Goal: Information Seeking & Learning: Learn about a topic

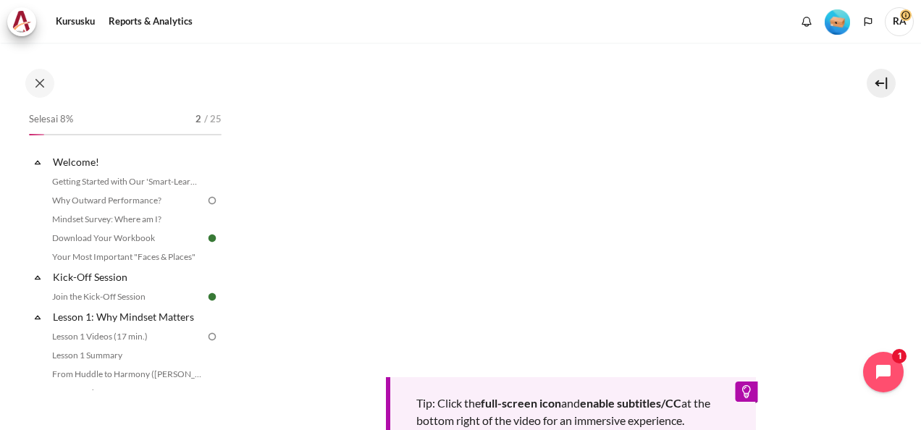
scroll to position [362, 0]
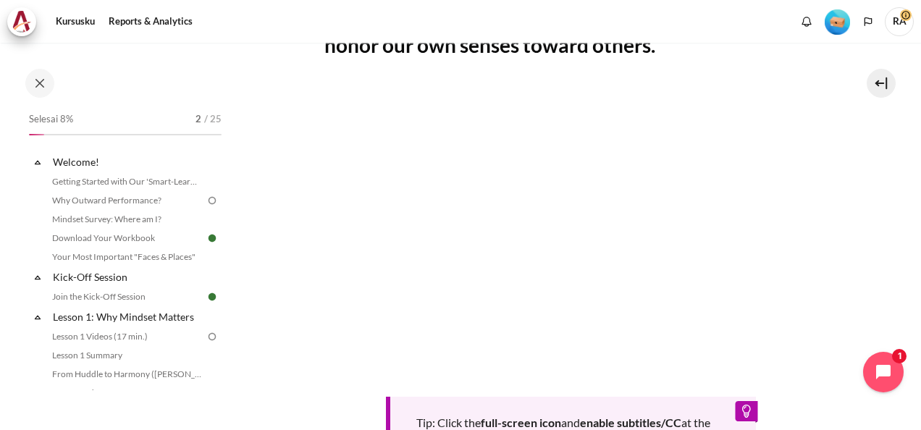
click at [592, 9] on div "Kursusku Reports & Analytics Selengkapnya" at bounding box center [460, 21] width 906 height 29
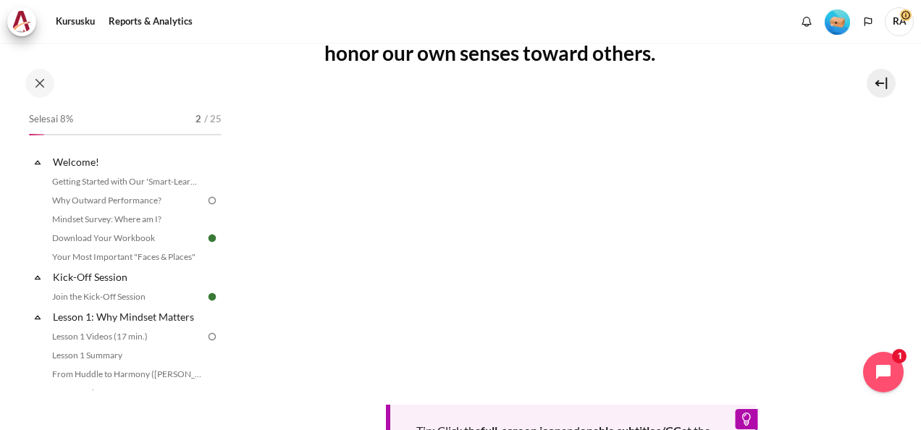
scroll to position [340, 0]
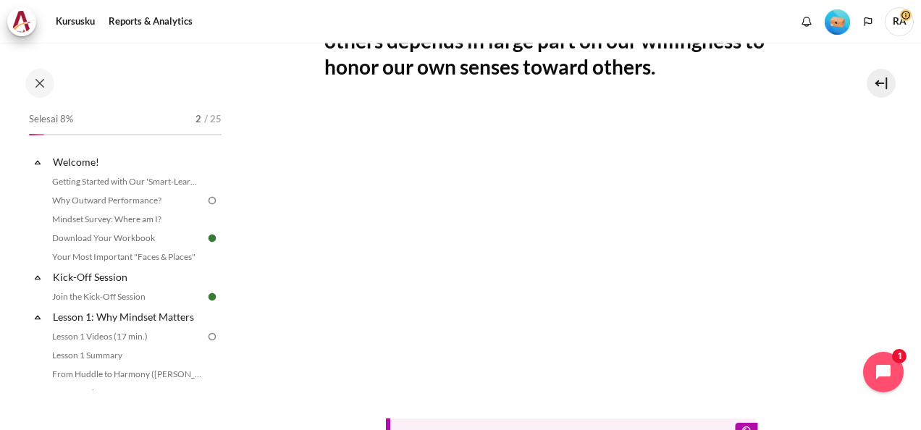
click at [328, 12] on div "Kursusku Reports & Analytics Selengkapnya" at bounding box center [460, 21] width 906 height 29
click at [526, 85] on div "The Lies I Tell Myself (11 min.): Our experience of others depends in large par…" at bounding box center [571, 280] width 494 height 636
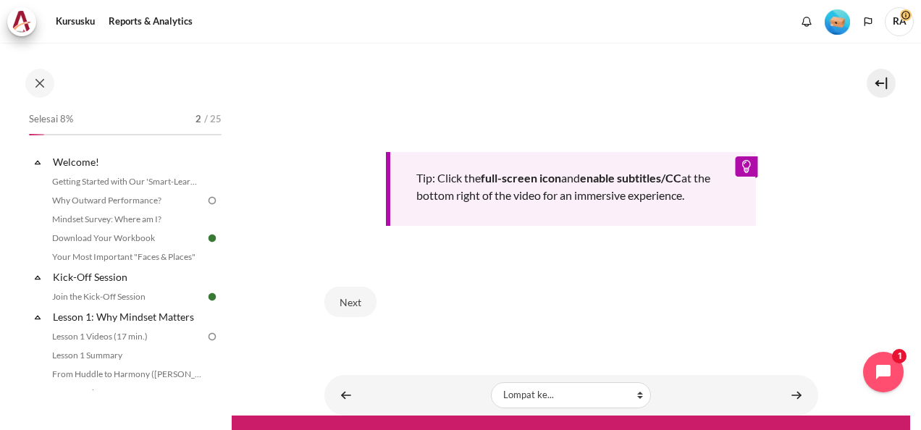
scroll to position [636, 0]
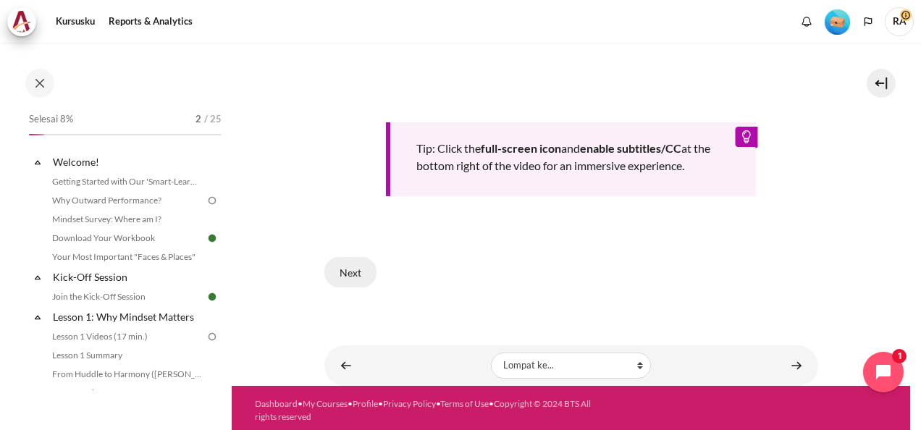
click at [344, 266] on button "Next" at bounding box center [350, 272] width 52 height 30
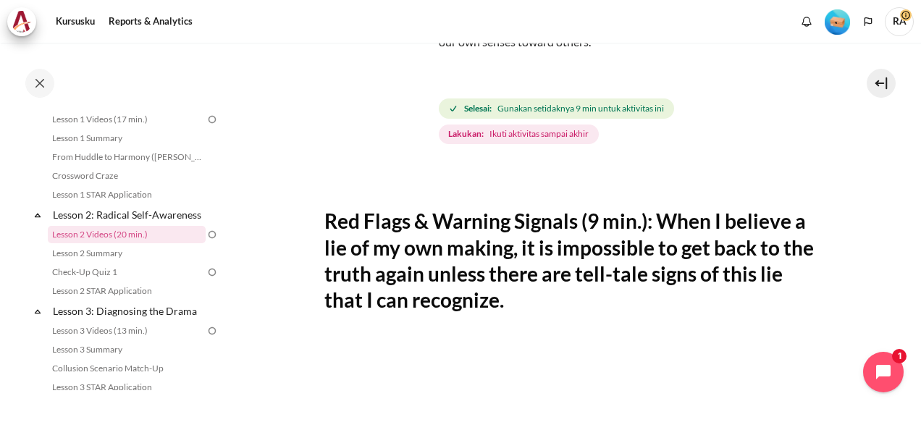
scroll to position [145, 0]
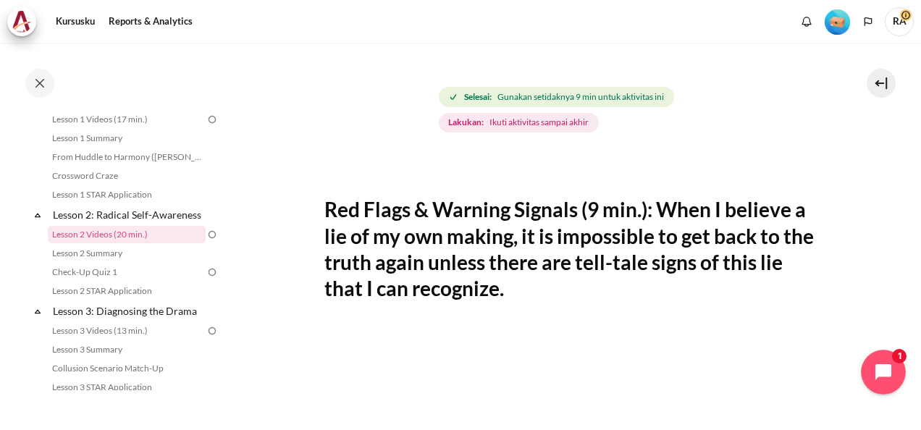
click at [887, 363] on icon "Open chat widget" at bounding box center [891, 372] width 22 height 22
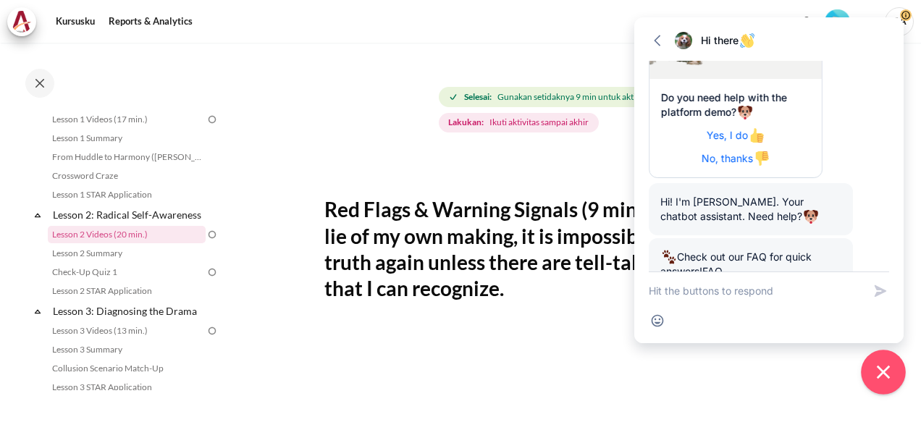
scroll to position [234, 0]
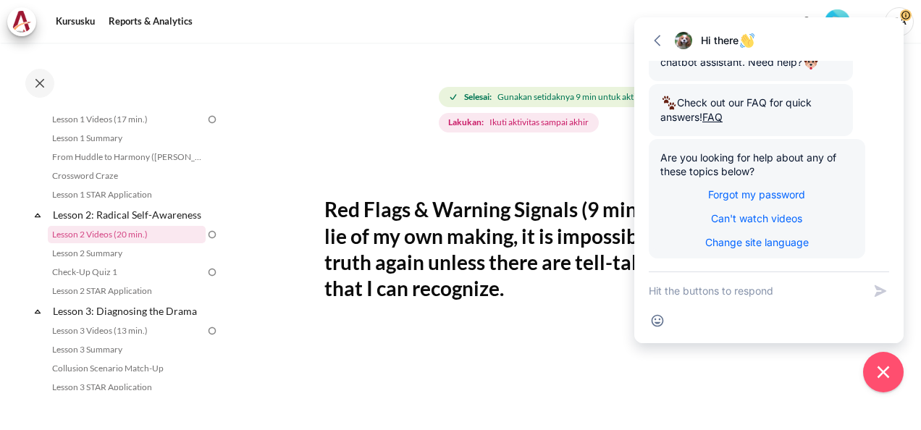
click at [564, 161] on div "Konten" at bounding box center [571, 165] width 494 height 17
click at [660, 39] on icon "button" at bounding box center [657, 40] width 14 height 14
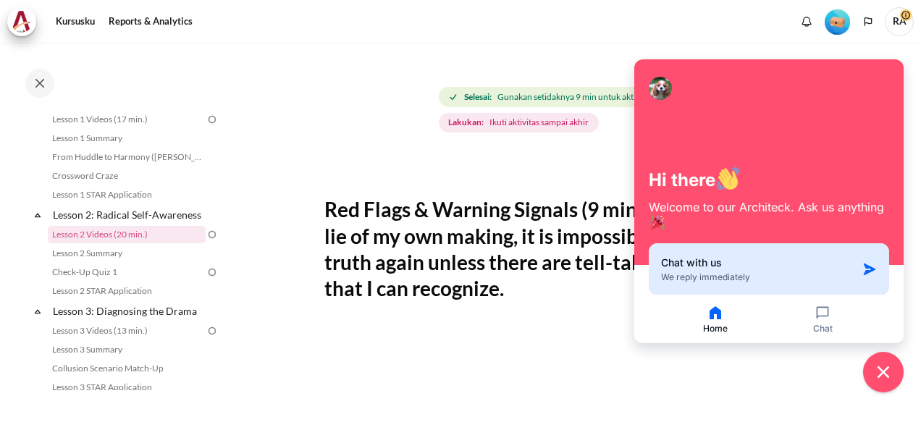
click at [868, 269] on icon "button" at bounding box center [869, 269] width 12 height 12
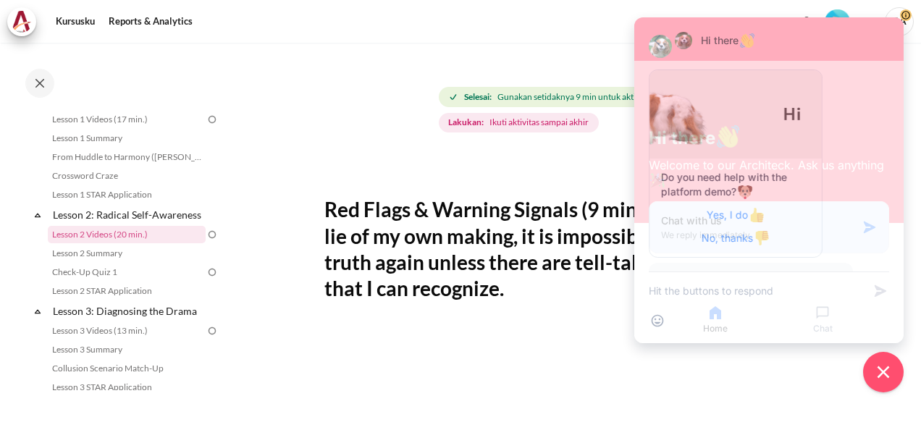
scroll to position [234, 0]
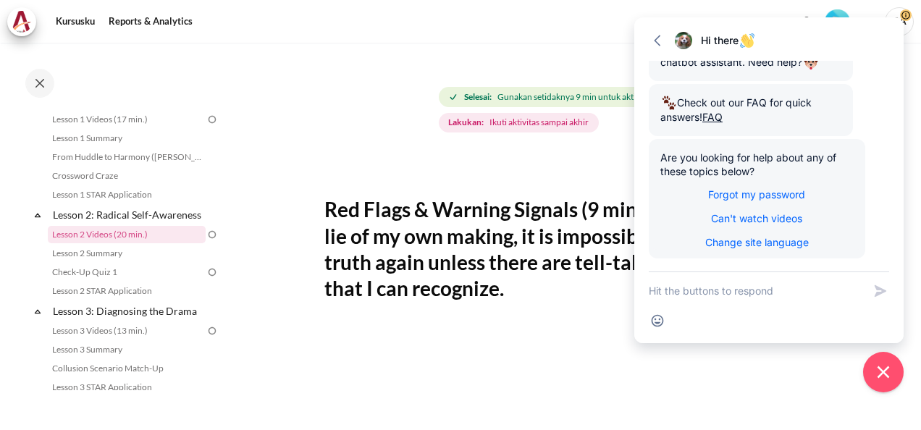
click at [515, 158] on div "Konten" at bounding box center [571, 165] width 494 height 17
drag, startPoint x: 877, startPoint y: 33, endPoint x: 905, endPoint y: 33, distance: 27.5
click at [877, 33] on div "Hi there" at bounding box center [791, 40] width 181 height 14
click at [879, 373] on icon "Close chat widget" at bounding box center [883, 372] width 22 height 22
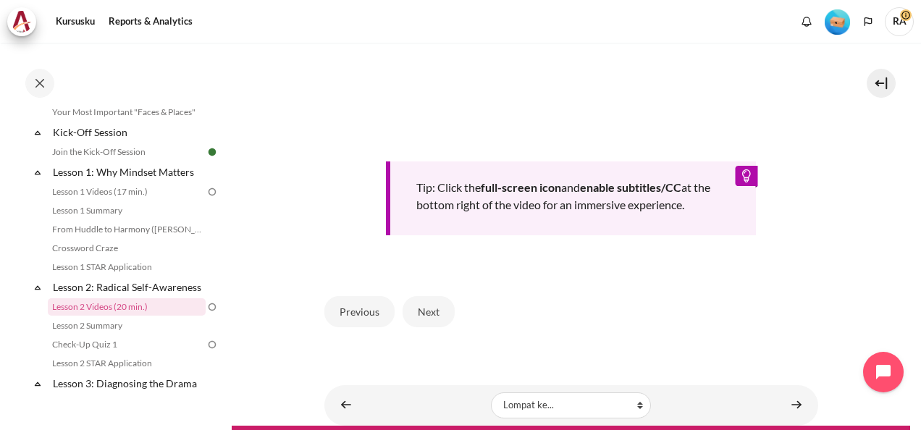
scroll to position [651, 0]
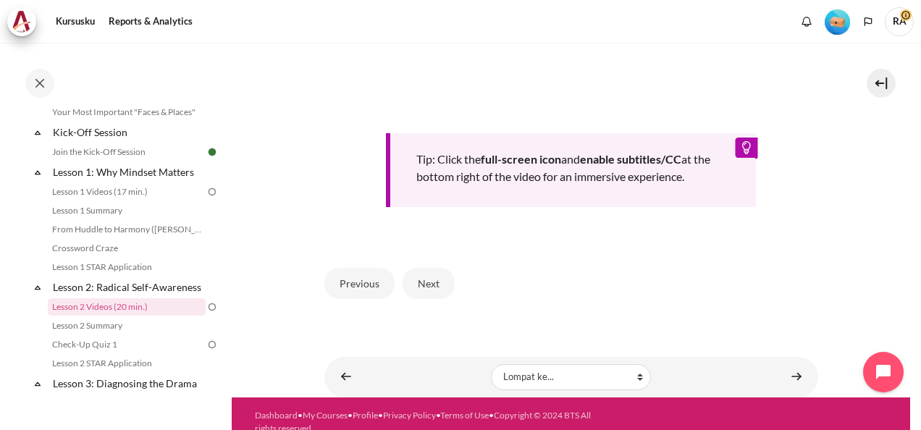
click at [515, 164] on div "Tip: Click the full-screen icon and enable subtitles/CC at the bottom right of …" at bounding box center [571, 170] width 371 height 74
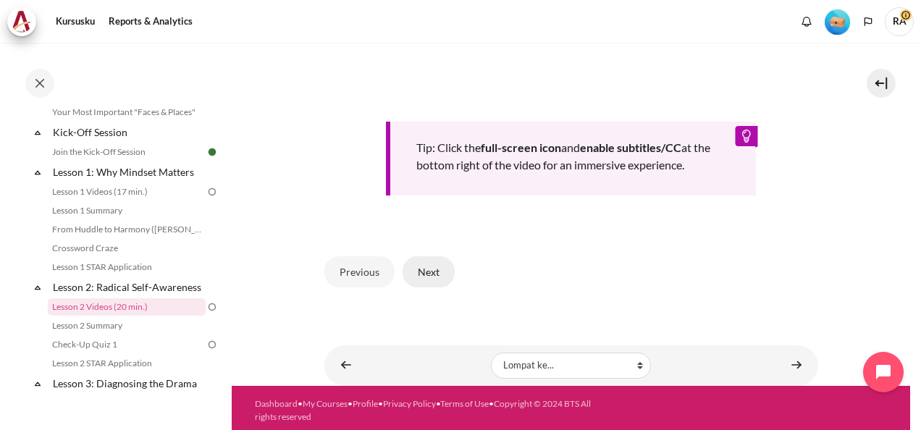
click at [424, 271] on button "Next" at bounding box center [428, 271] width 52 height 30
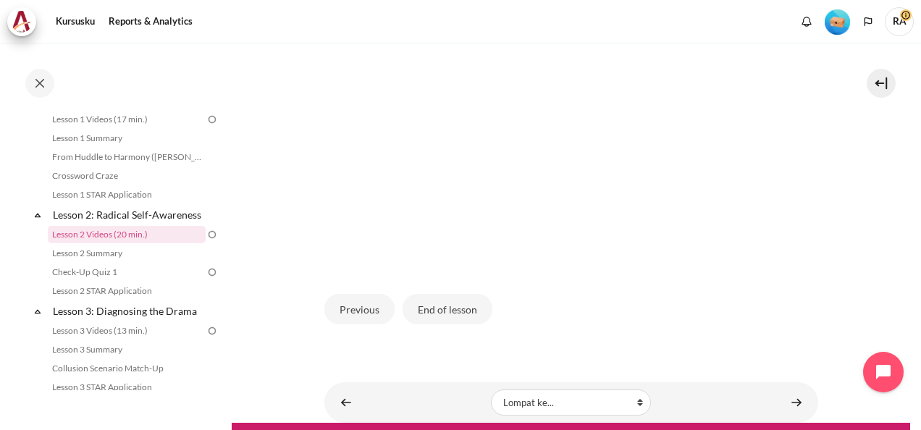
scroll to position [442, 0]
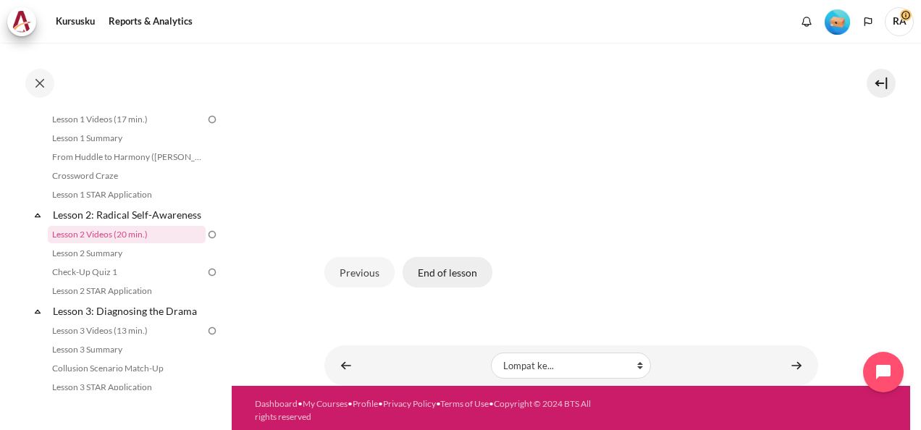
click at [434, 266] on button "End of lesson" at bounding box center [447, 272] width 90 height 30
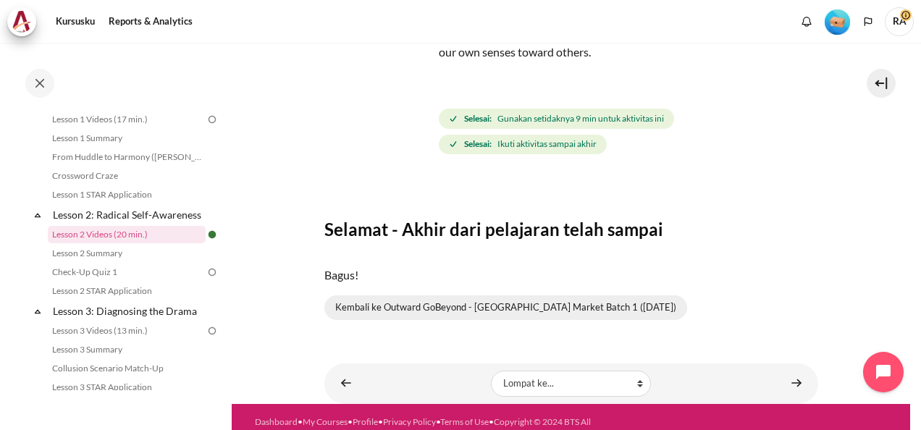
scroll to position [145, 0]
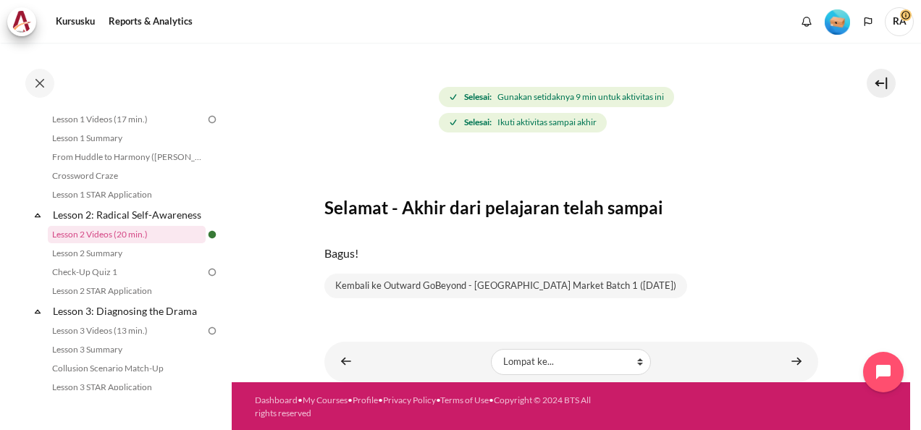
click at [206, 279] on img at bounding box center [212, 272] width 13 height 13
click at [111, 281] on link "Check-Up Quiz 1" at bounding box center [127, 271] width 158 height 17
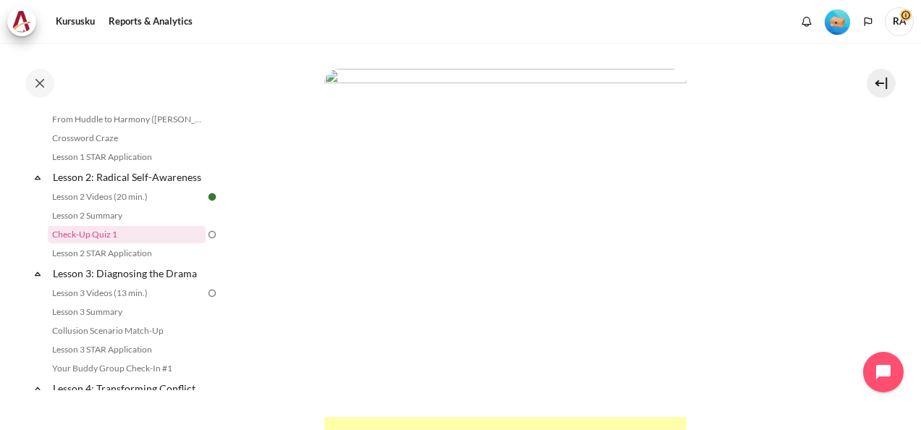
scroll to position [197, 0]
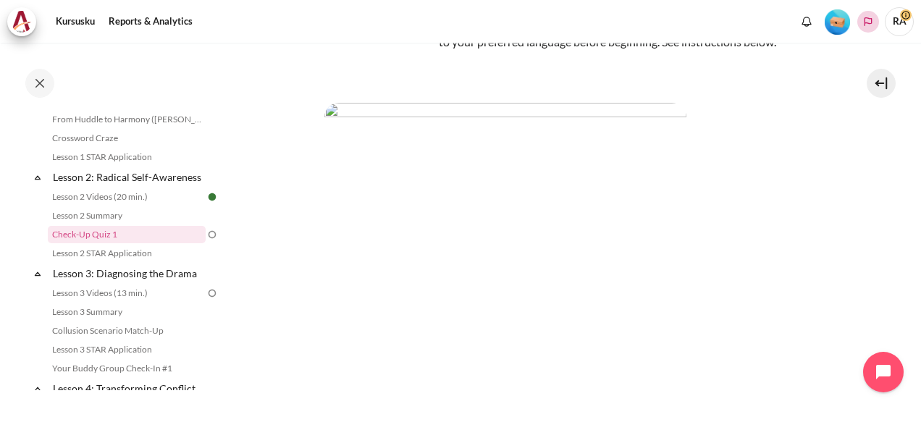
click at [868, 20] on icon "Languages" at bounding box center [868, 22] width 12 height 12
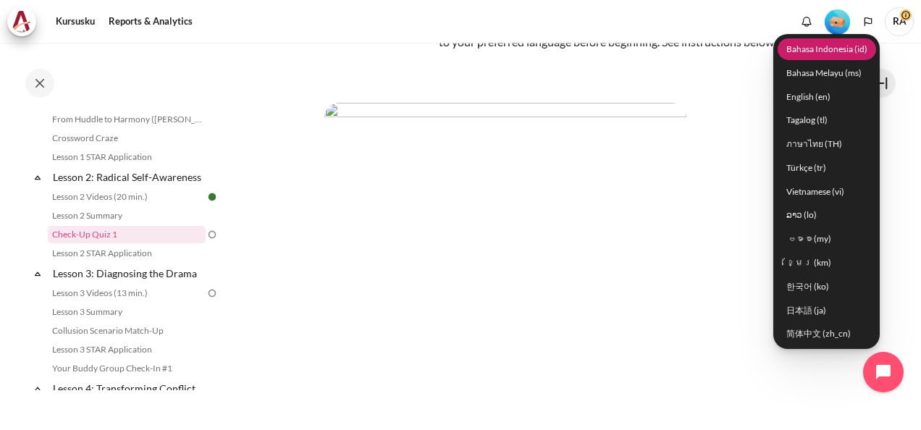
click at [831, 49] on link "Bahasa Indonesia ‎(id)‎" at bounding box center [826, 49] width 98 height 22
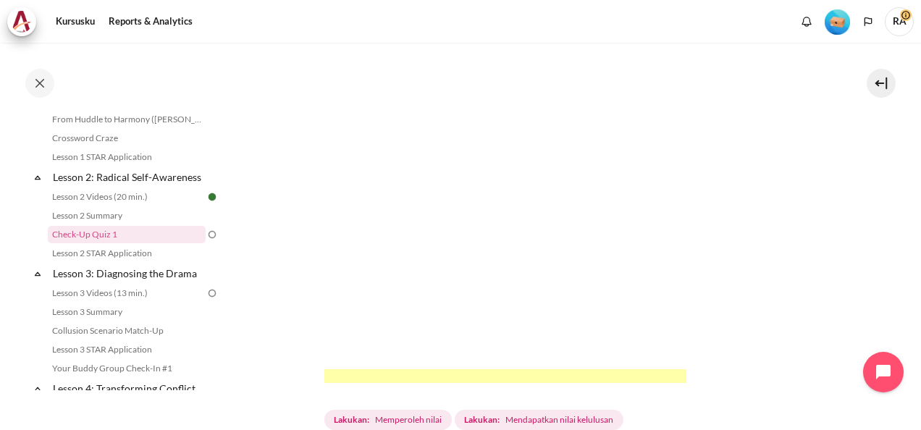
scroll to position [362, 0]
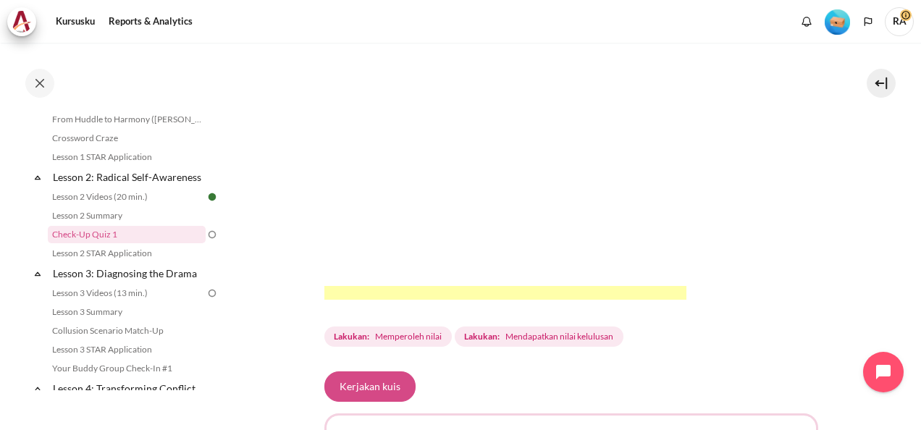
click at [378, 402] on button "Kerjakan kuis" at bounding box center [369, 386] width 91 height 30
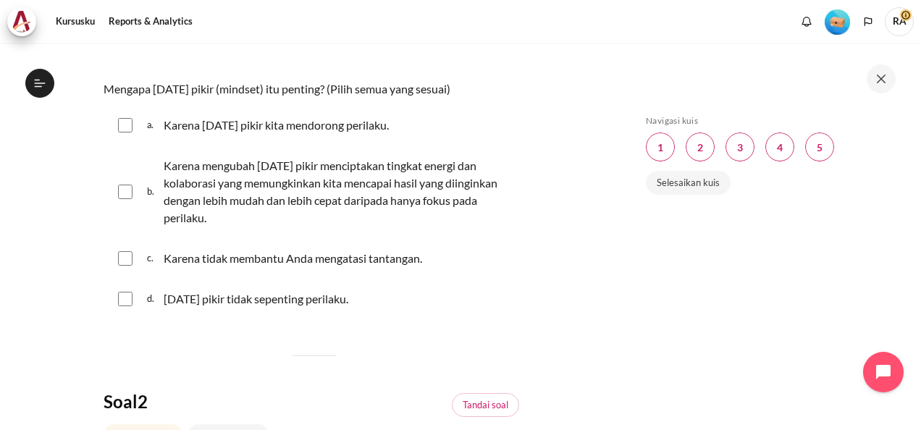
scroll to position [289, 0]
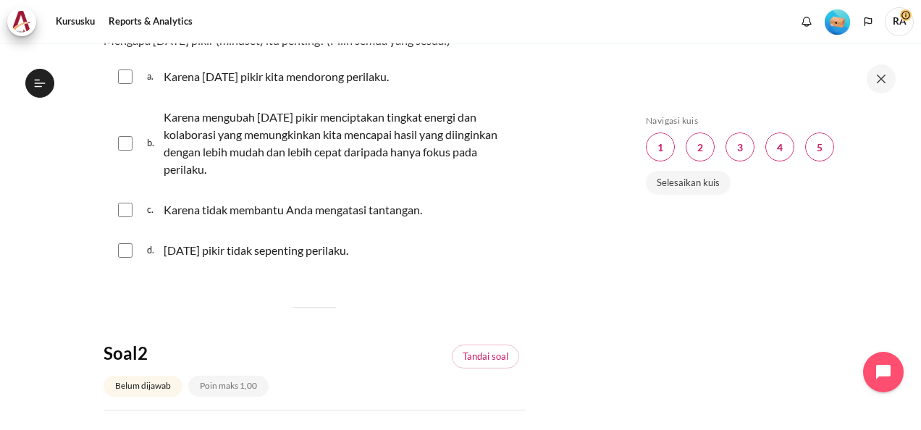
click at [124, 140] on input "Konten" at bounding box center [125, 143] width 14 height 14
checkbox input "true"
click at [127, 72] on input "Konten" at bounding box center [125, 76] width 14 height 14
checkbox input "true"
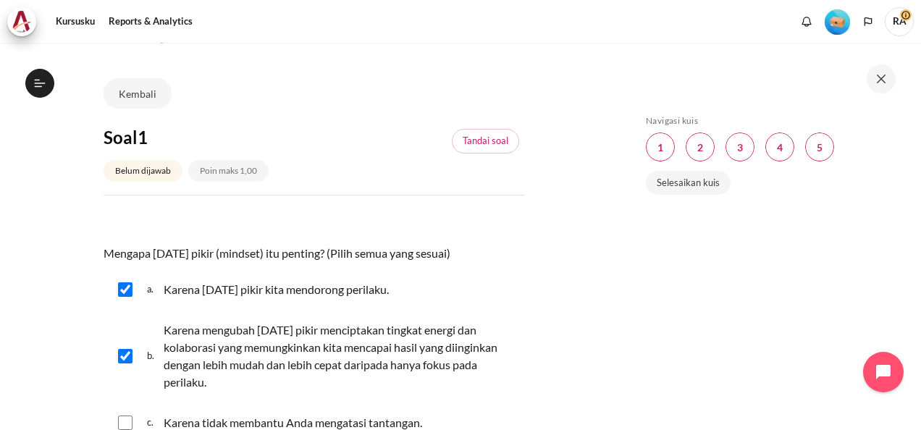
scroll to position [72, 0]
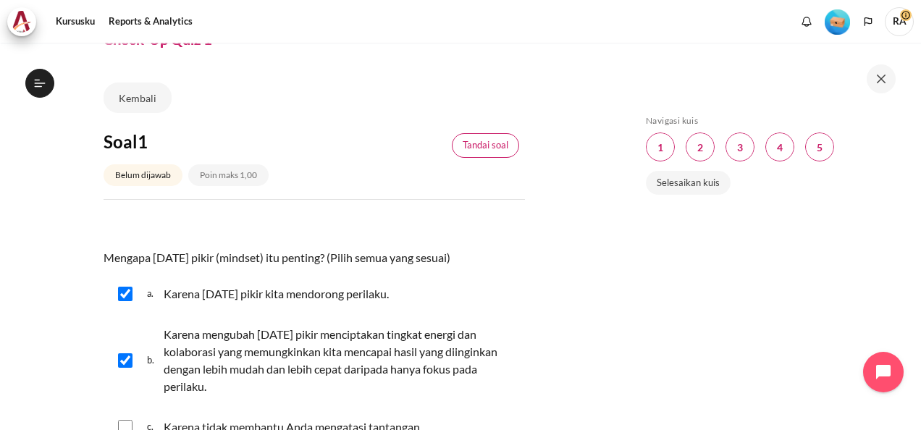
click at [487, 145] on link "Tandai soal" at bounding box center [485, 145] width 67 height 25
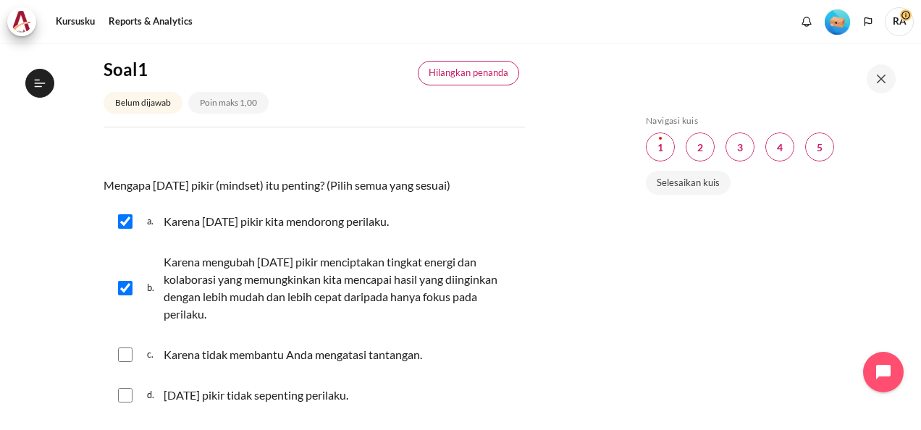
click at [473, 67] on link "Hilangkan penanda" at bounding box center [468, 73] width 101 height 25
click at [473, 67] on link "Tandai soal" at bounding box center [485, 73] width 67 height 25
click at [473, 67] on link "Hilangkan penanda" at bounding box center [468, 73] width 101 height 25
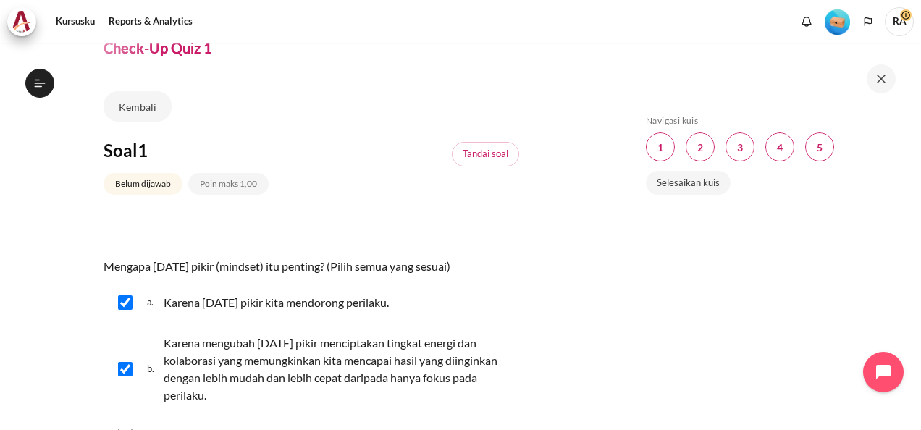
scroll to position [0, 0]
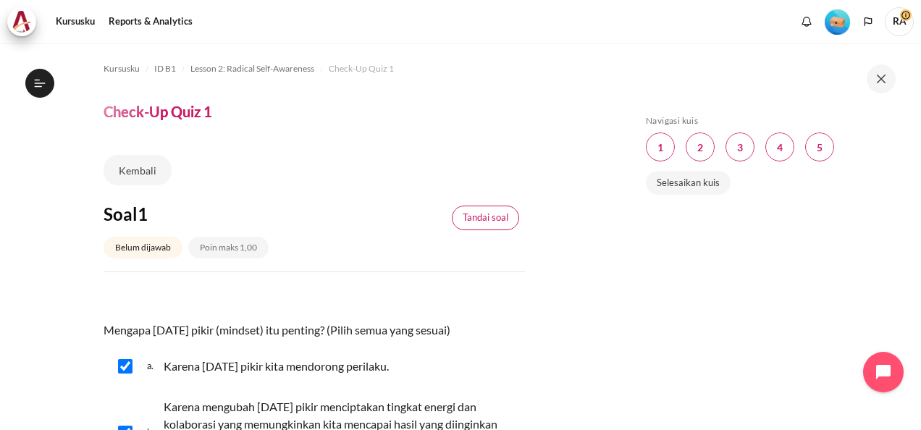
click at [465, 210] on link "Tandai soal" at bounding box center [485, 218] width 67 height 25
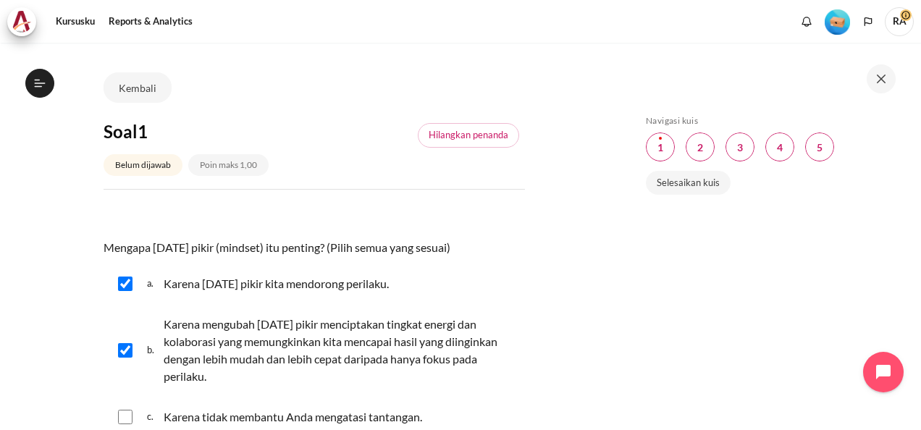
scroll to position [362, 0]
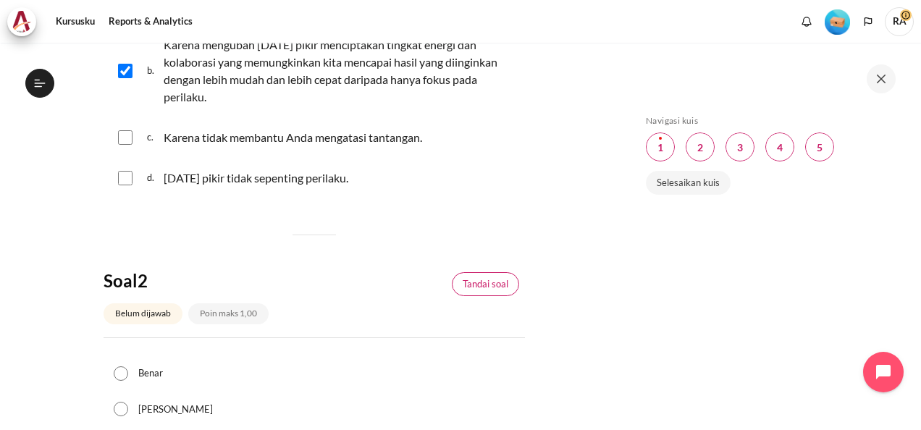
click at [467, 274] on link "Tandai soal" at bounding box center [485, 284] width 67 height 25
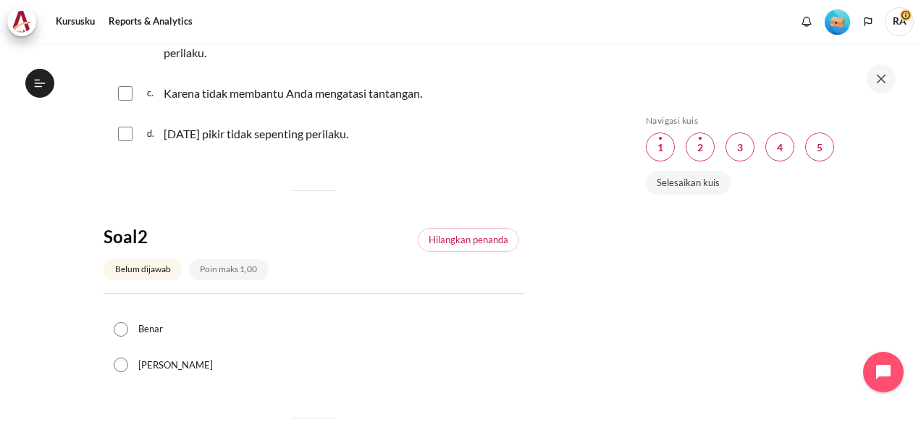
scroll to position [434, 0]
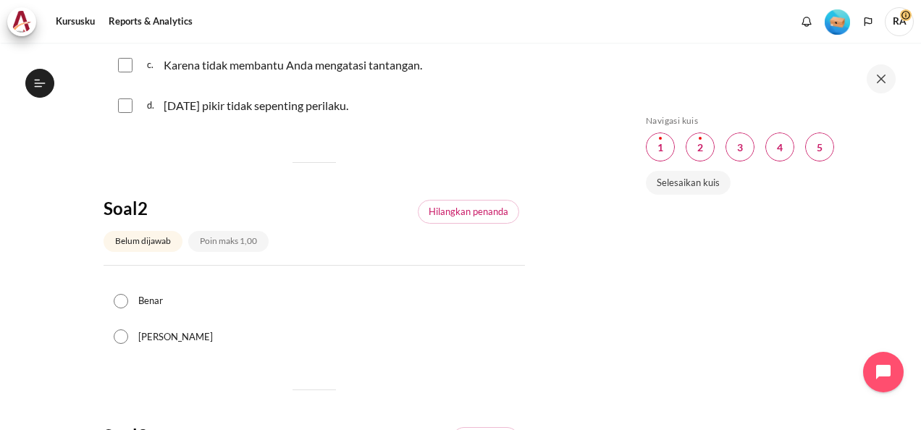
click at [130, 206] on h4 "Soal 2" at bounding box center [207, 208] width 209 height 22
drag, startPoint x: 130, startPoint y: 206, endPoint x: 231, endPoint y: 226, distance: 102.6
click at [231, 226] on div "Belum dijawab Poin maks 1,00" at bounding box center [185, 241] width 165 height 33
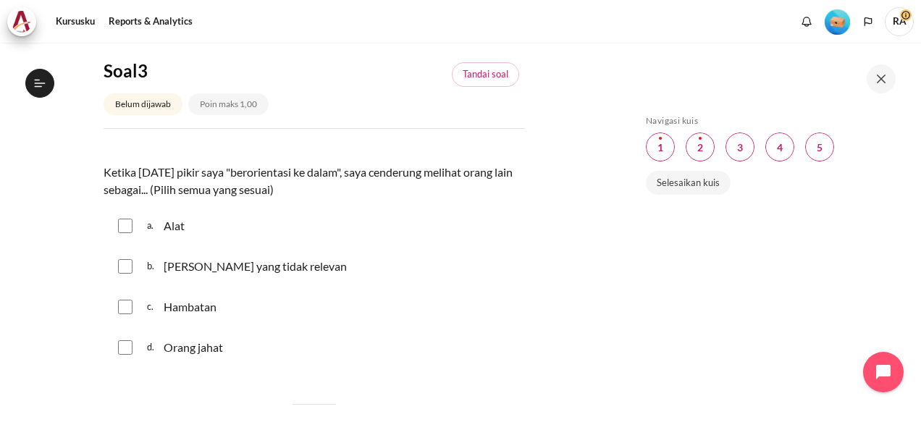
scroll to position [796, 0]
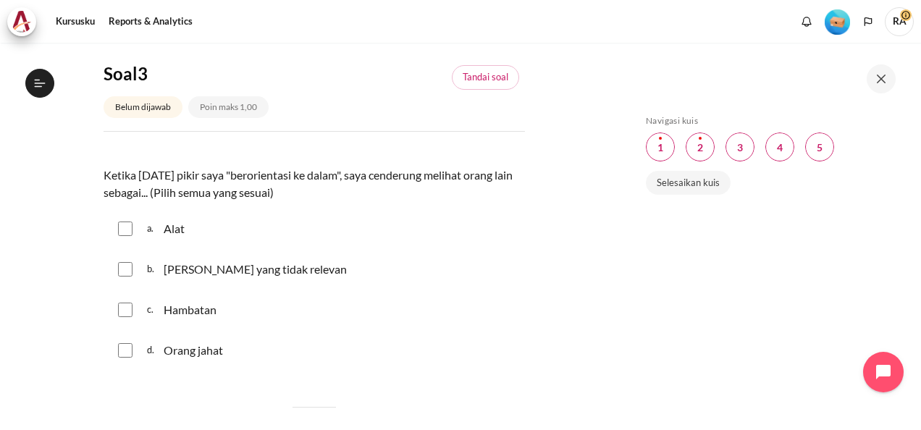
click at [122, 266] on input "Konten" at bounding box center [125, 269] width 14 height 14
checkbox input "true"
click at [122, 308] on input "Konten" at bounding box center [125, 309] width 14 height 14
checkbox input "true"
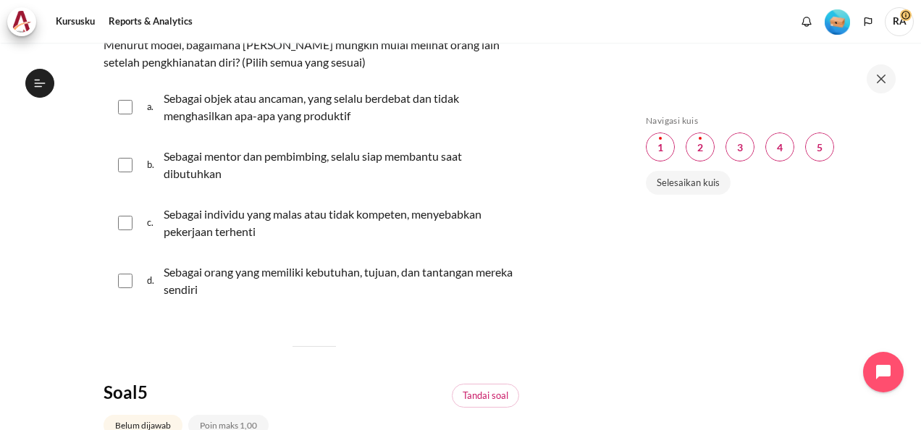
scroll to position [1230, 0]
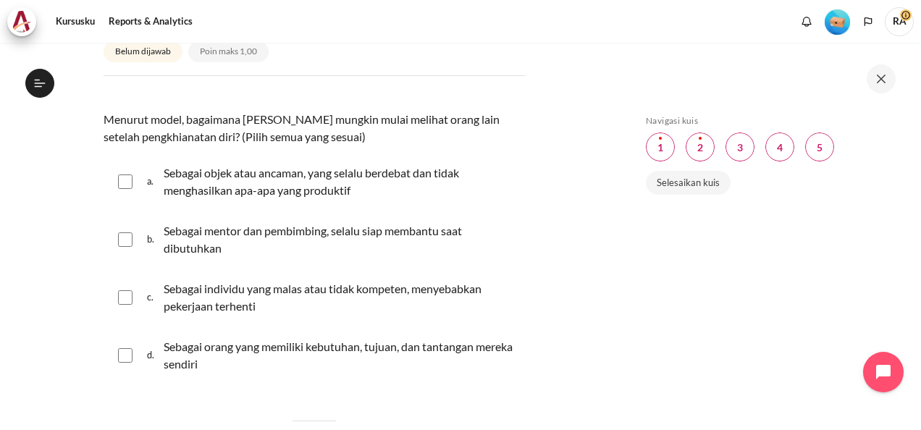
click at [118, 183] on input "Konten" at bounding box center [125, 181] width 14 height 14
checkbox input "true"
click at [128, 294] on input "Konten" at bounding box center [125, 297] width 14 height 14
checkbox input "true"
click at [122, 355] on input "Konten" at bounding box center [125, 355] width 14 height 14
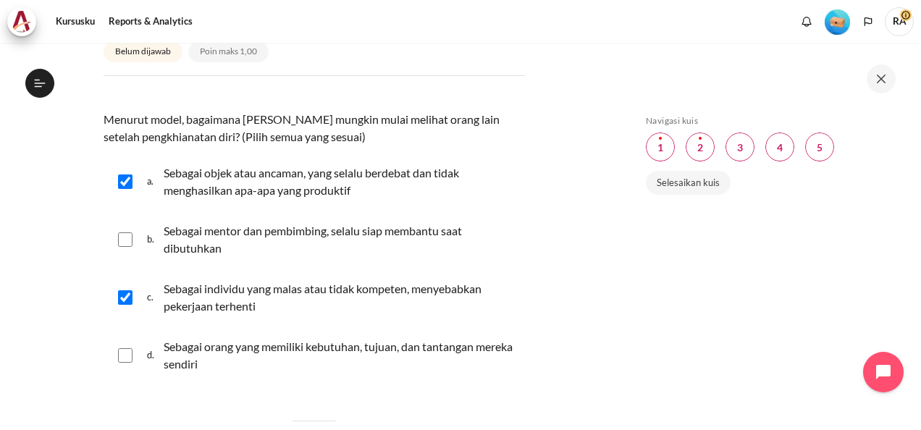
checkbox input "true"
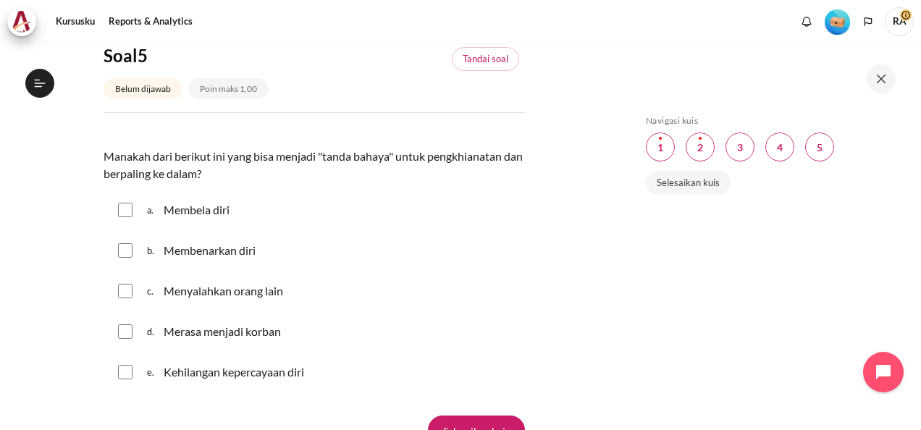
scroll to position [1664, 0]
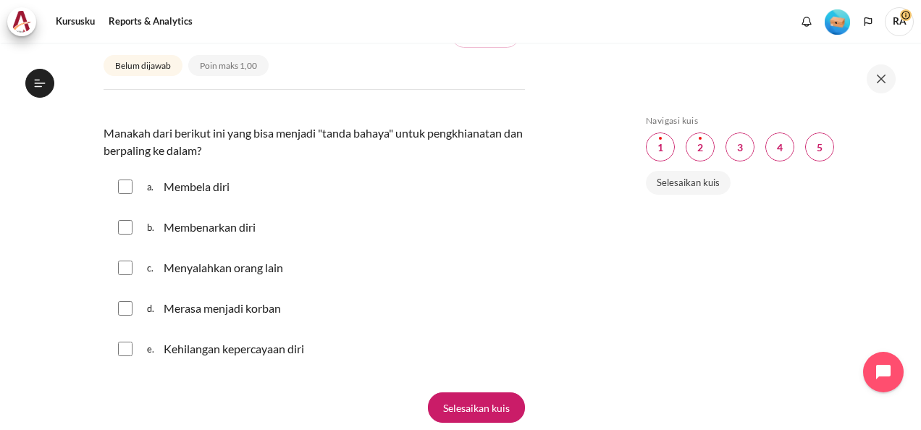
click at [122, 186] on input "Konten" at bounding box center [125, 186] width 14 height 14
checkbox input "true"
click at [123, 226] on input "Konten" at bounding box center [125, 227] width 14 height 14
checkbox input "true"
click at [123, 279] on div "c. Menyalahkan orang lain" at bounding box center [313, 268] width 421 height 38
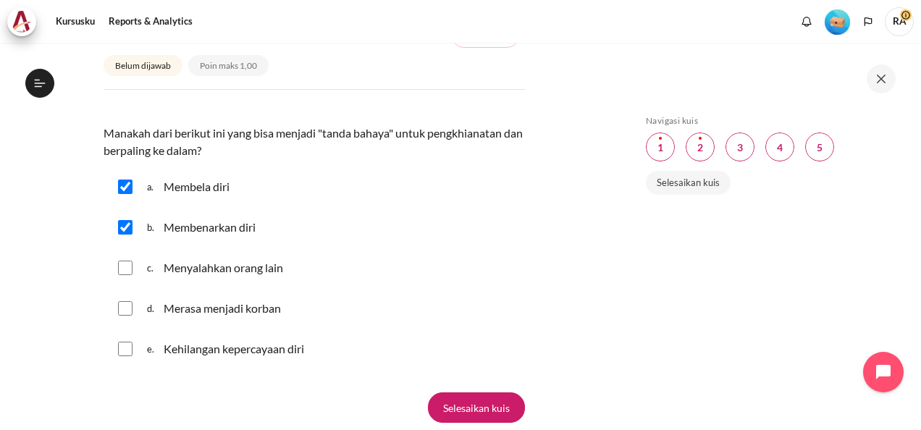
click at [124, 269] on input "Konten" at bounding box center [125, 268] width 14 height 14
checkbox input "true"
click at [123, 310] on input "Konten" at bounding box center [125, 308] width 14 height 14
checkbox input "true"
click at [130, 350] on input "Konten" at bounding box center [125, 349] width 14 height 14
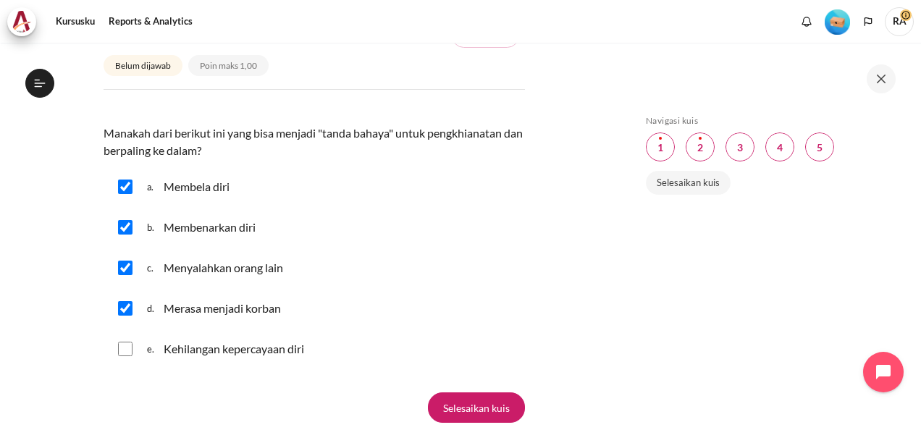
checkbox input "true"
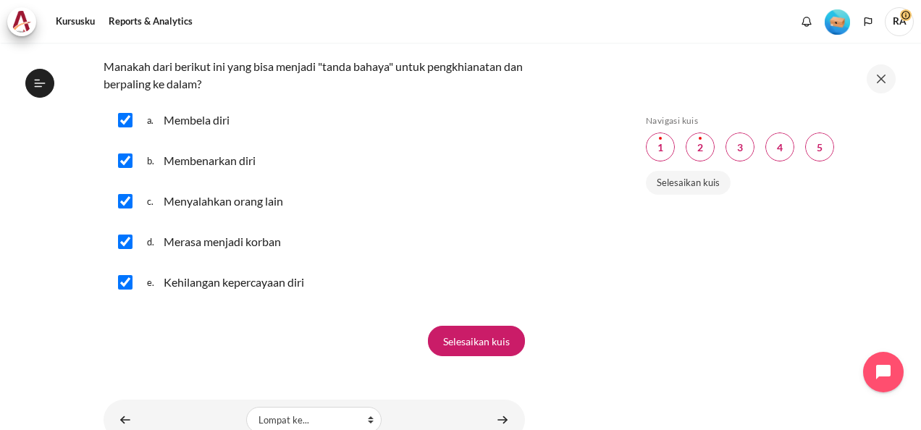
scroll to position [1788, 0]
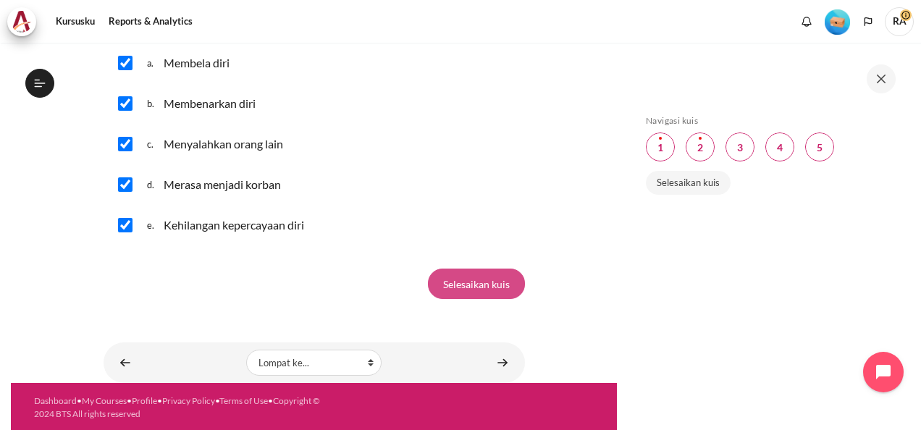
click at [462, 279] on input "Selesaikan kuis" at bounding box center [476, 283] width 97 height 30
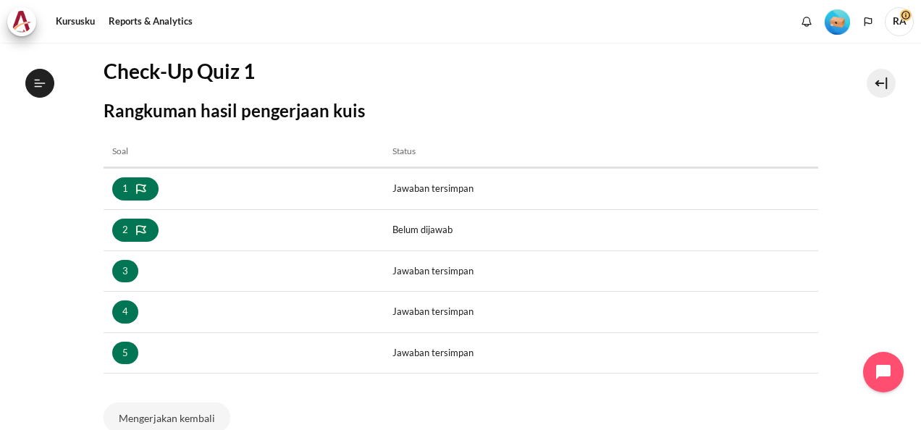
scroll to position [217, 0]
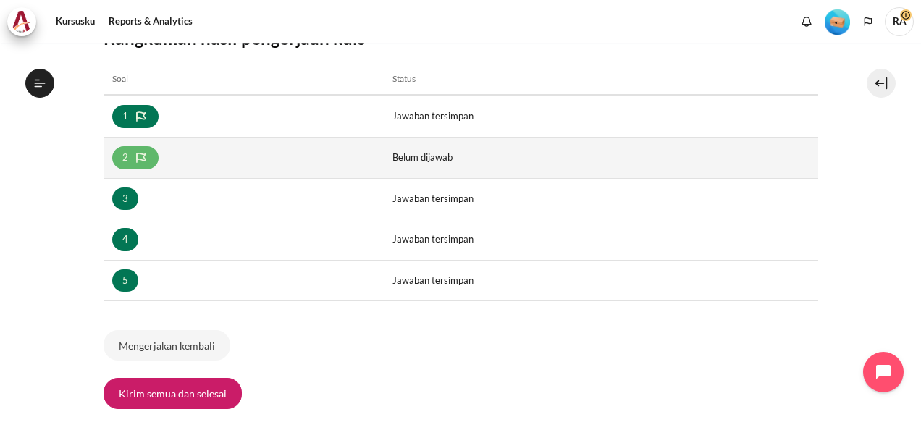
click at [132, 154] on link "2" at bounding box center [135, 157] width 46 height 23
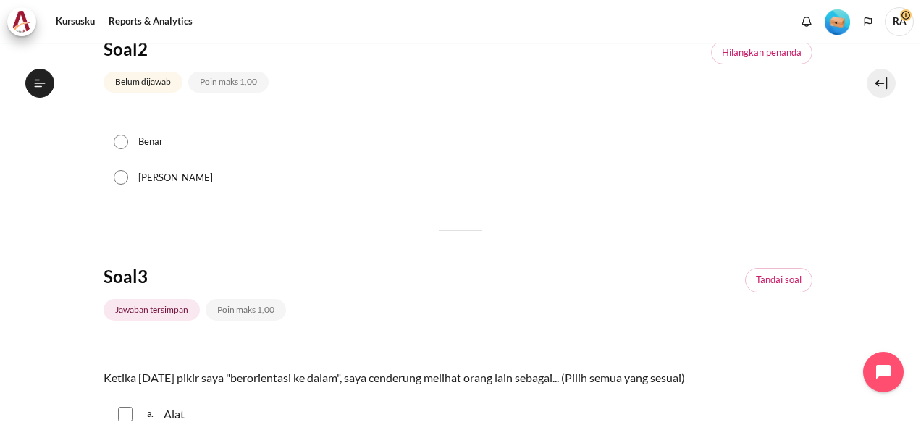
scroll to position [579, 0]
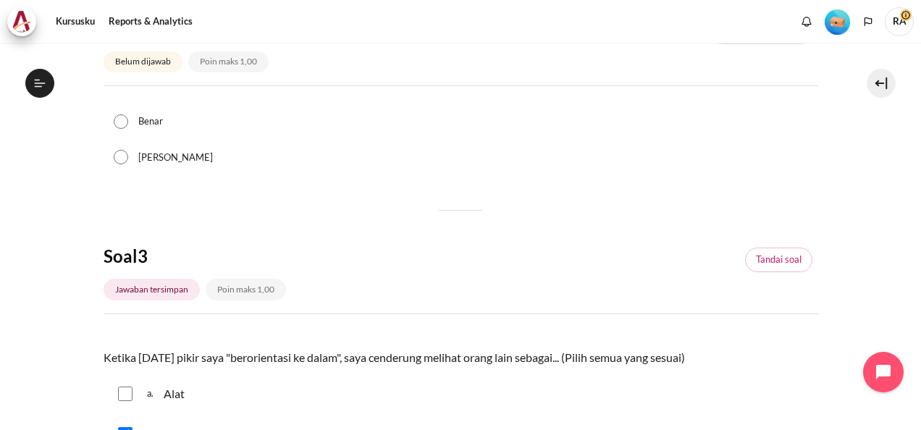
click at [121, 118] on input "Benar" at bounding box center [121, 121] width 14 height 14
radio input "true"
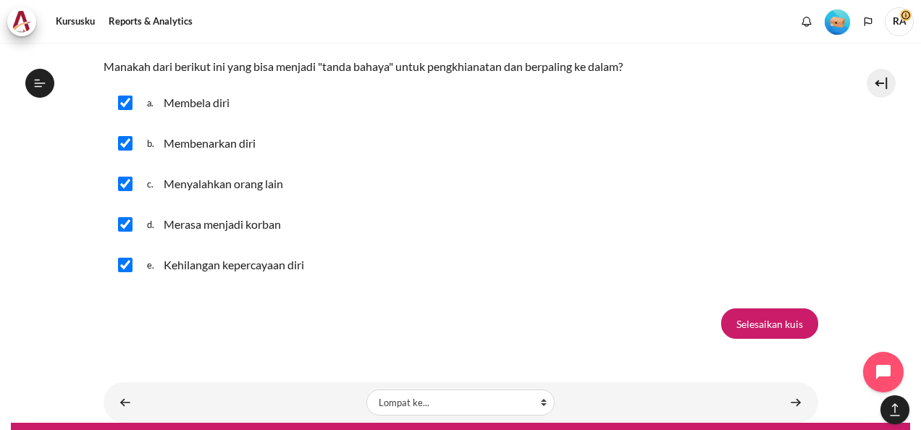
scroll to position [1619, 0]
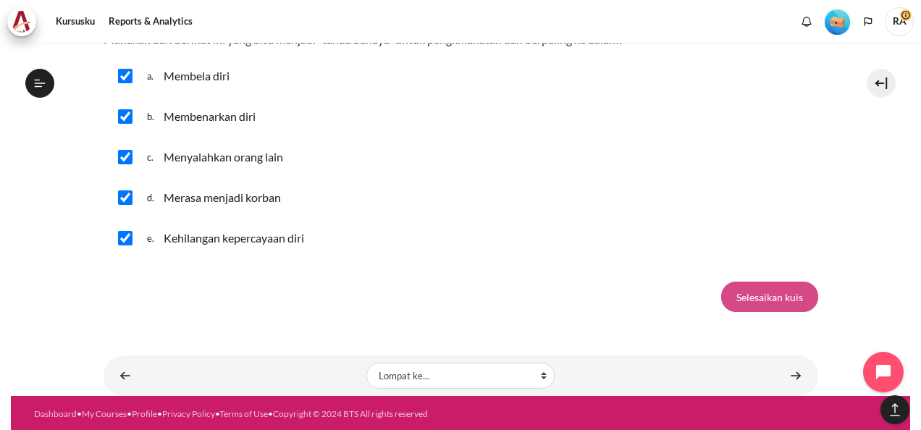
click at [745, 293] on input "Selesaikan kuis" at bounding box center [769, 297] width 97 height 30
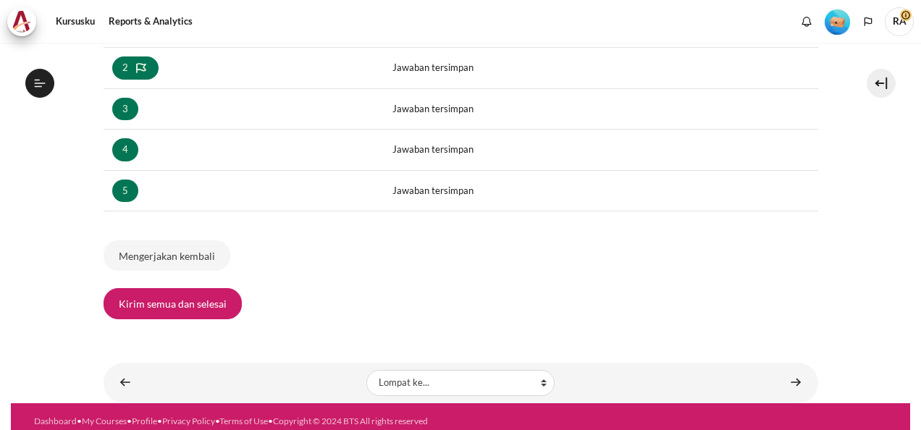
scroll to position [313, 0]
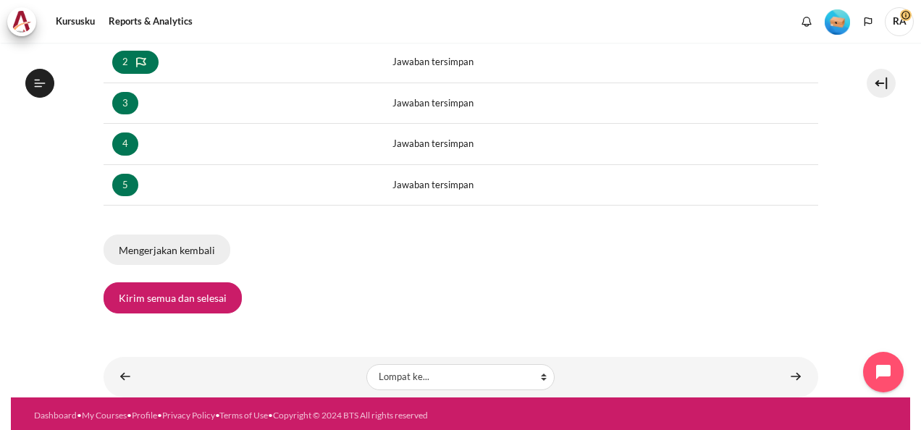
click at [176, 250] on button "Mengerjakan kembali" at bounding box center [166, 249] width 127 height 30
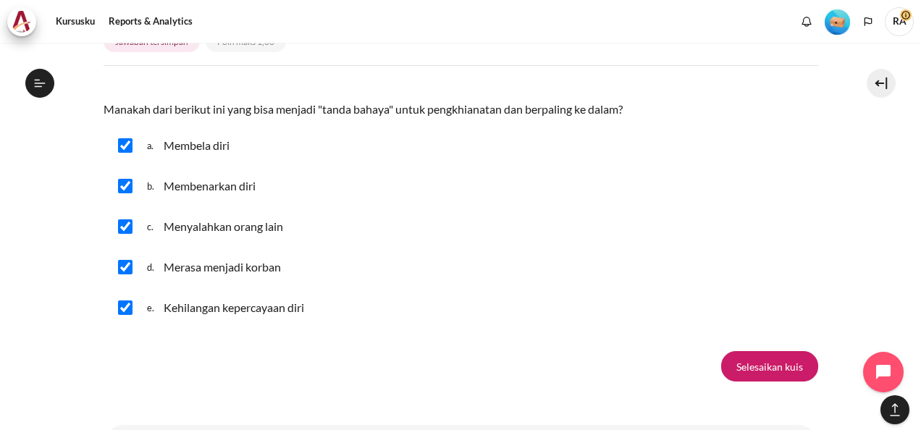
scroll to position [1619, 0]
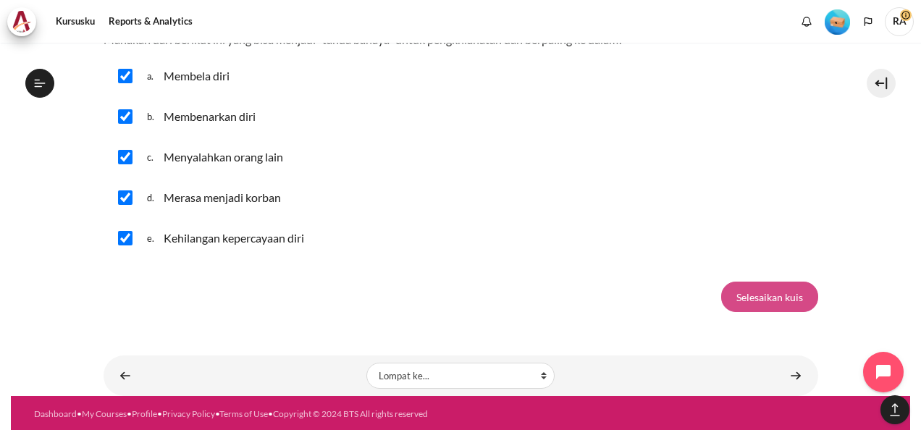
click at [754, 294] on input "Selesaikan kuis" at bounding box center [769, 297] width 97 height 30
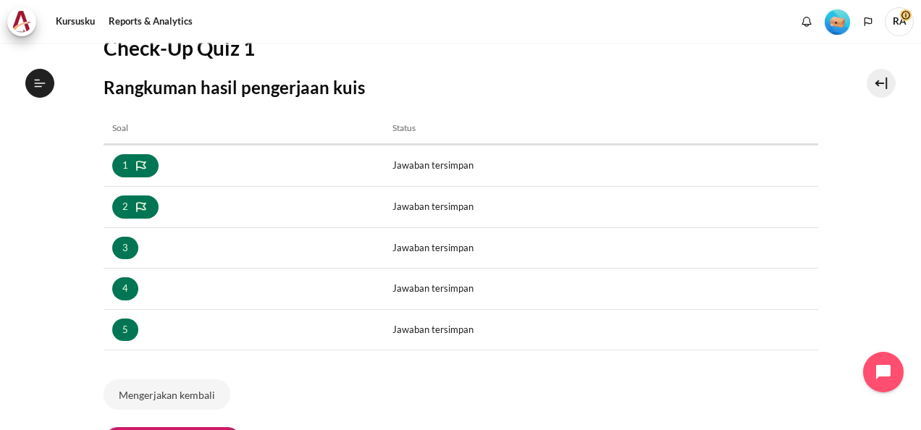
scroll to position [240, 0]
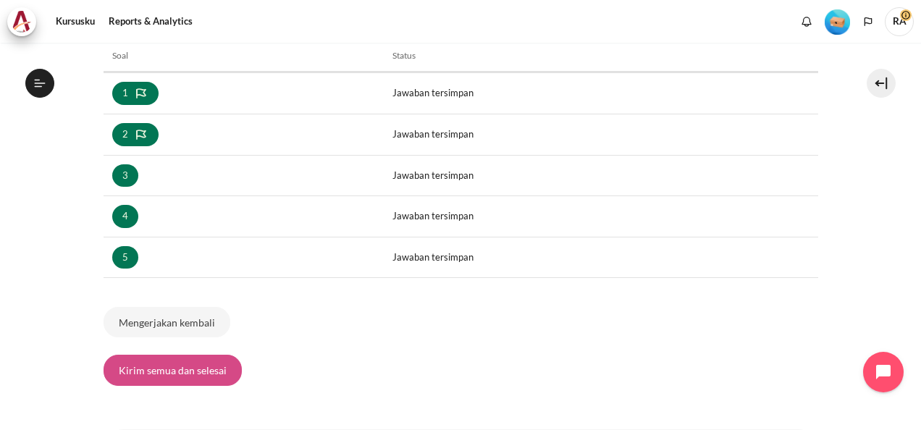
click at [153, 371] on button "Kirim semua dan selesai" at bounding box center [172, 370] width 138 height 30
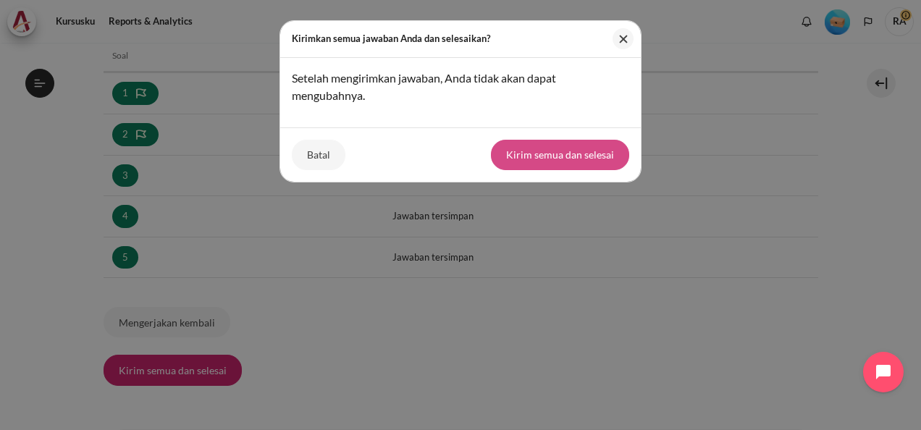
click at [564, 156] on button "Kirim semua dan selesai" at bounding box center [560, 155] width 138 height 30
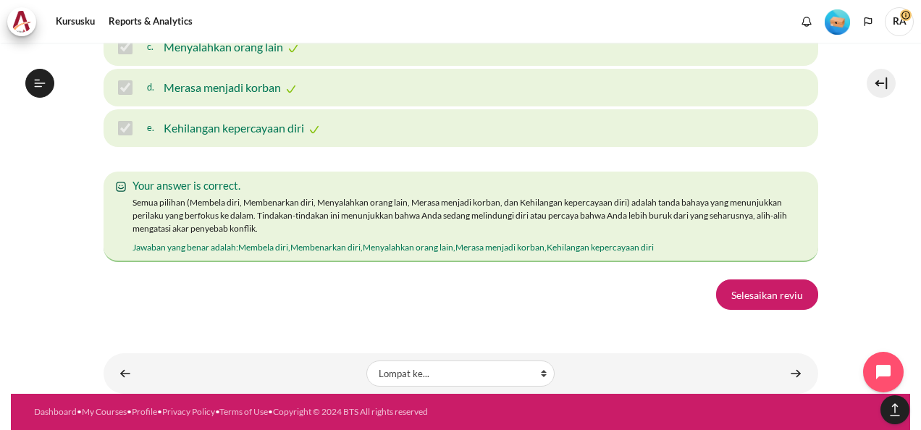
scroll to position [2743, 0]
click at [747, 292] on link "Selesaikan reviu" at bounding box center [767, 294] width 102 height 30
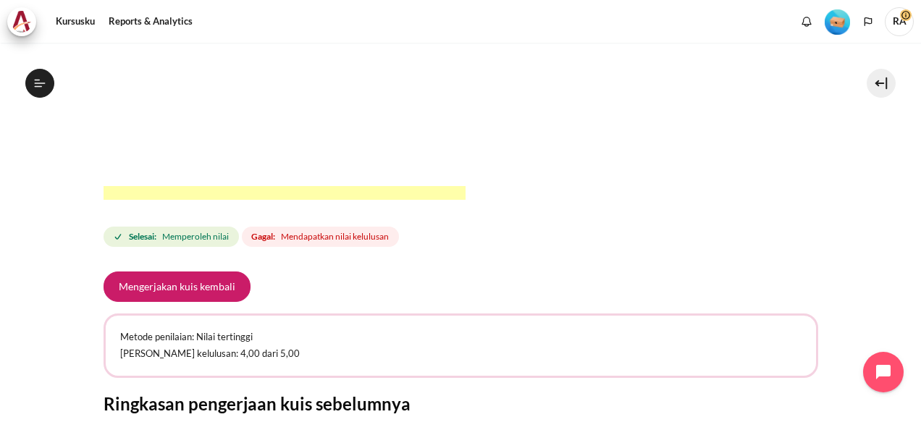
scroll to position [507, 0]
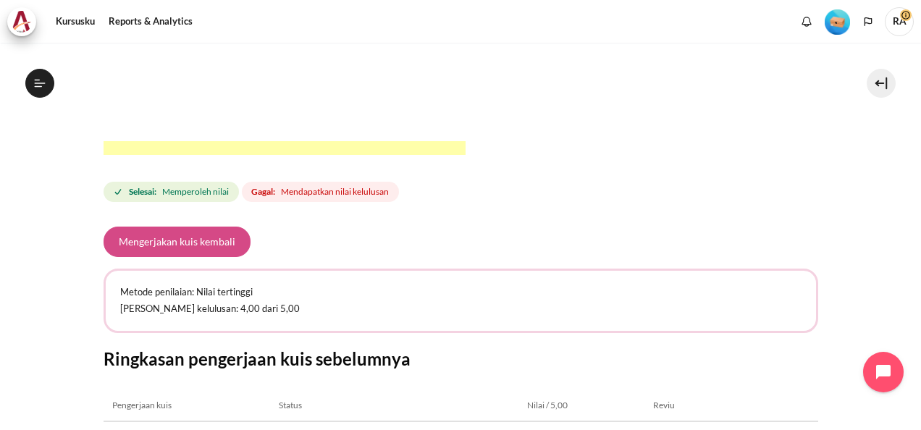
click at [195, 250] on button "Mengerjakan kuis kembali" at bounding box center [176, 242] width 147 height 30
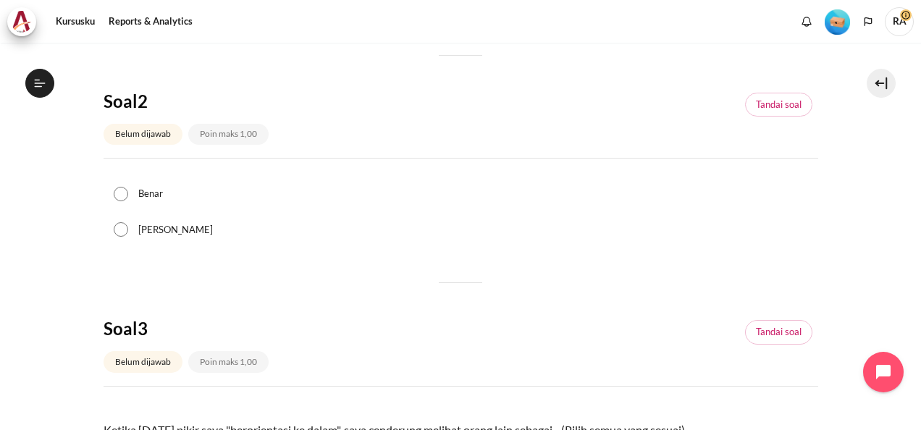
scroll to position [255, 0]
click at [123, 230] on input "Salah" at bounding box center [121, 229] width 14 height 14
radio input "true"
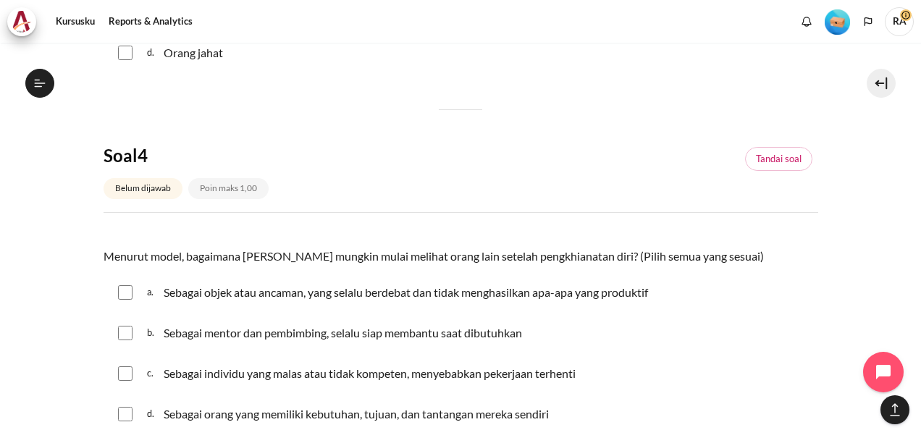
scroll to position [1086, 0]
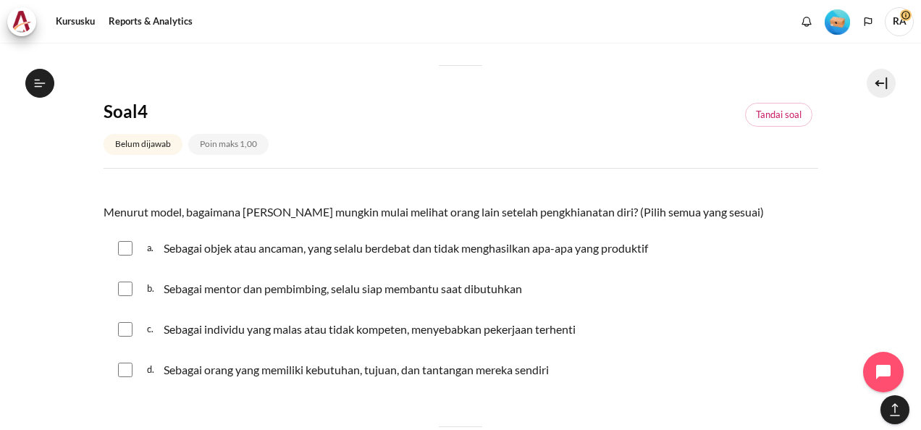
click at [123, 247] on input "Konten" at bounding box center [125, 248] width 14 height 14
checkbox input "true"
click at [126, 330] on input "Konten" at bounding box center [125, 329] width 14 height 14
checkbox input "true"
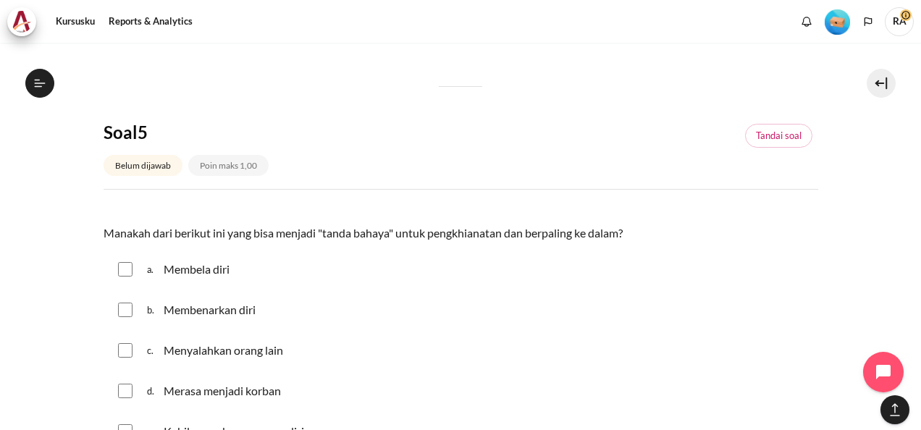
scroll to position [1447, 0]
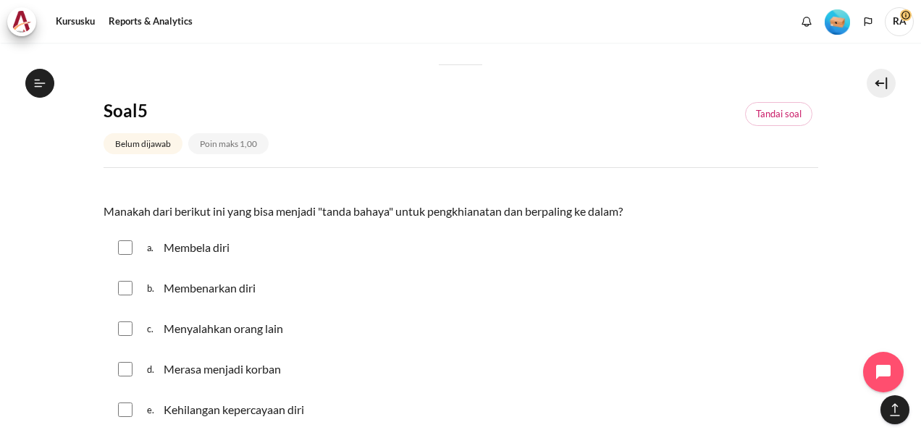
click at [129, 245] on input "Konten" at bounding box center [125, 247] width 14 height 14
checkbox input "true"
click at [122, 288] on input "Konten" at bounding box center [125, 288] width 14 height 14
checkbox input "true"
click at [122, 332] on input "Konten" at bounding box center [125, 328] width 14 height 14
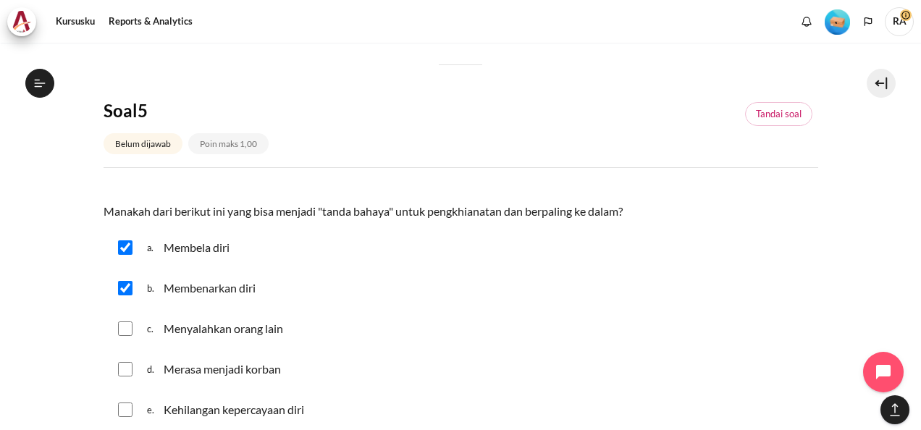
checkbox input "true"
click at [123, 365] on input "Konten" at bounding box center [125, 369] width 14 height 14
checkbox input "true"
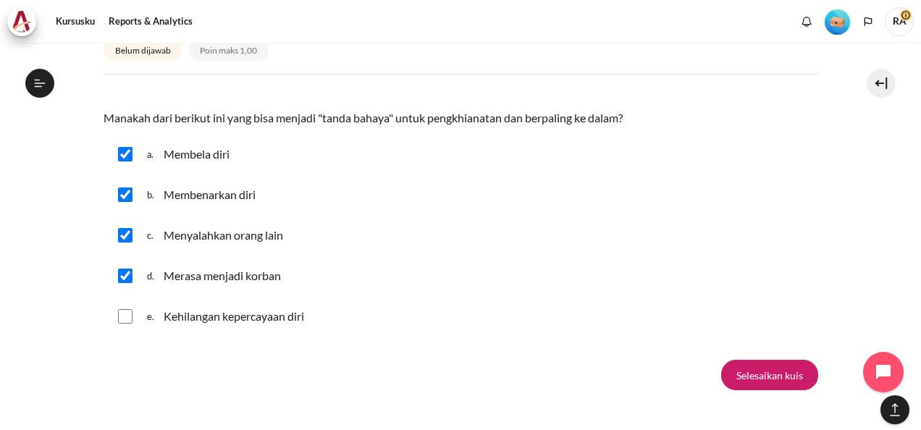
scroll to position [1592, 0]
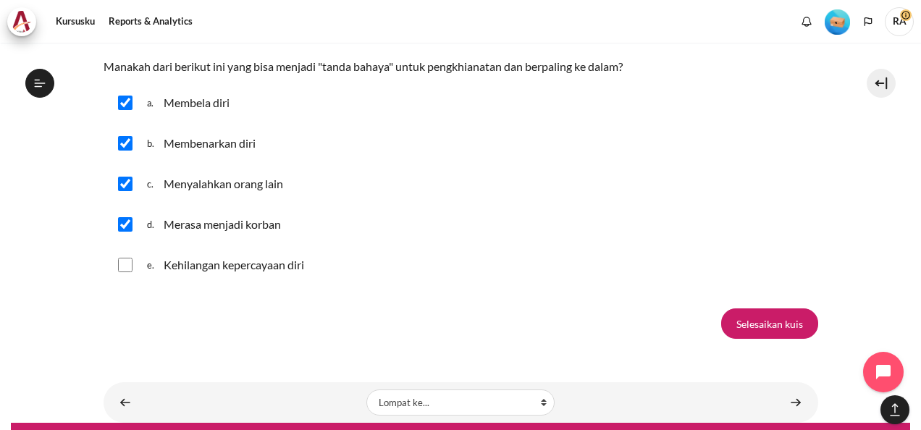
drag, startPoint x: 119, startPoint y: 263, endPoint x: 153, endPoint y: 266, distance: 34.8
click at [119, 263] on input "Konten" at bounding box center [125, 265] width 14 height 14
checkbox input "true"
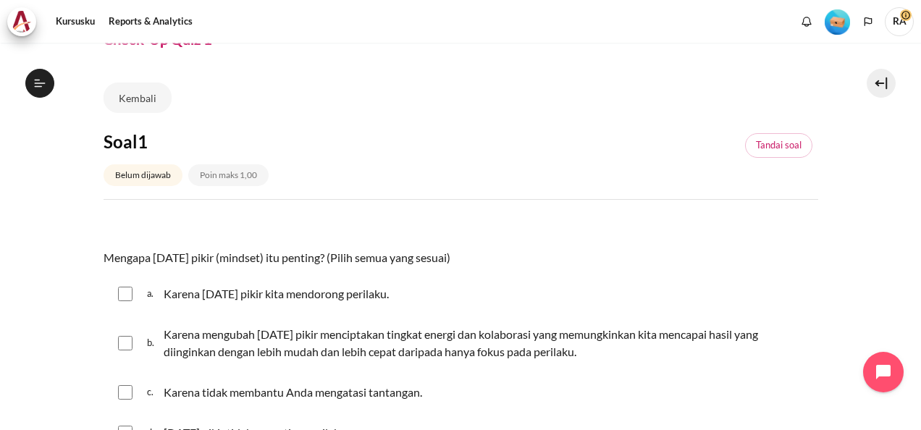
scroll to position [145, 0]
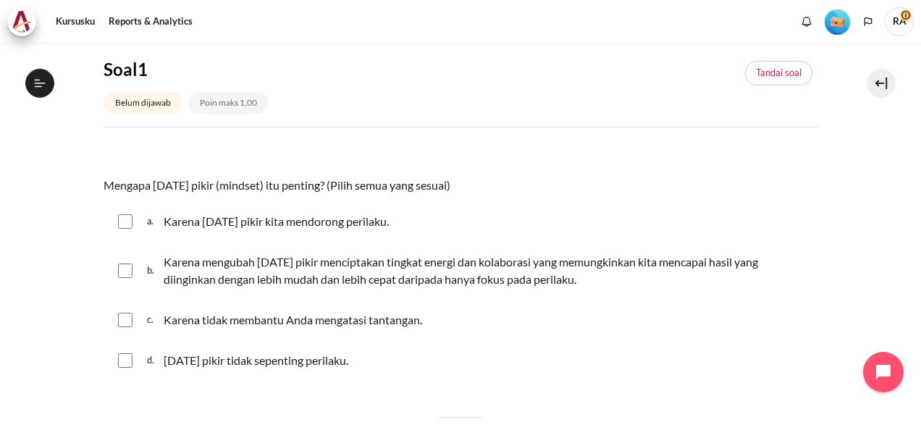
click at [121, 222] on input "Konten" at bounding box center [125, 221] width 14 height 14
checkbox input "true"
click at [124, 272] on input "Konten" at bounding box center [125, 270] width 14 height 14
checkbox input "true"
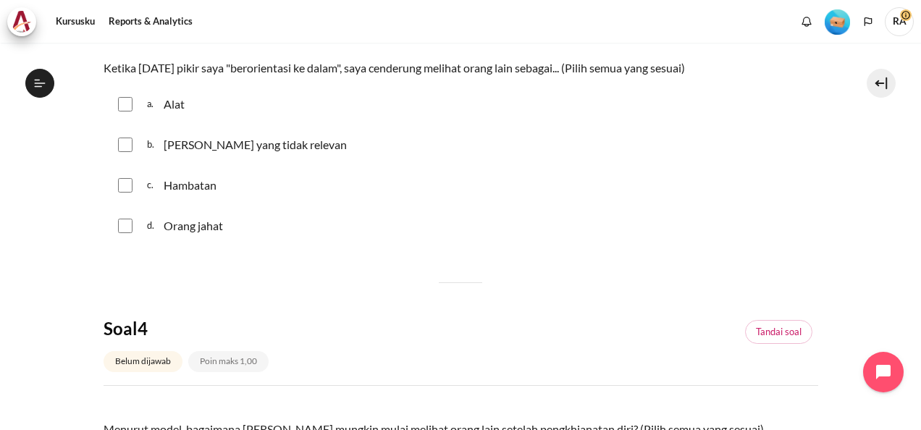
scroll to position [724, 0]
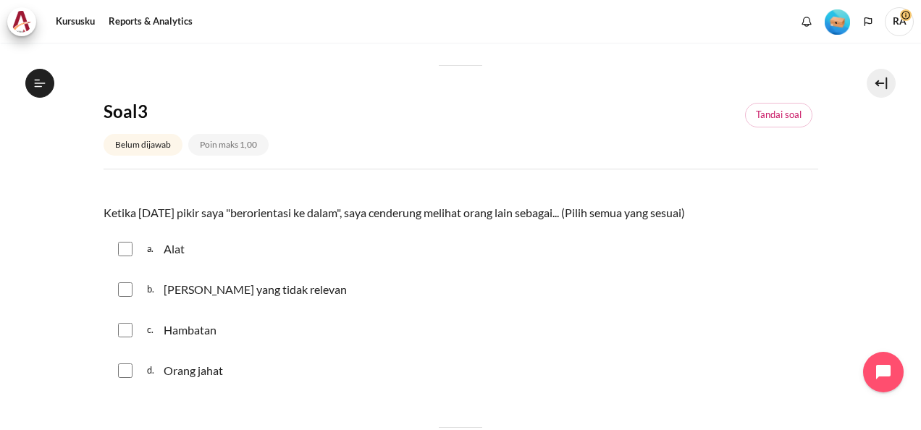
click at [125, 288] on input "Konten" at bounding box center [125, 289] width 14 height 14
checkbox input "true"
click at [120, 334] on input "Konten" at bounding box center [125, 330] width 14 height 14
checkbox input "true"
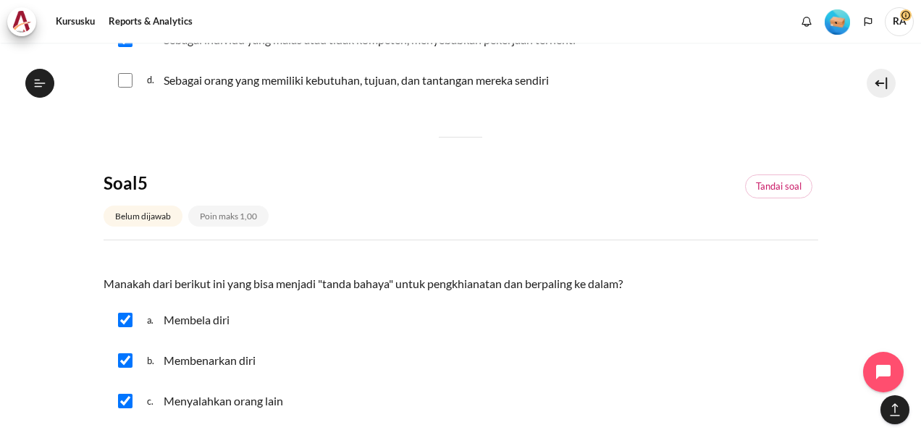
scroll to position [1619, 0]
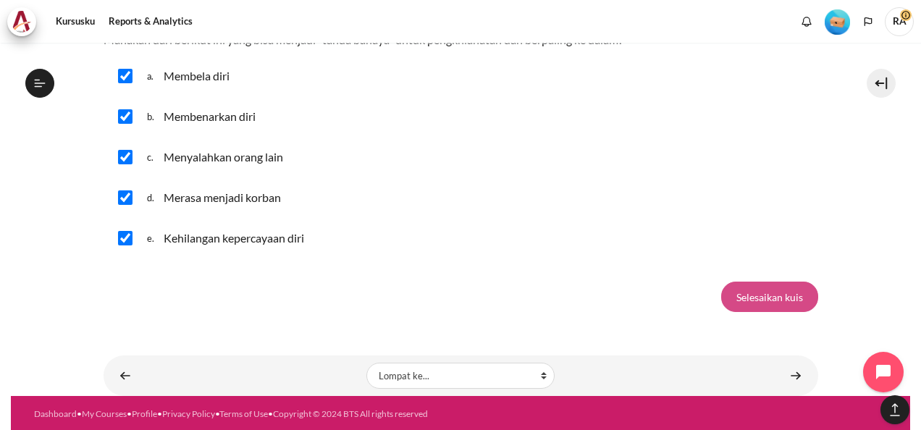
click at [764, 287] on input "Selesaikan kuis" at bounding box center [769, 297] width 97 height 30
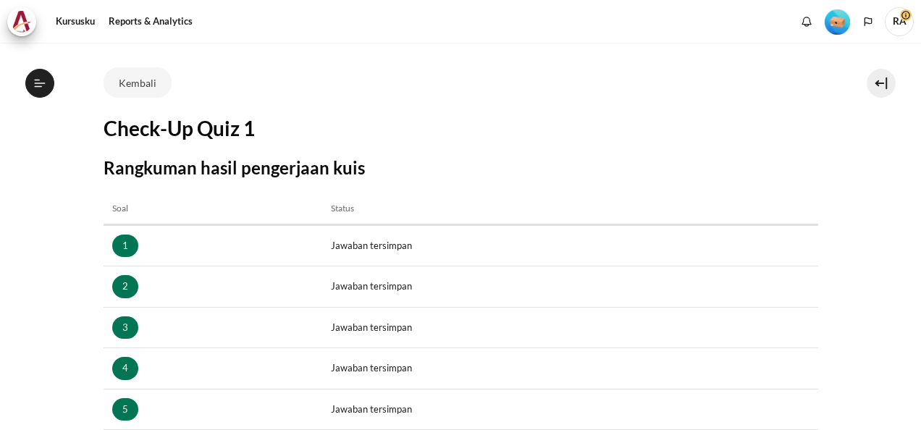
scroll to position [217, 0]
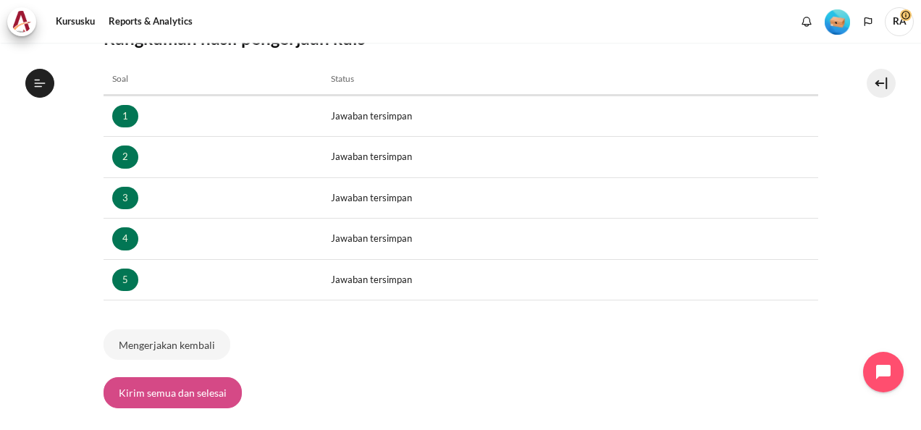
click at [180, 388] on button "Kirim semua dan selesai" at bounding box center [172, 392] width 138 height 30
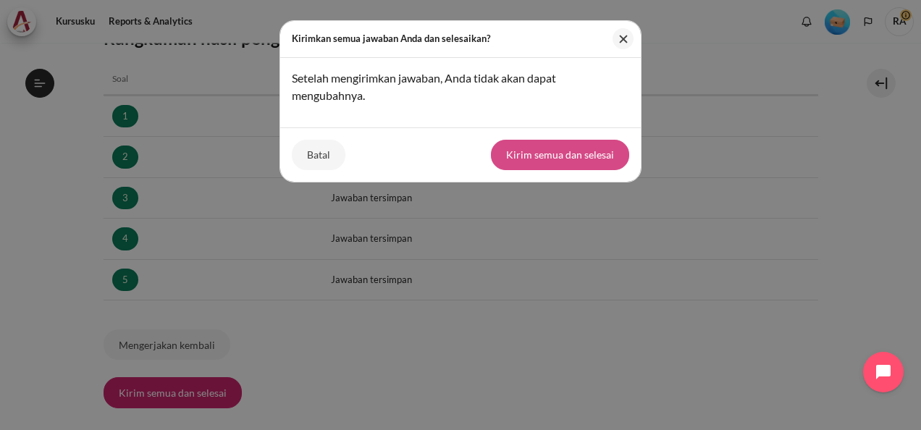
click at [580, 153] on button "Kirim semua dan selesai" at bounding box center [560, 155] width 138 height 30
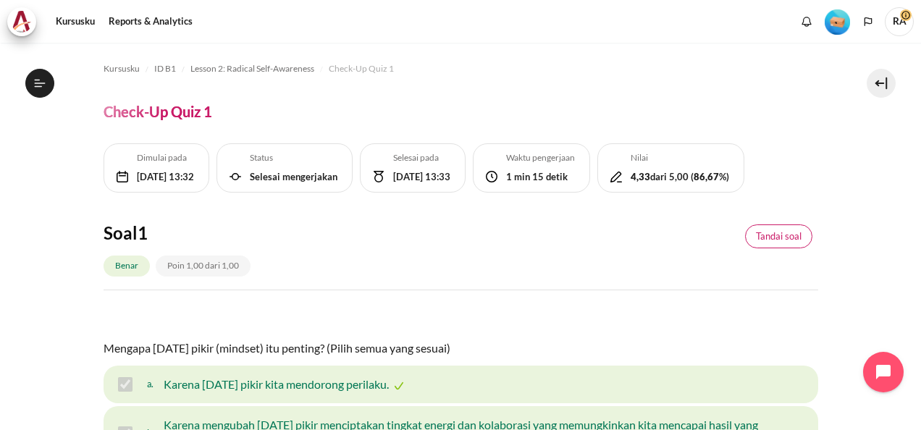
click at [764, 249] on link "Tandai soal" at bounding box center [778, 236] width 67 height 25
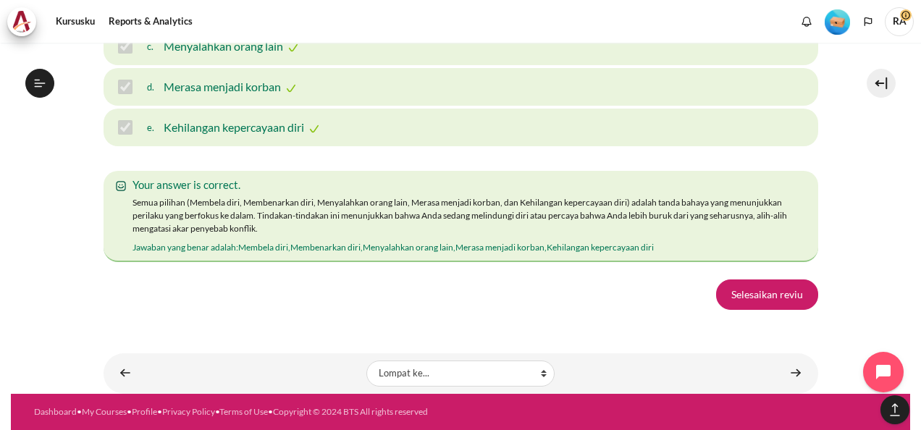
scroll to position [2605, 0]
click at [750, 310] on link "Selesaikan reviu" at bounding box center [767, 294] width 102 height 30
click at [763, 310] on link "Selesaikan reviu" at bounding box center [767, 294] width 102 height 30
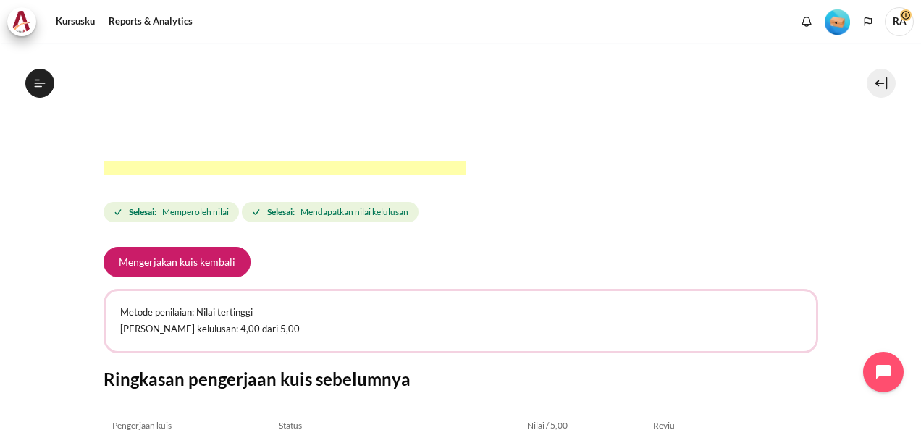
scroll to position [507, 0]
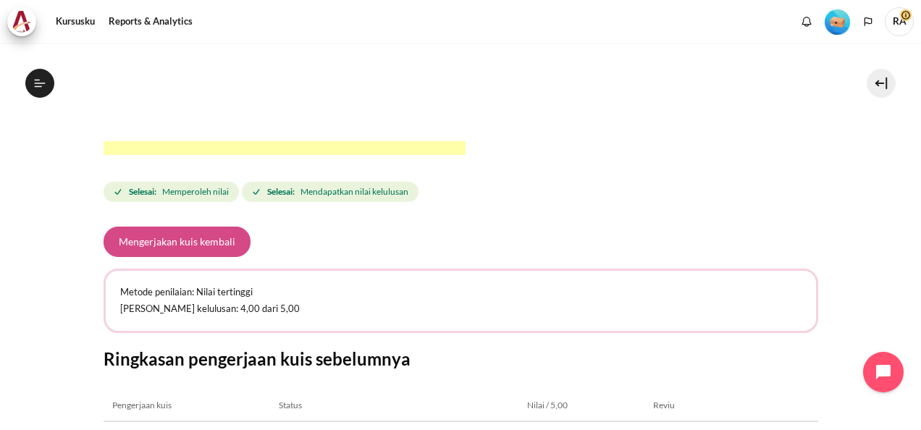
click at [177, 236] on button "Mengerjakan kuis kembali" at bounding box center [176, 242] width 147 height 30
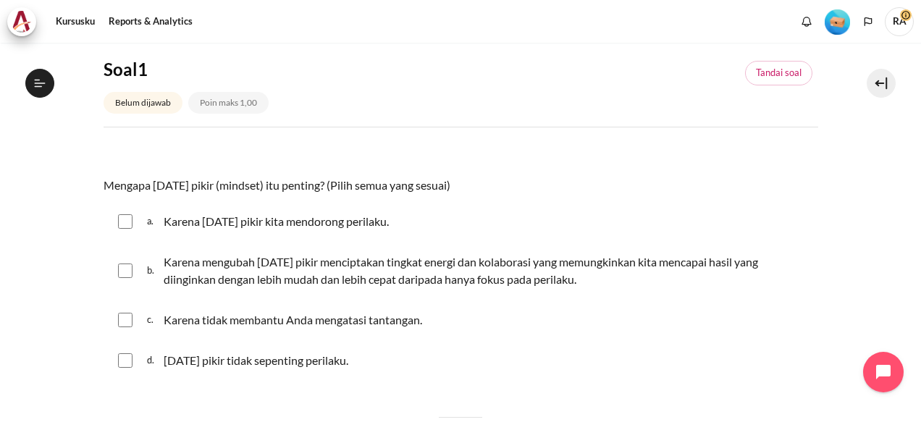
scroll to position [255, 0]
click at [127, 220] on input "Konten" at bounding box center [125, 221] width 14 height 14
checkbox input "true"
click at [119, 268] on input "Konten" at bounding box center [125, 270] width 14 height 14
checkbox input "true"
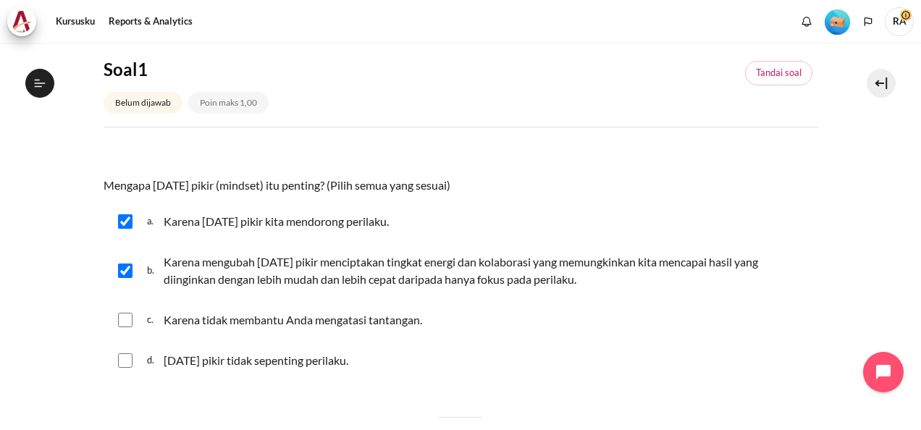
click at [129, 322] on input "Konten" at bounding box center [125, 320] width 14 height 14
click at [123, 320] on input "Konten" at bounding box center [125, 320] width 14 height 14
checkbox input "false"
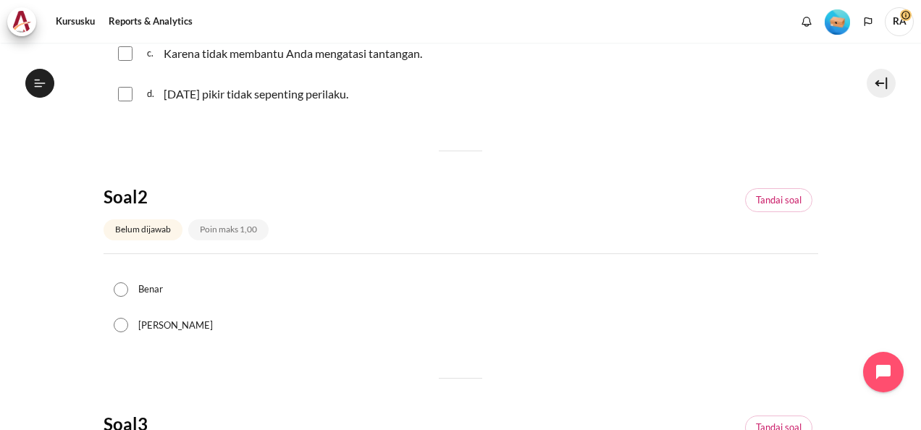
scroll to position [434, 0]
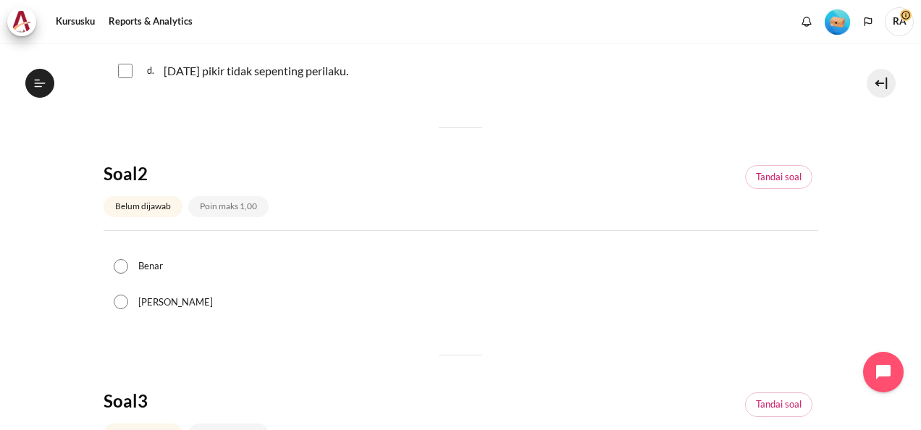
click at [126, 304] on input "Salah" at bounding box center [121, 302] width 14 height 14
radio input "true"
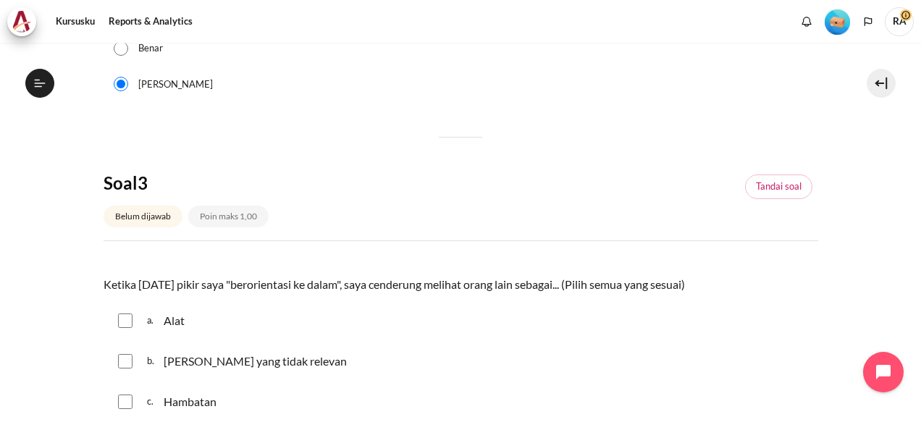
scroll to position [724, 0]
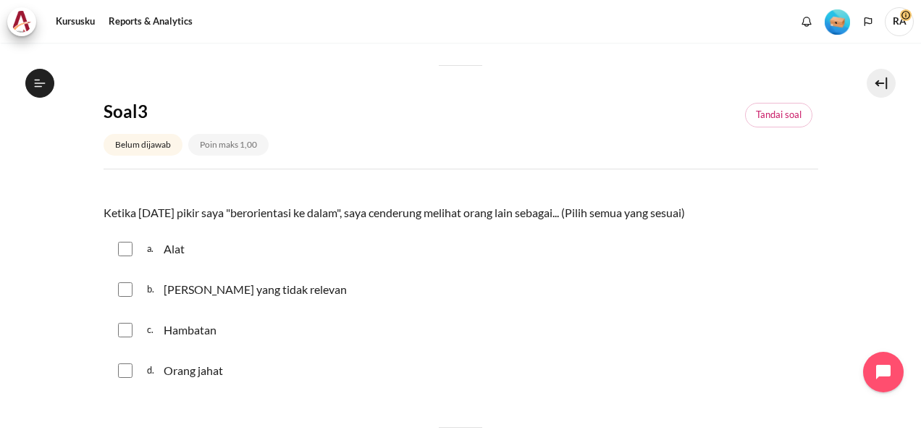
click at [128, 247] on input "Konten" at bounding box center [125, 249] width 14 height 14
checkbox input "true"
click at [123, 292] on input "Konten" at bounding box center [125, 289] width 14 height 14
checkbox input "true"
click at [131, 331] on input "Konten" at bounding box center [125, 330] width 14 height 14
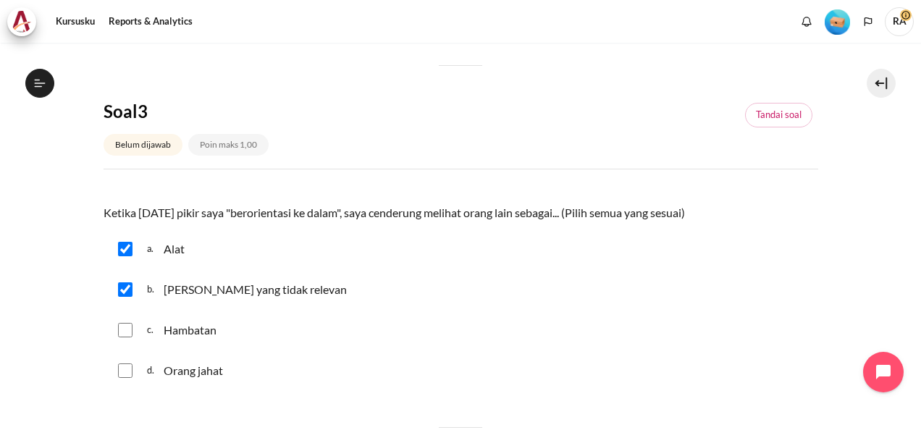
checkbox input "true"
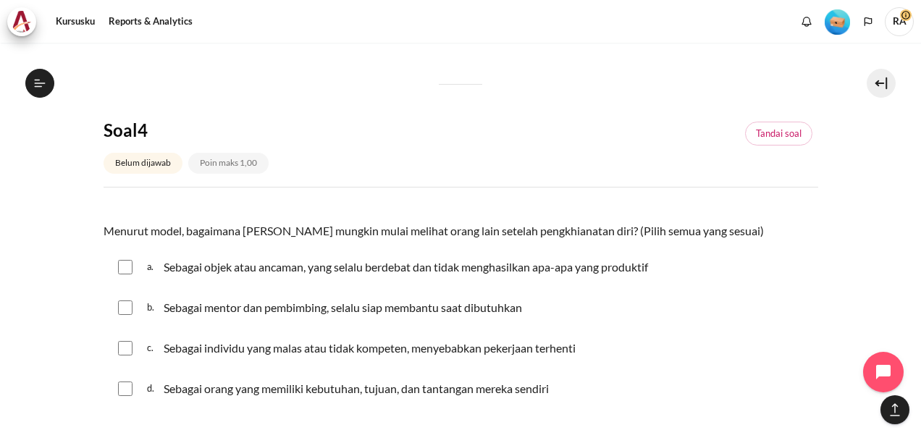
scroll to position [1158, 0]
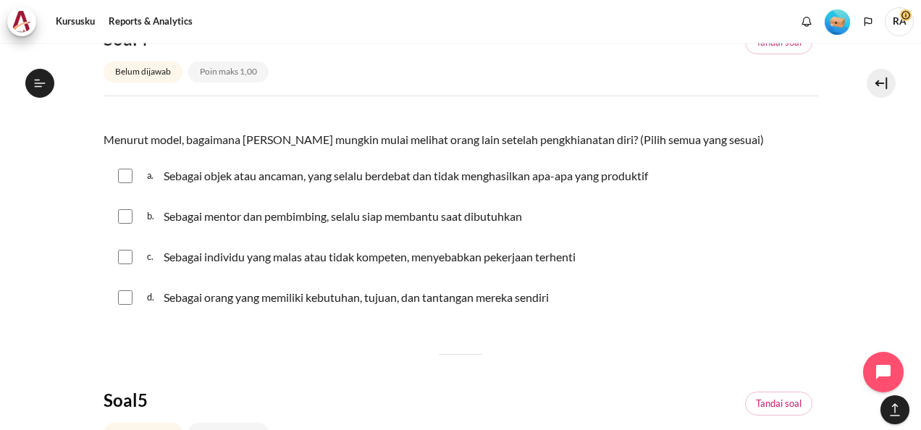
drag, startPoint x: 125, startPoint y: 174, endPoint x: 125, endPoint y: 191, distance: 16.6
click at [125, 174] on input "Konten" at bounding box center [125, 176] width 14 height 14
checkbox input "true"
click at [123, 214] on input "Konten" at bounding box center [125, 216] width 14 height 14
checkbox input "true"
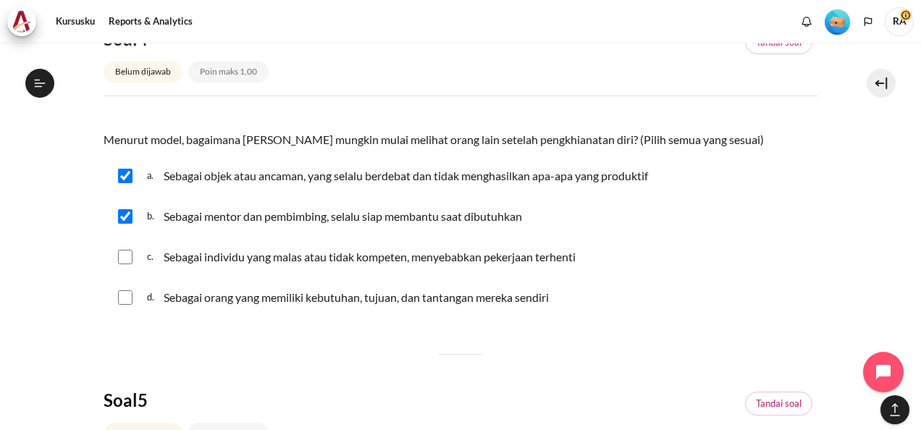
click at [122, 260] on input "Konten" at bounding box center [125, 257] width 14 height 14
checkbox input "true"
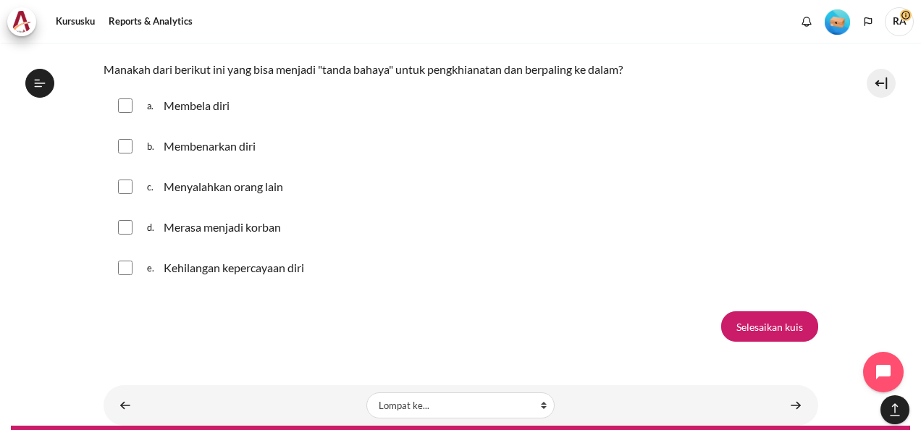
scroll to position [1592, 0]
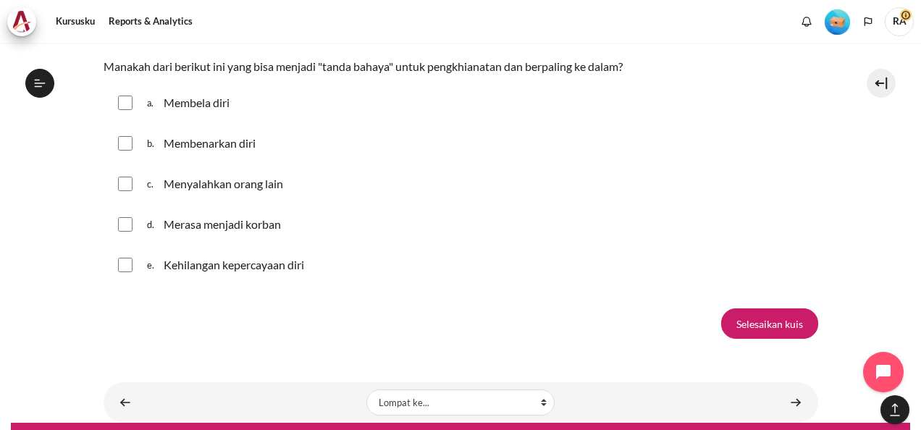
click at [122, 96] on input "Konten" at bounding box center [125, 103] width 14 height 14
checkbox input "true"
click at [123, 142] on input "Konten" at bounding box center [125, 143] width 14 height 14
checkbox input "true"
click at [126, 184] on input "Konten" at bounding box center [125, 184] width 14 height 14
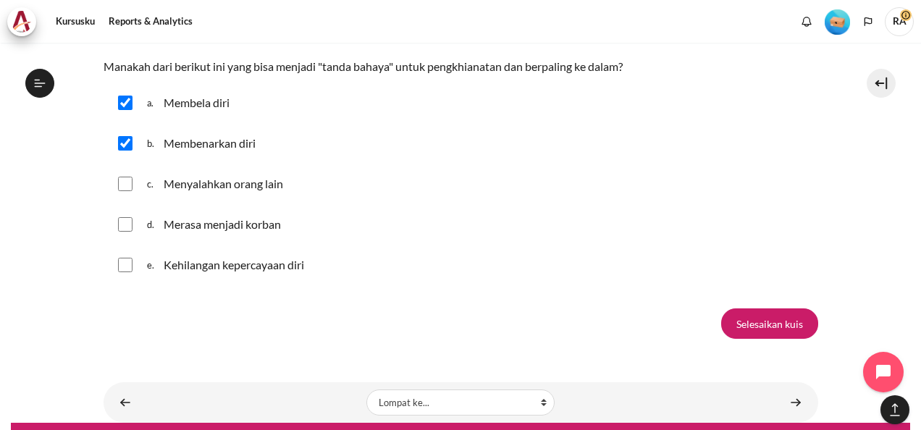
checkbox input "true"
click at [122, 223] on input "Konten" at bounding box center [125, 224] width 14 height 14
checkbox input "true"
click at [124, 264] on input "Konten" at bounding box center [125, 265] width 14 height 14
checkbox input "true"
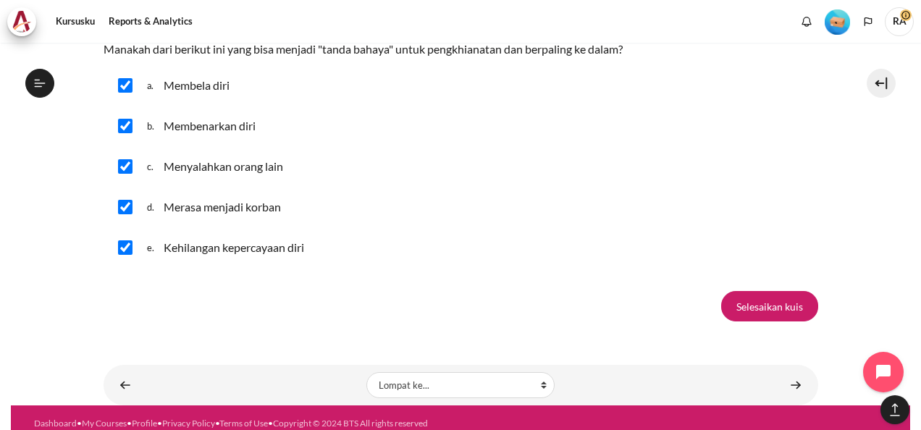
scroll to position [1619, 0]
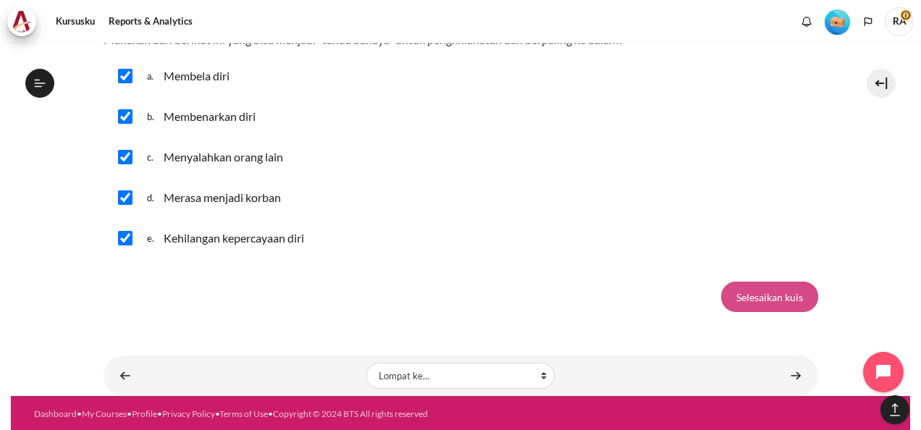
click at [744, 294] on input "Selesaikan kuis" at bounding box center [769, 297] width 97 height 30
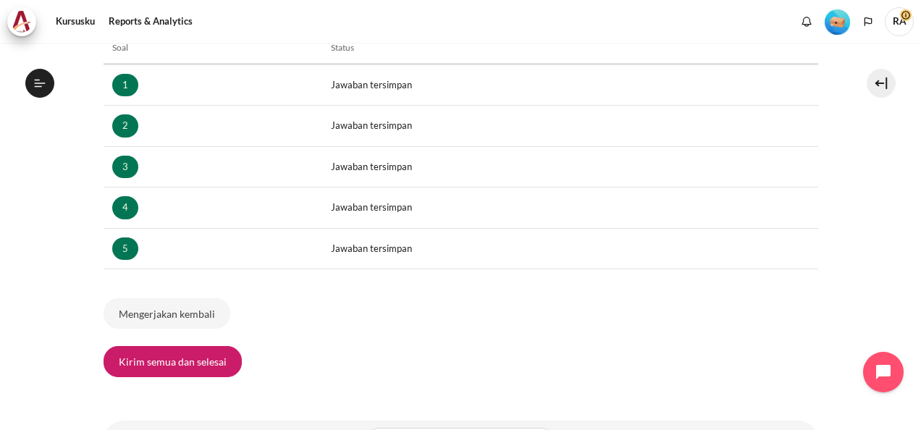
scroll to position [289, 0]
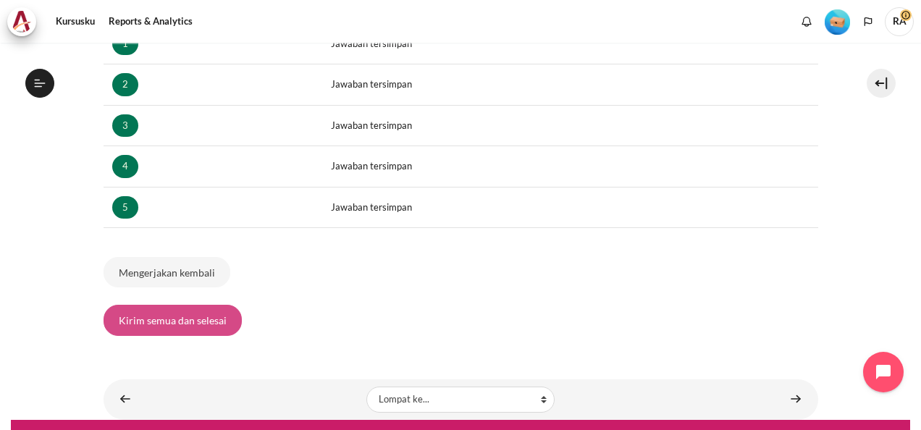
click at [187, 310] on button "Kirim semua dan selesai" at bounding box center [172, 320] width 138 height 30
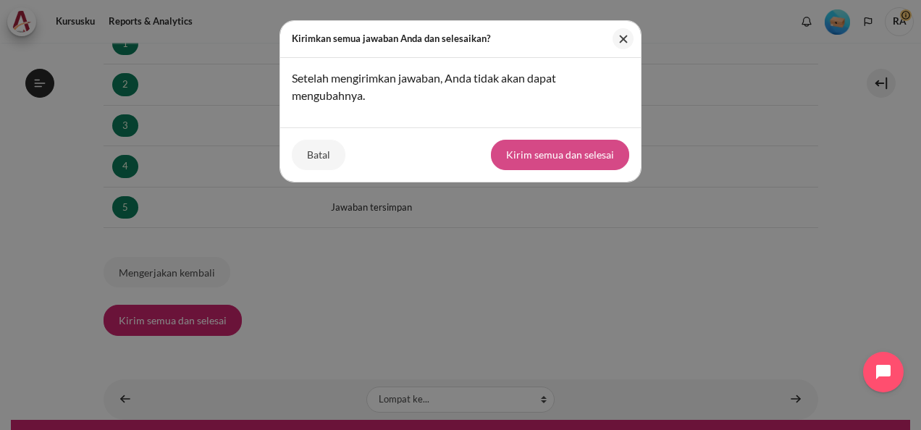
click at [568, 158] on button "Kirim semua dan selesai" at bounding box center [560, 155] width 138 height 30
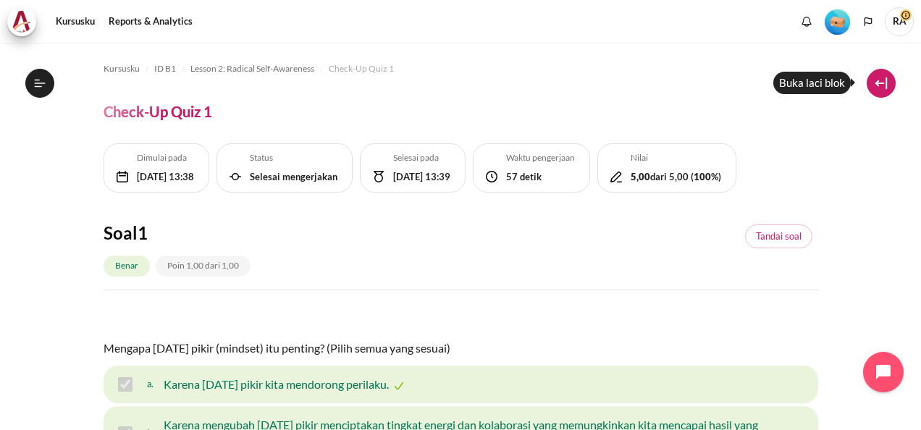
click at [879, 81] on button at bounding box center [880, 83] width 29 height 29
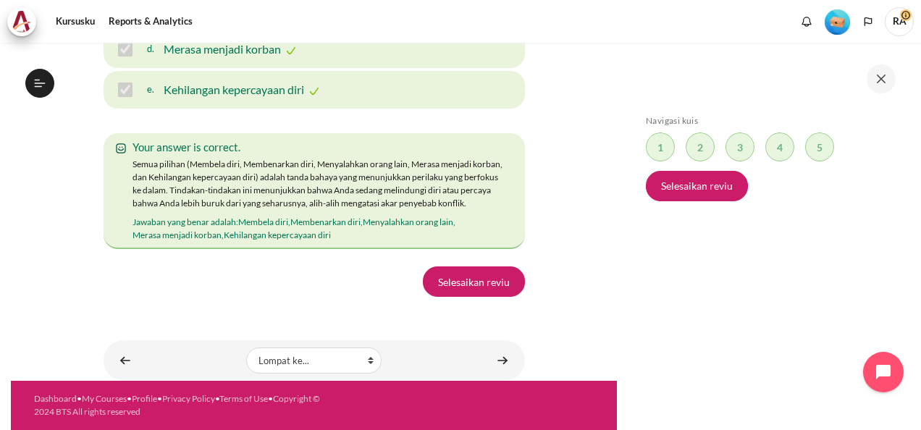
scroll to position [2982, 0]
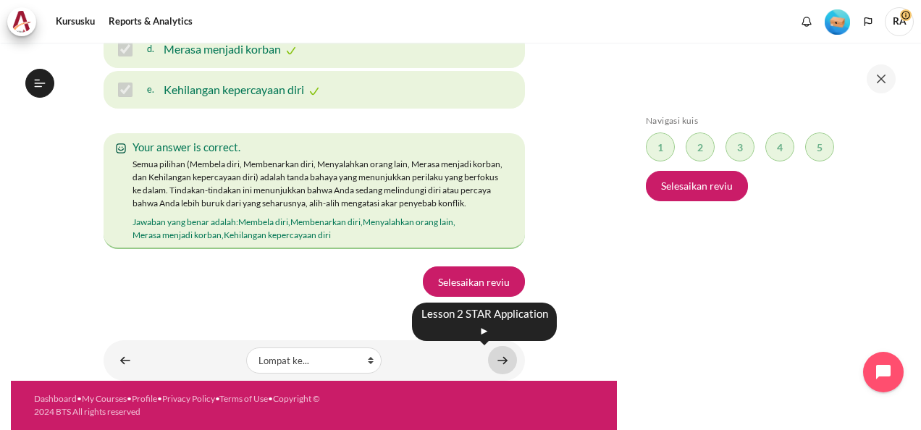
click at [492, 360] on link "Konten" at bounding box center [502, 360] width 29 height 28
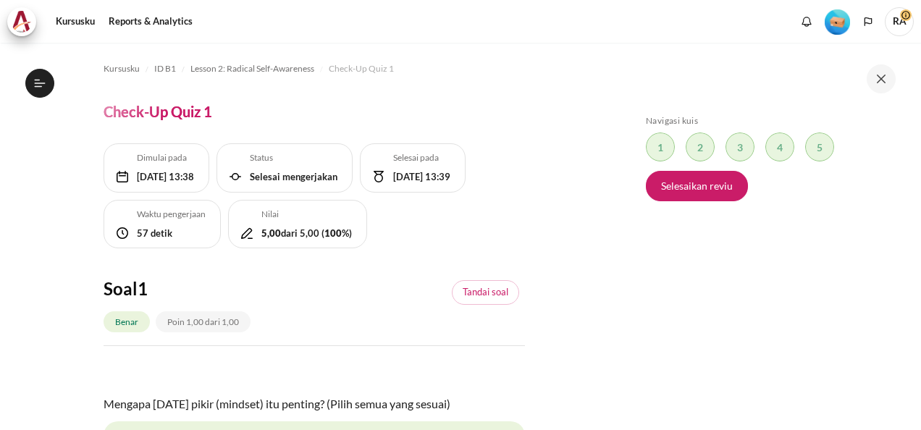
scroll to position [255, 0]
click at [684, 185] on link "Selesaikan reviu" at bounding box center [697, 186] width 102 height 30
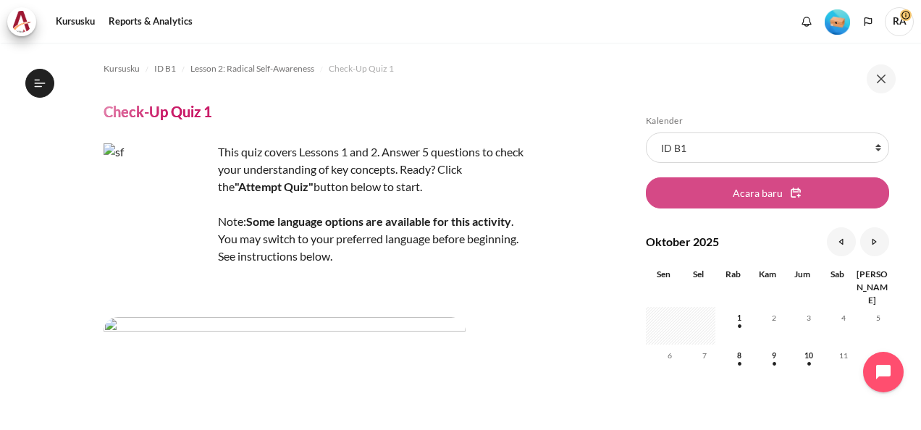
click at [769, 192] on span "Acara baru" at bounding box center [757, 192] width 50 height 15
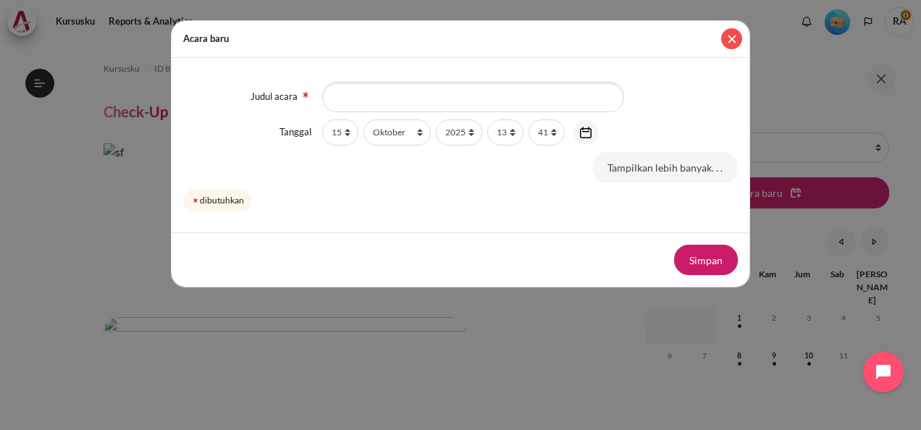
click at [730, 42] on button "Tutup" at bounding box center [731, 38] width 21 height 21
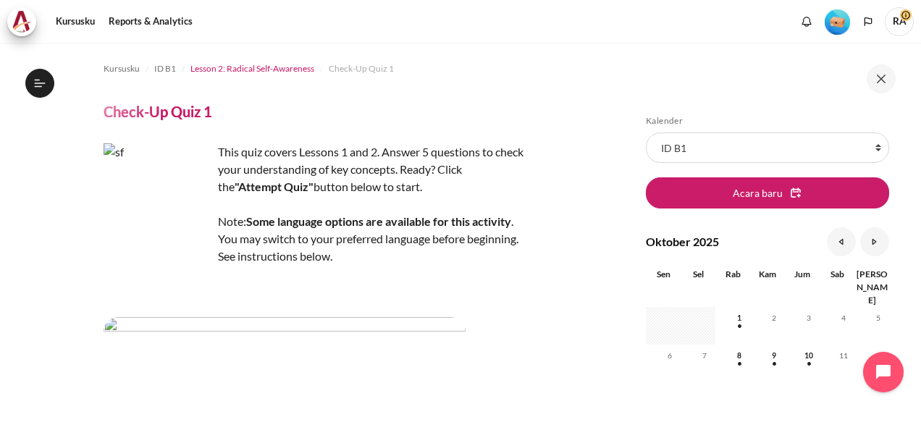
click at [273, 67] on span "Lesson 2: Radical Self-Awareness" at bounding box center [252, 68] width 124 height 13
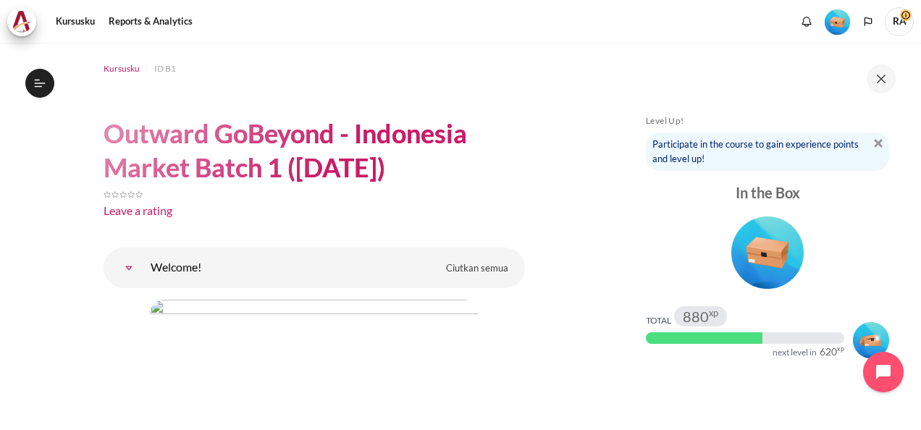
click at [130, 66] on span "Kursusku" at bounding box center [121, 68] width 36 height 13
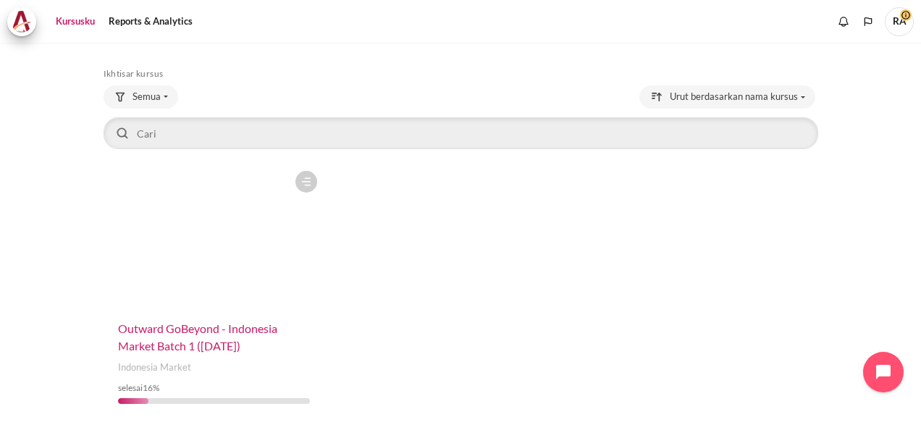
scroll to position [98, 0]
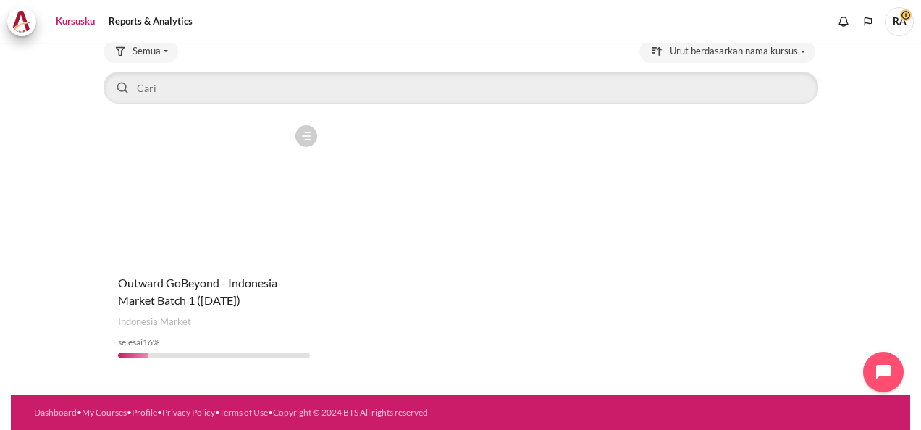
click at [207, 289] on h4 "Nama kursus Outward GoBeyond - Indonesia Market Batch 1 (Sep 2025)" at bounding box center [214, 291] width 192 height 35
click at [252, 188] on figure "Konten" at bounding box center [213, 190] width 221 height 145
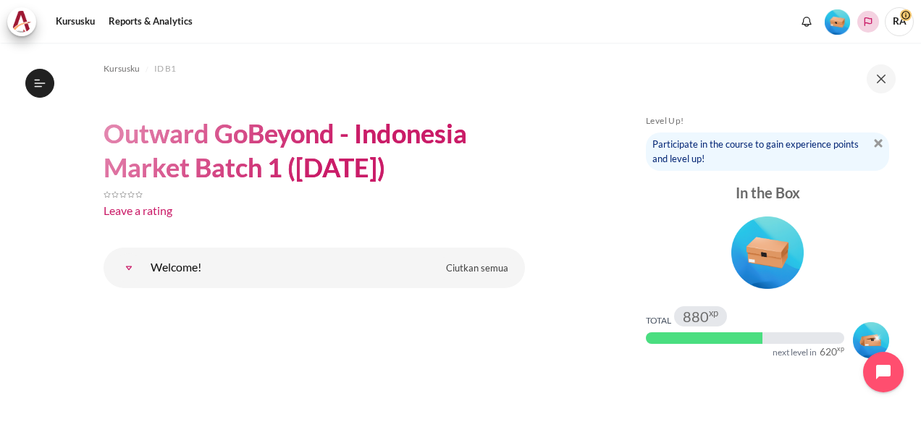
click at [870, 20] on icon "Languages" at bounding box center [868, 22] width 12 height 12
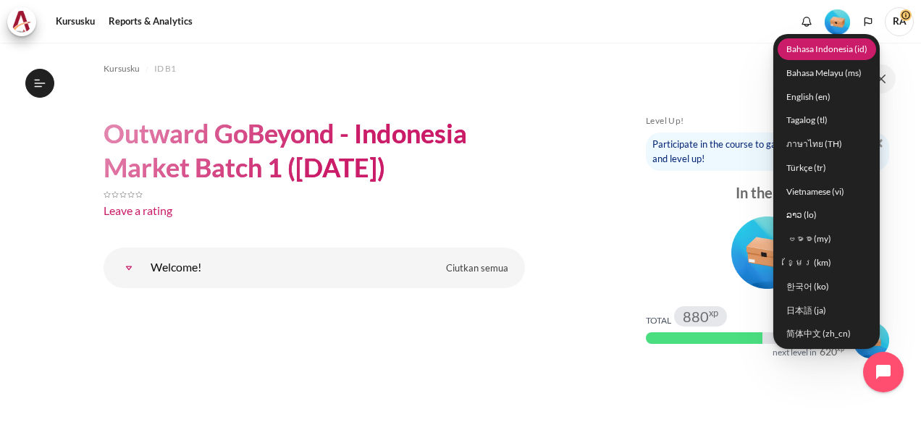
click at [826, 51] on link "Bahasa Indonesia ‎(id)‎" at bounding box center [826, 49] width 98 height 22
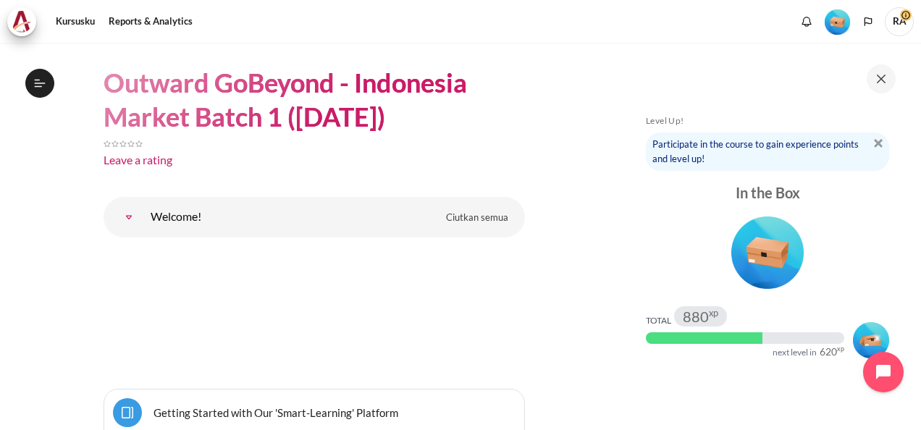
scroll to position [72, 0]
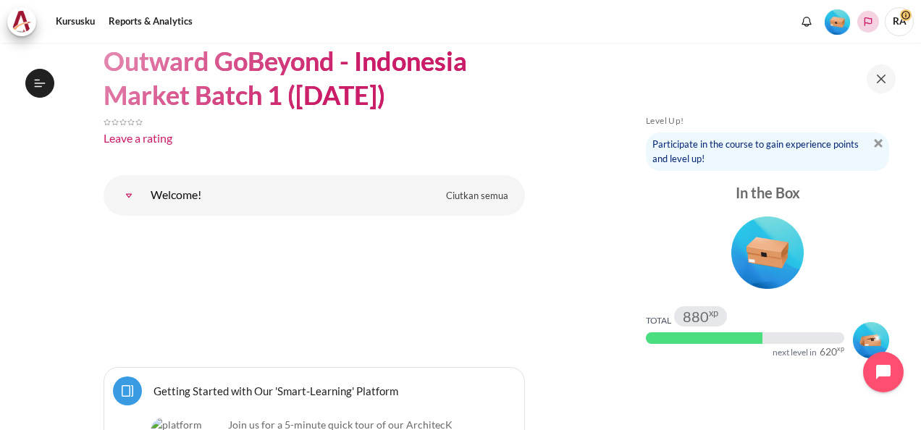
click at [867, 23] on polyline "Languages" at bounding box center [868, 22] width 12 height 12
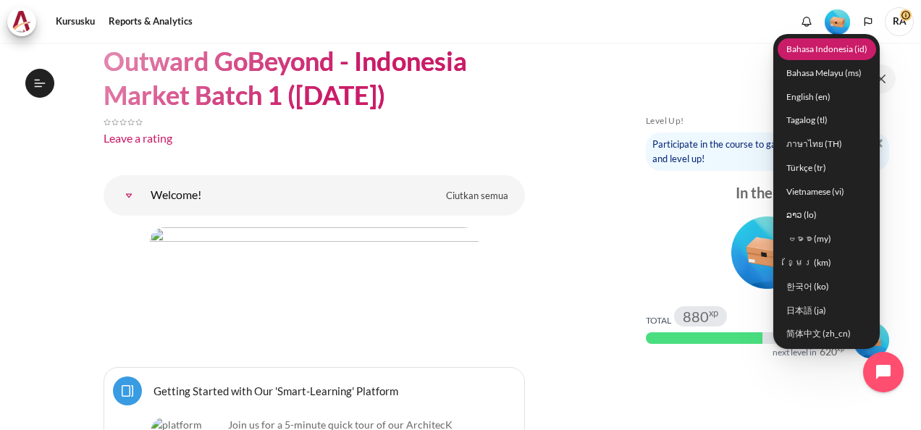
click at [832, 48] on link "Bahasa Indonesia ‎(id)‎" at bounding box center [826, 49] width 98 height 22
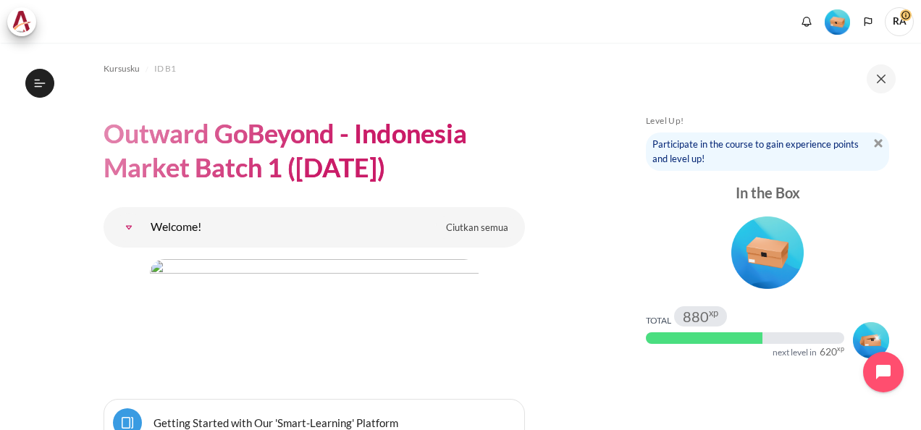
click at [143, 226] on link "Welcome!" at bounding box center [128, 227] width 29 height 29
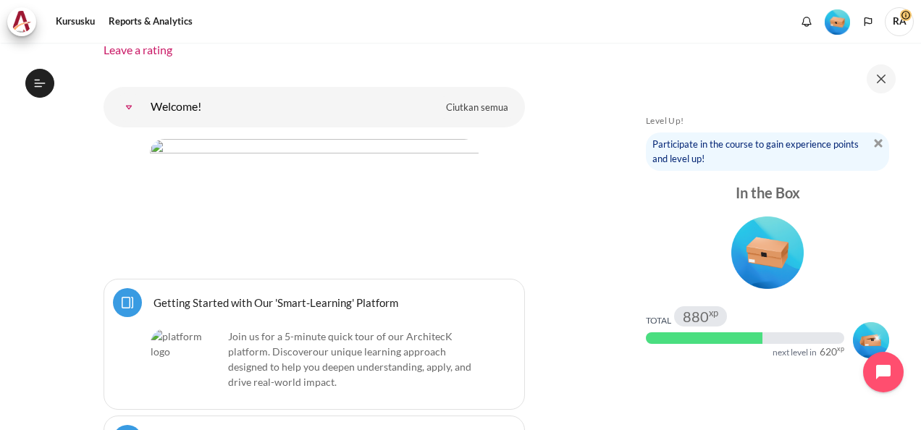
scroll to position [201, 0]
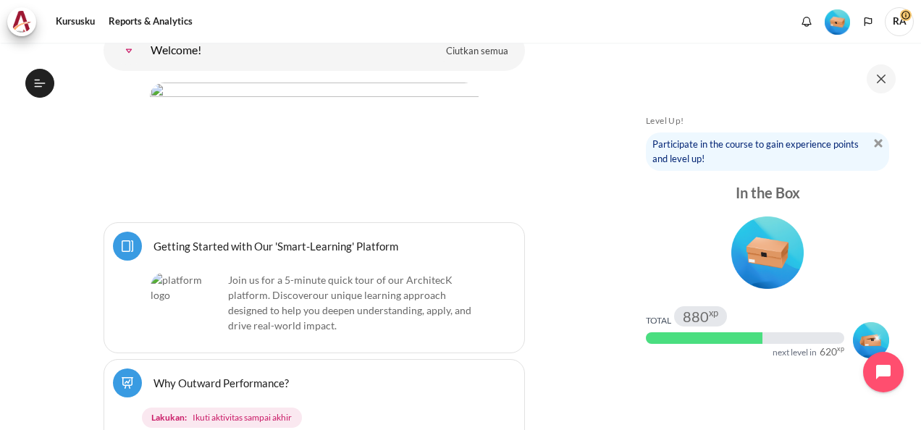
scroll to position [289, 0]
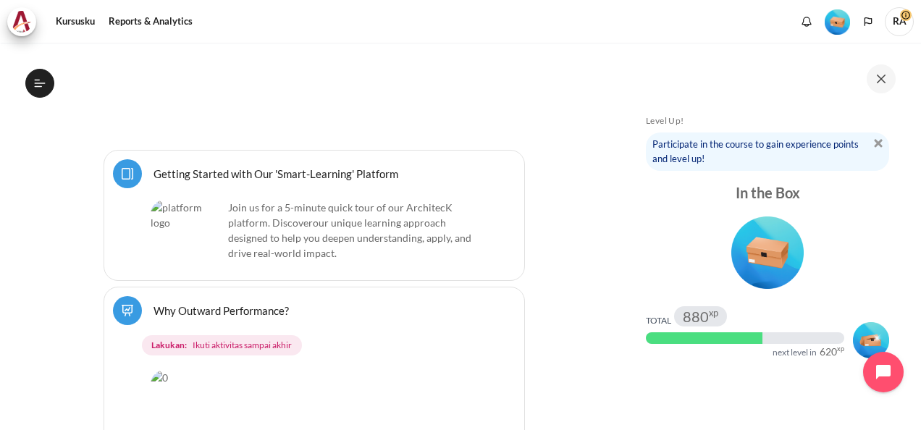
click at [255, 172] on link "Getting Started with Our 'Smart-Learning' Platform Halaman" at bounding box center [275, 173] width 245 height 14
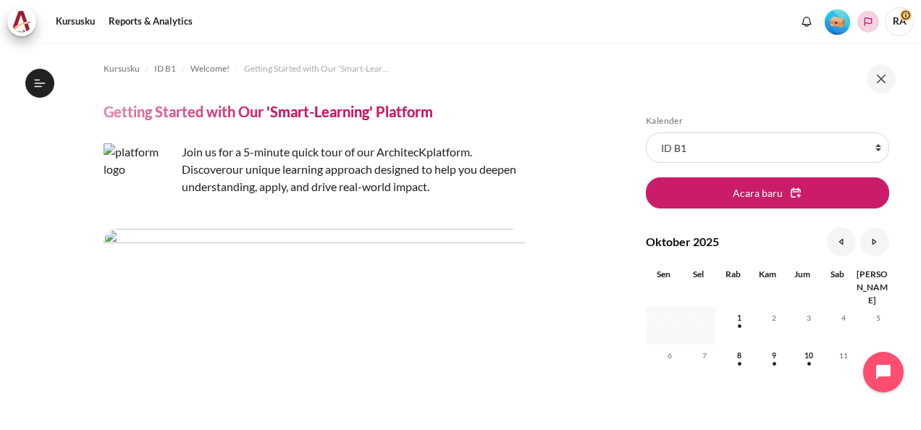
click at [867, 22] on polyline "Languages" at bounding box center [868, 22] width 12 height 12
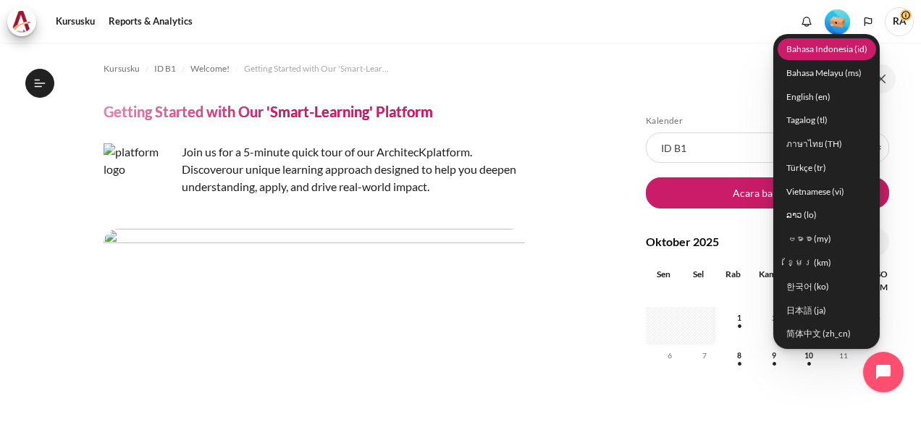
click at [825, 51] on link "Bahasa Indonesia ‎(id)‎" at bounding box center [826, 49] width 98 height 22
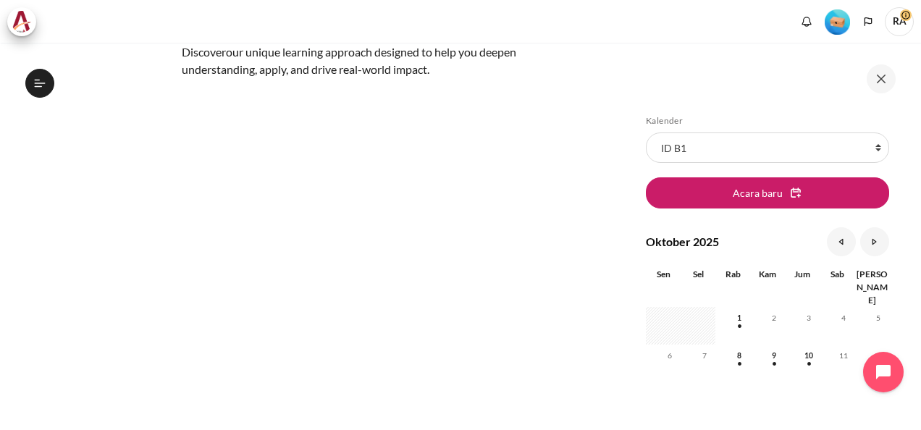
scroll to position [145, 0]
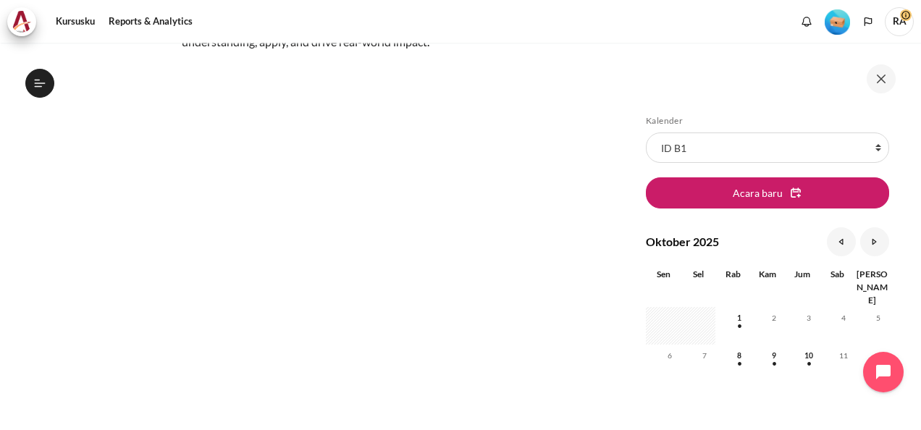
click at [38, 81] on icon at bounding box center [39, 83] width 13 height 13
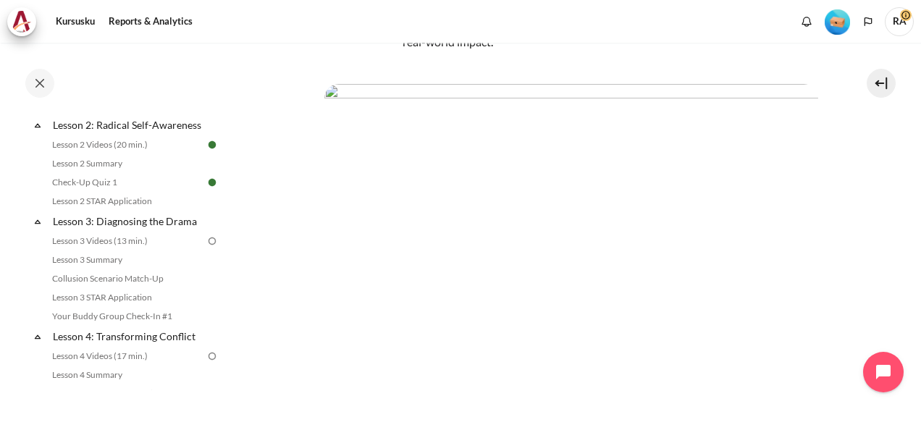
scroll to position [312, 0]
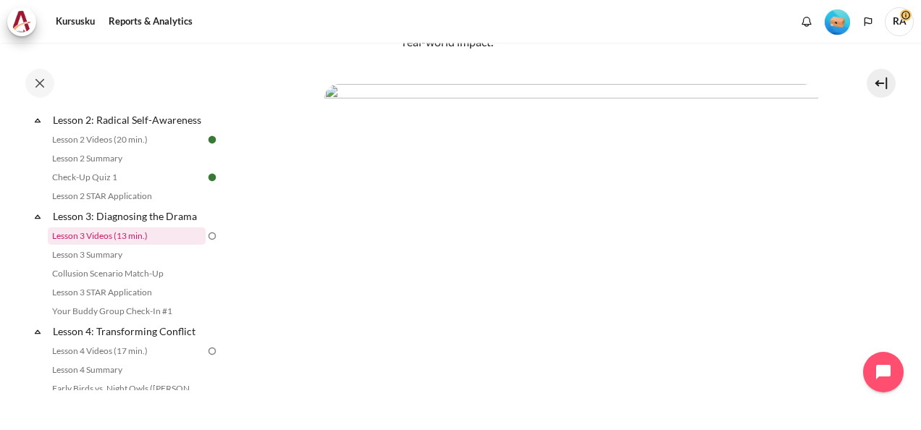
click at [91, 245] on link "Lesson 3 Videos (13 min.)" at bounding box center [127, 235] width 158 height 17
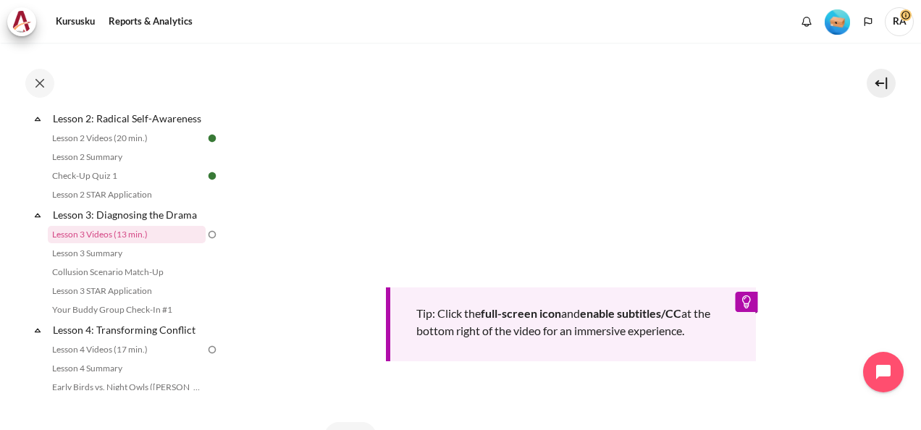
scroll to position [536, 0]
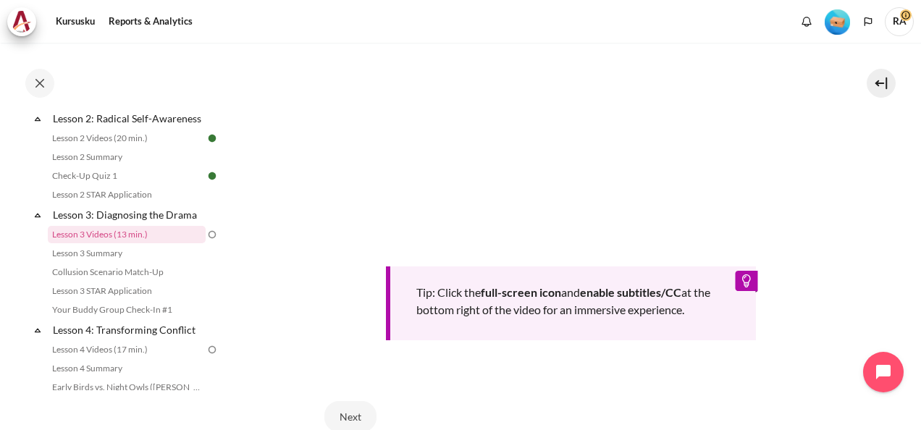
click at [265, 277] on section "Kursusku ID B1 Lesson 3: Diagnosing the Drama Lesson 3 Videos (13 min.) Lesson …" at bounding box center [571, 18] width 678 height 1023
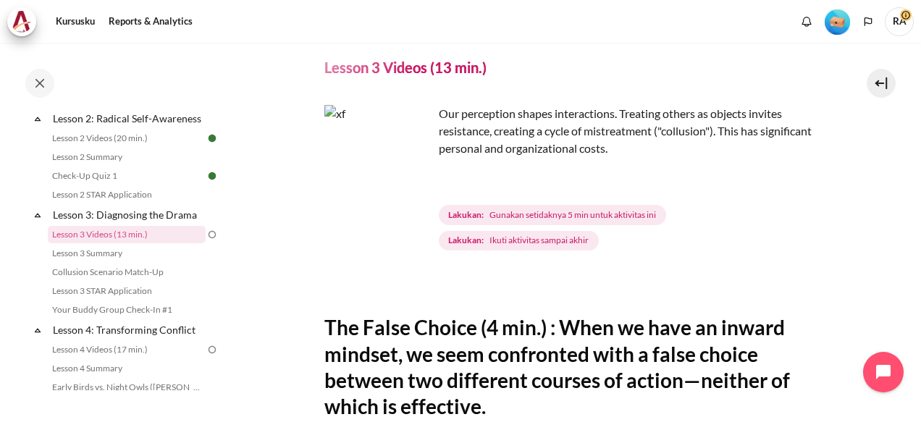
scroll to position [22, 0]
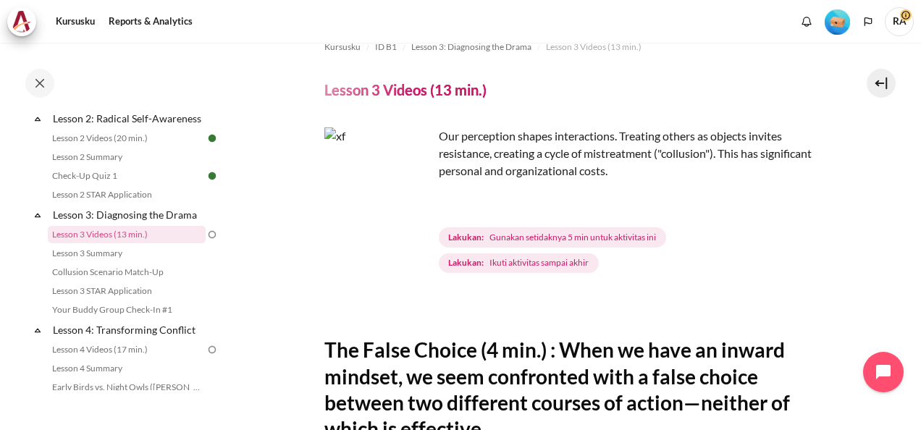
click at [517, 235] on span "Gunakan setidaknya 5 min untuk aktivitas ini" at bounding box center [572, 237] width 166 height 13
click at [880, 77] on button at bounding box center [880, 83] width 29 height 29
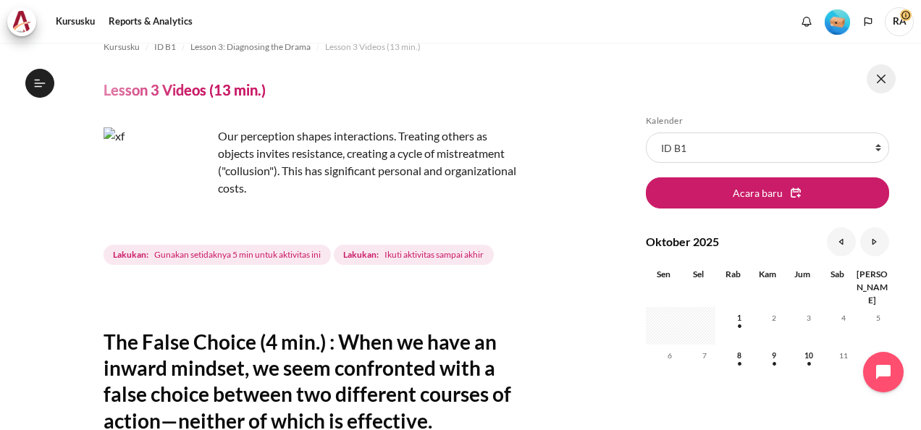
click at [882, 77] on button at bounding box center [880, 78] width 29 height 29
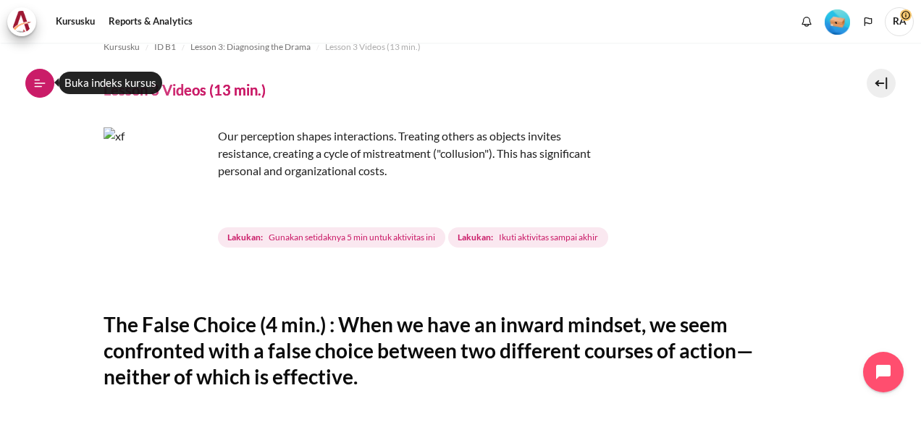
click at [42, 80] on icon at bounding box center [39, 83] width 13 height 13
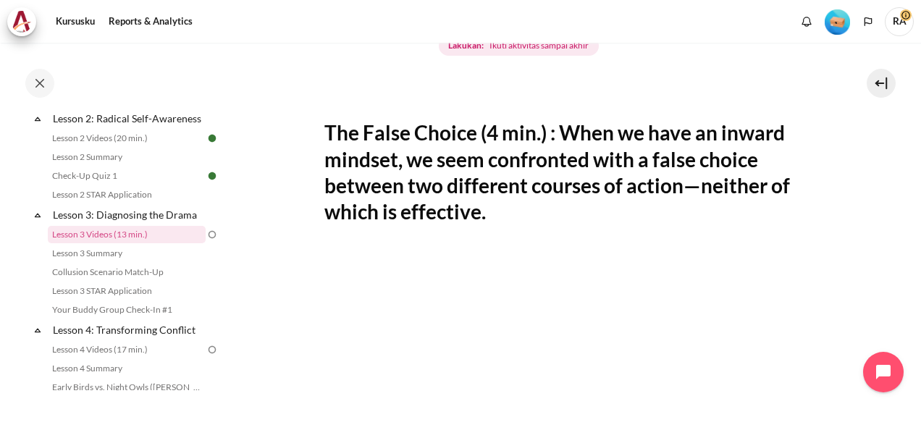
scroll to position [384, 0]
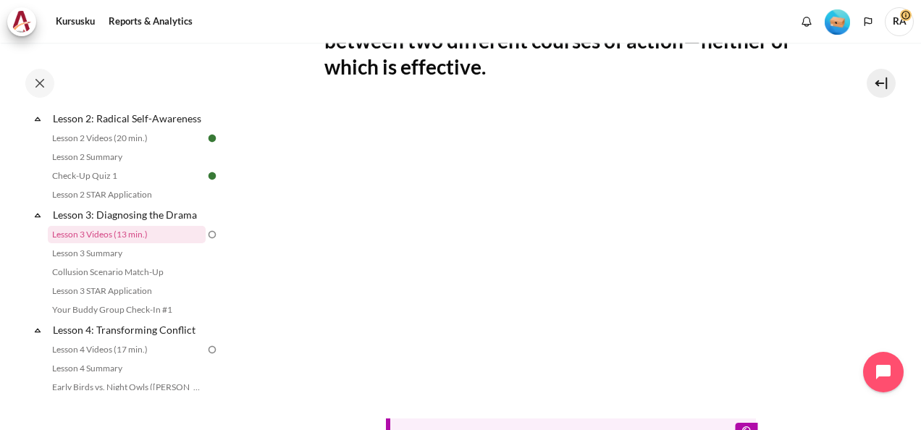
click at [554, 81] on div "The False Choice (4 min.) : When we have an inward mindset, we seem confronted …" at bounding box center [571, 267] width 494 height 662
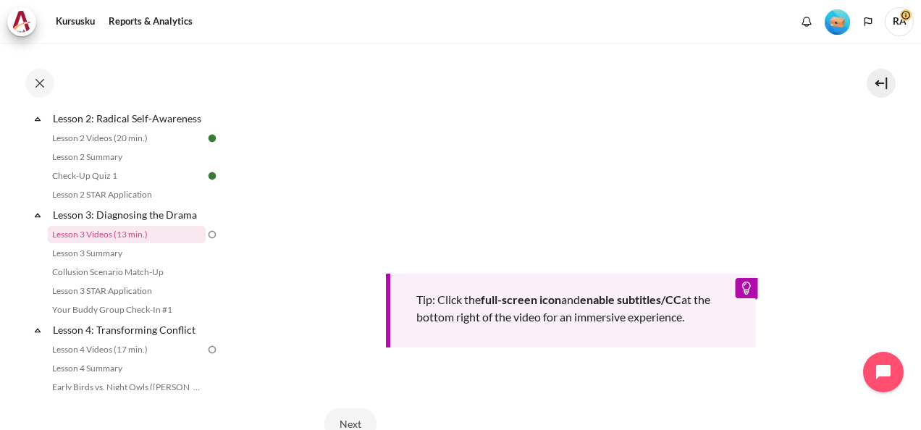
scroll to position [601, 0]
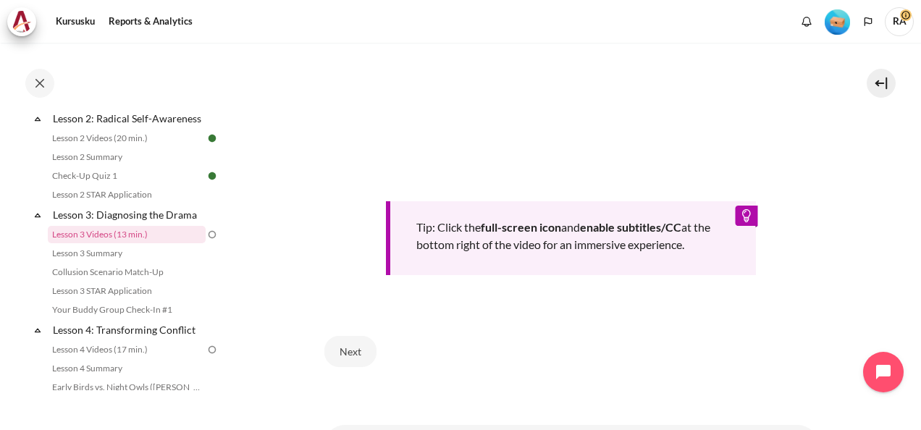
click at [573, 232] on div "Tip: Click the full-screen icon and enable subtitles/CC at the bottom right of …" at bounding box center [571, 238] width 371 height 74
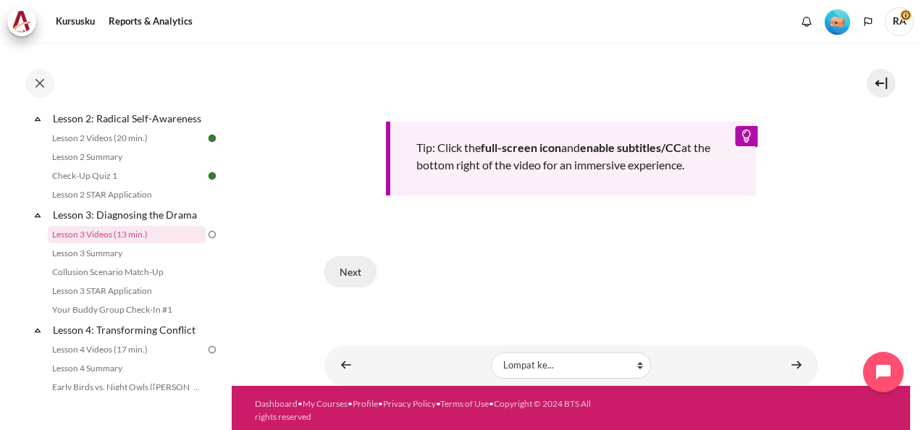
click at [350, 263] on button "Next" at bounding box center [350, 271] width 52 height 30
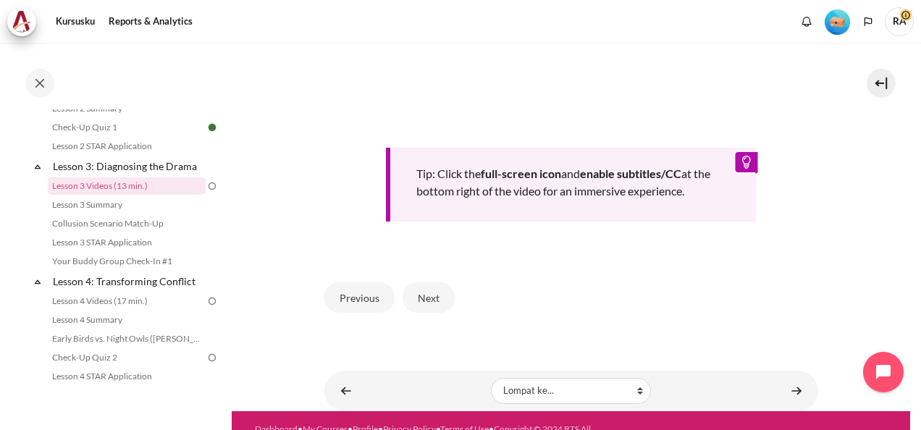
scroll to position [651, 0]
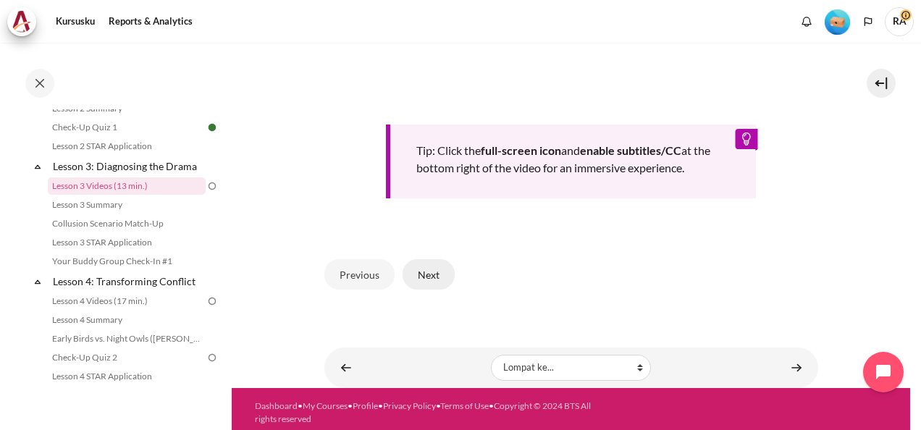
click at [426, 271] on button "Next" at bounding box center [428, 274] width 52 height 30
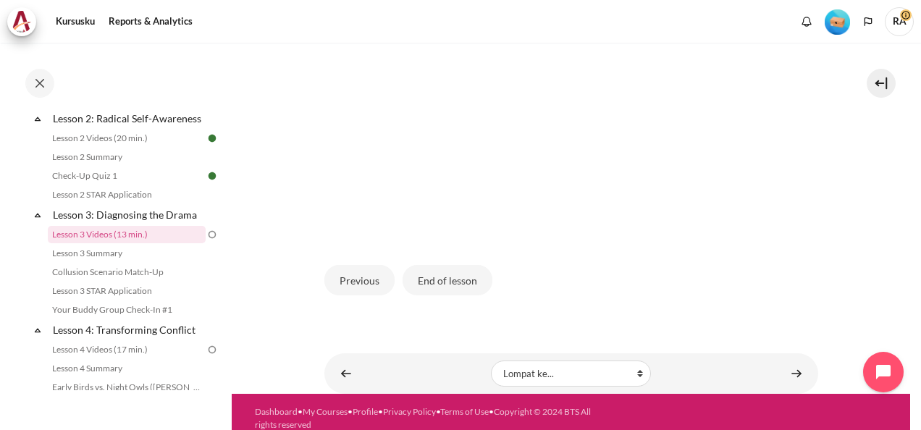
scroll to position [460, 0]
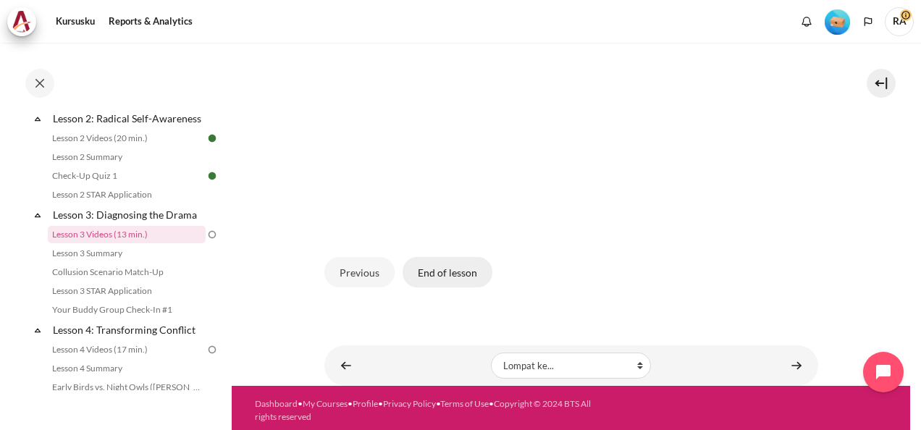
click at [437, 272] on button "End of lesson" at bounding box center [447, 272] width 90 height 30
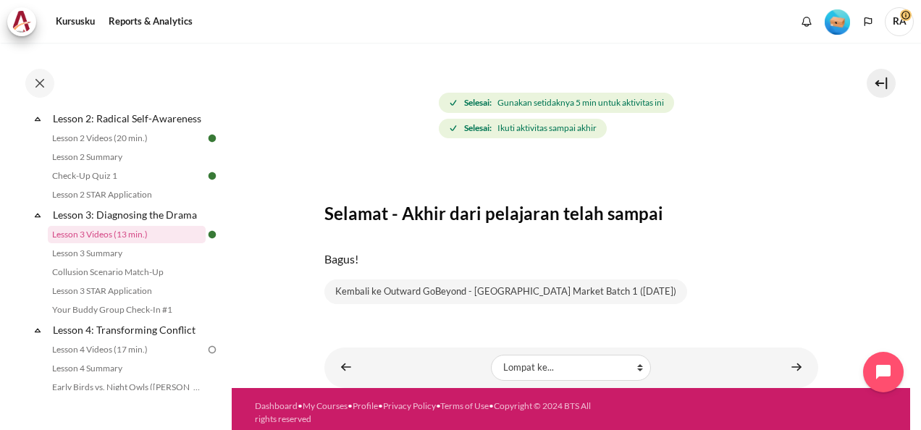
scroll to position [162, 0]
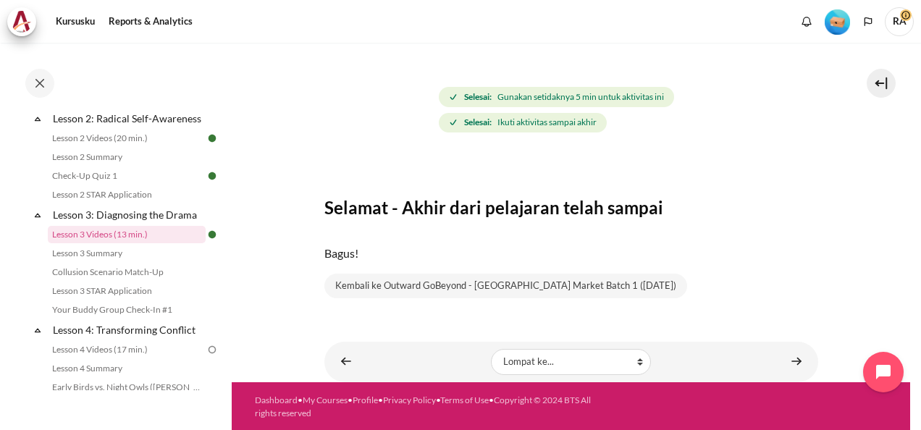
click at [206, 356] on img at bounding box center [212, 349] width 13 height 13
click at [98, 358] on link "Lesson 4 Videos (17 min.)" at bounding box center [127, 349] width 158 height 17
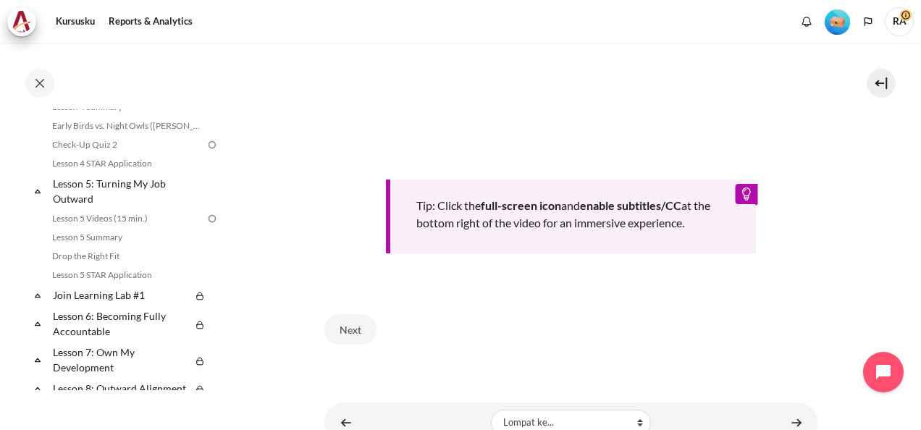
scroll to position [636, 0]
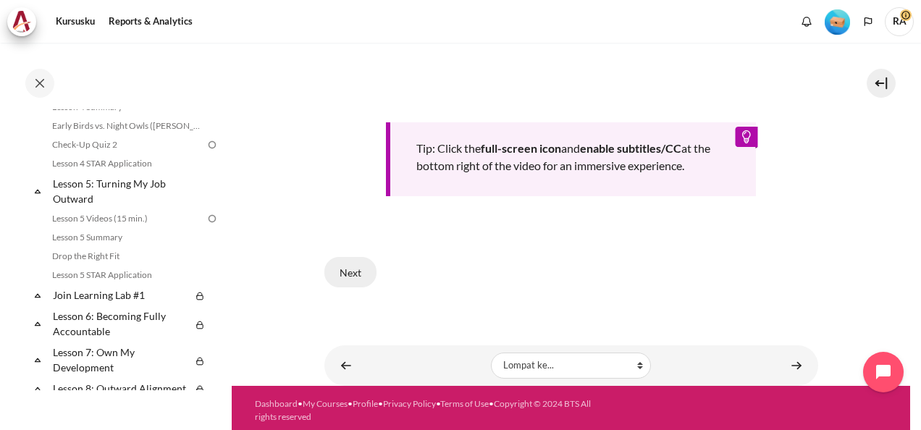
click at [352, 266] on button "Next" at bounding box center [350, 272] width 52 height 30
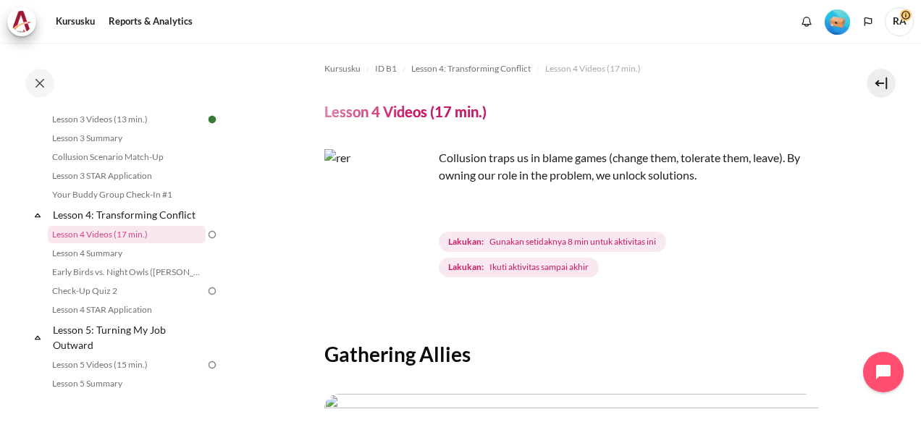
click at [410, 229] on img "Konten" at bounding box center [378, 203] width 109 height 109
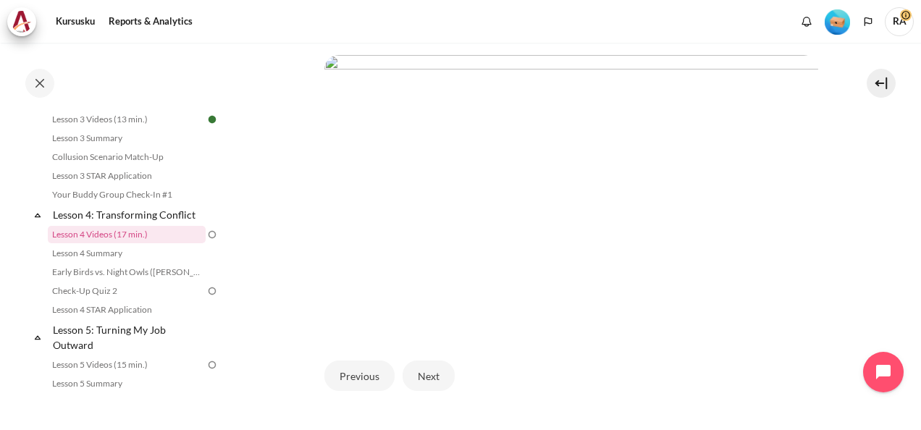
scroll to position [362, 0]
click at [433, 347] on button "Next" at bounding box center [428, 352] width 52 height 30
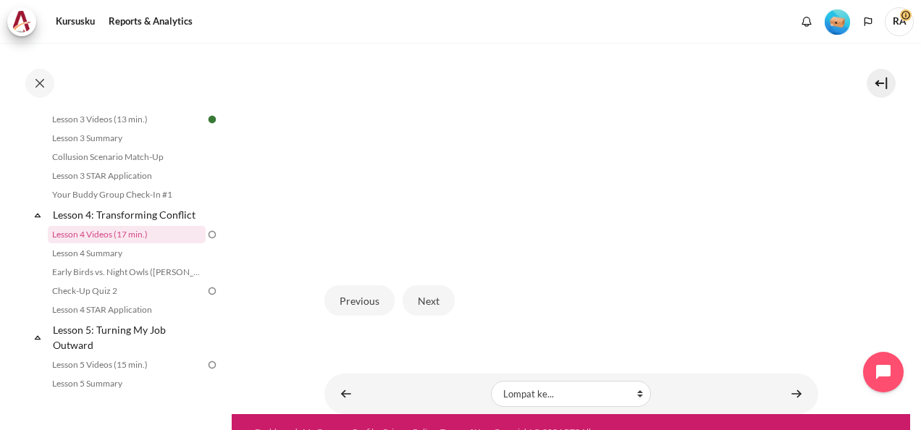
scroll to position [434, 0]
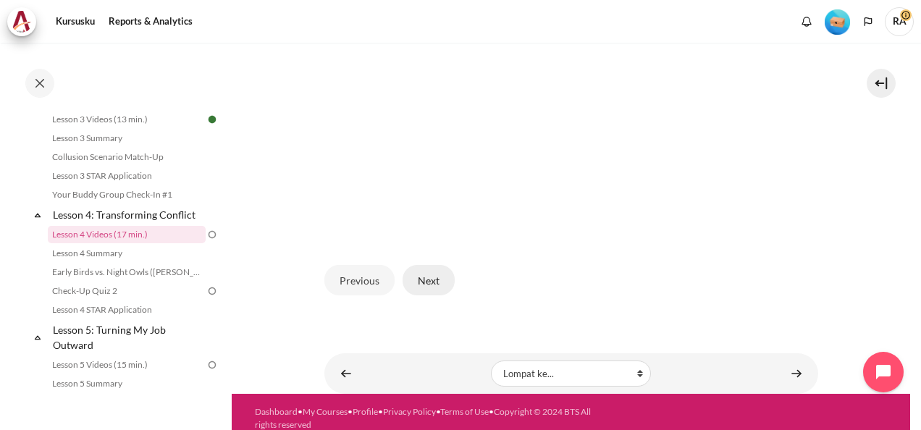
click at [431, 276] on button "Next" at bounding box center [428, 280] width 52 height 30
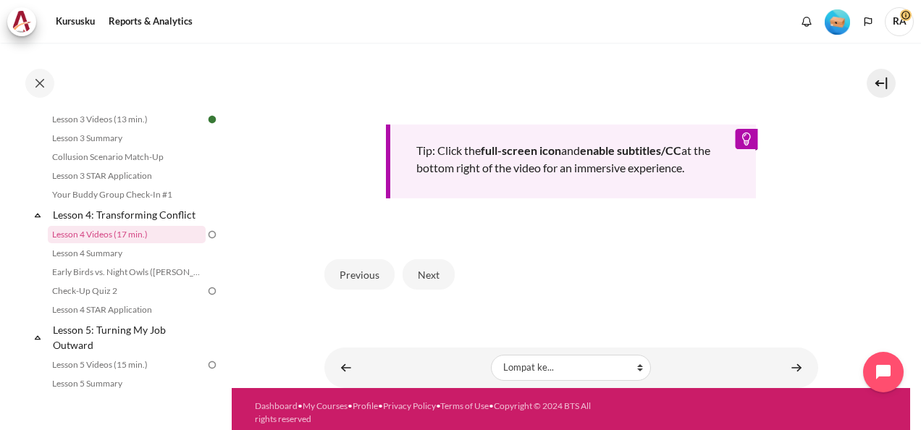
scroll to position [636, 0]
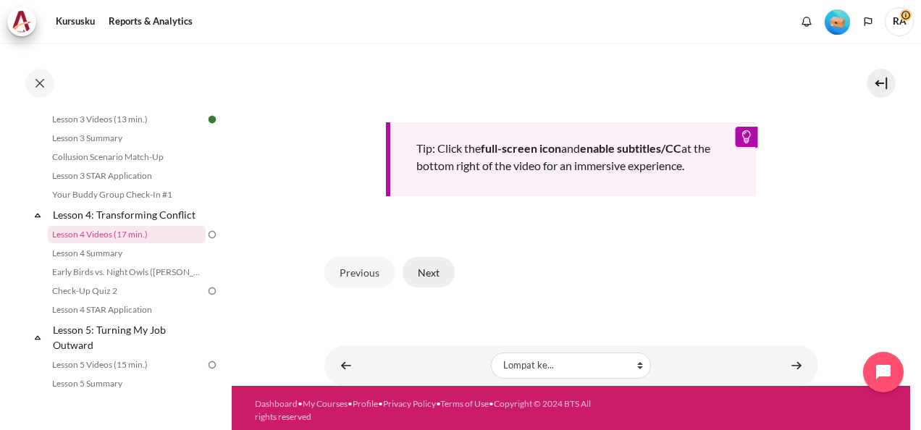
click at [431, 263] on button "Next" at bounding box center [428, 272] width 52 height 30
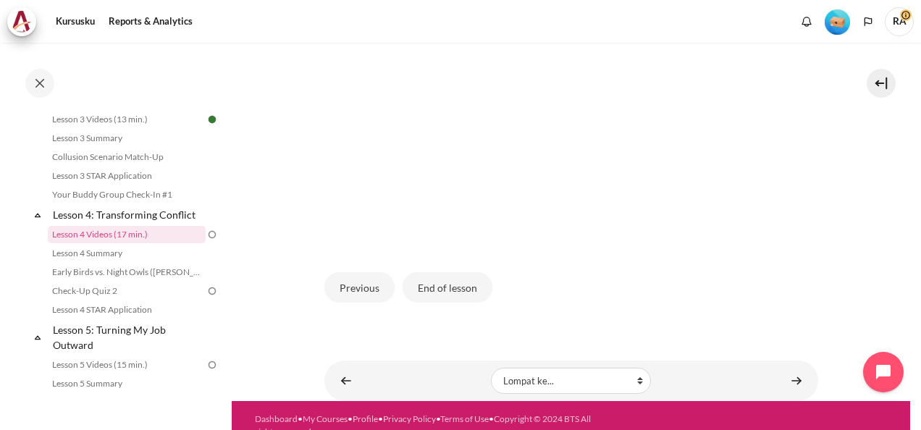
scroll to position [442, 0]
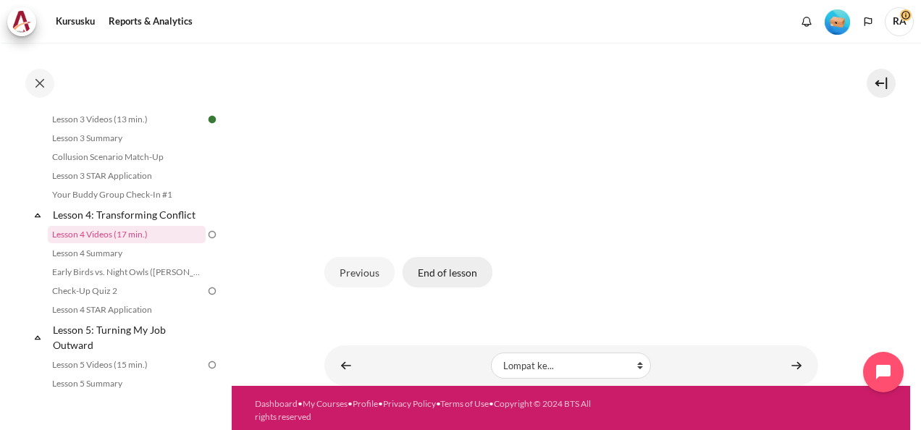
click at [445, 274] on button "End of lesson" at bounding box center [447, 272] width 90 height 30
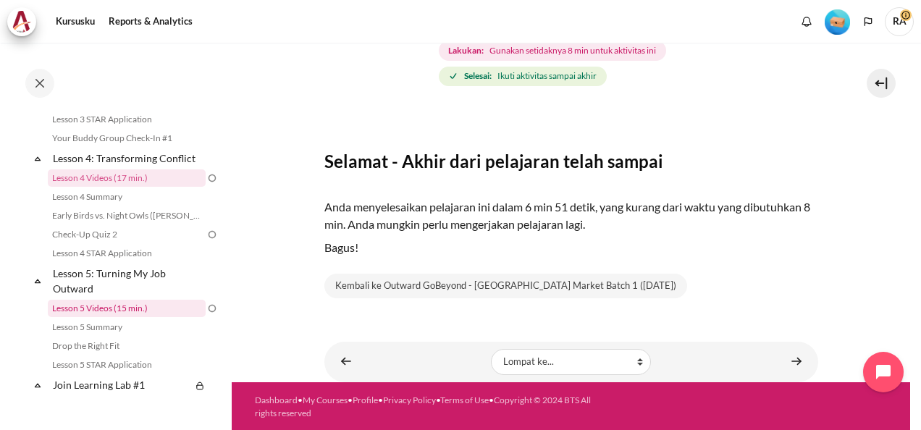
scroll to position [434, 0]
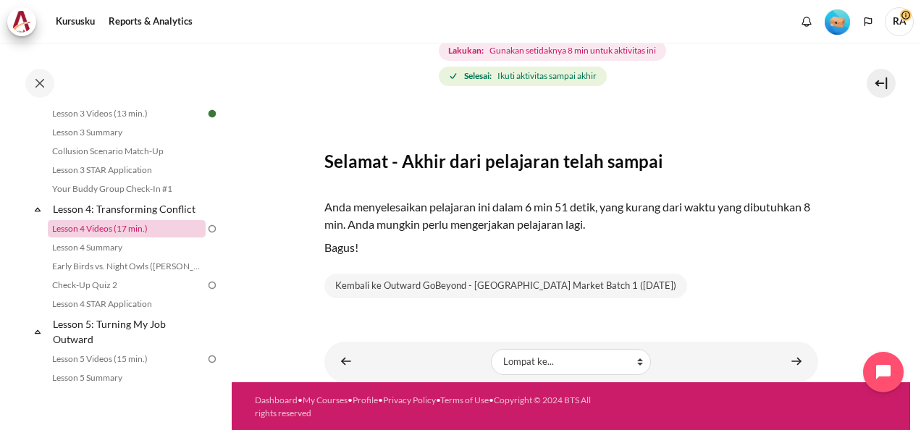
click at [116, 237] on link "Lesson 4 Videos (17 min.)" at bounding box center [127, 228] width 158 height 17
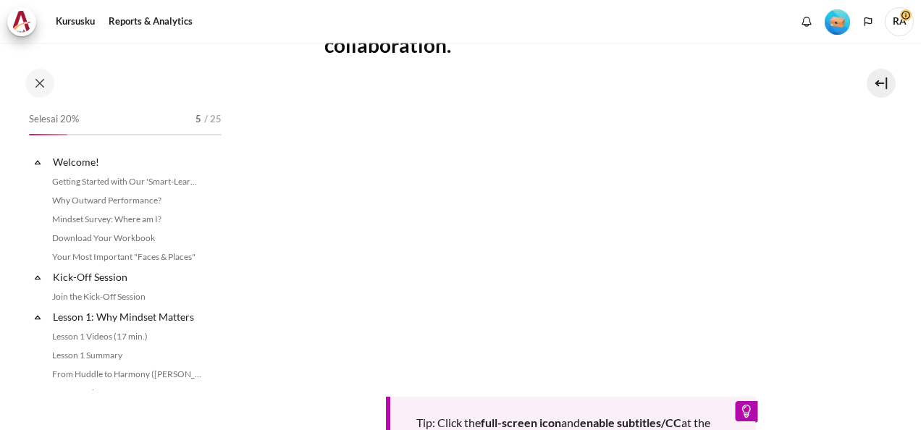
scroll to position [428, 0]
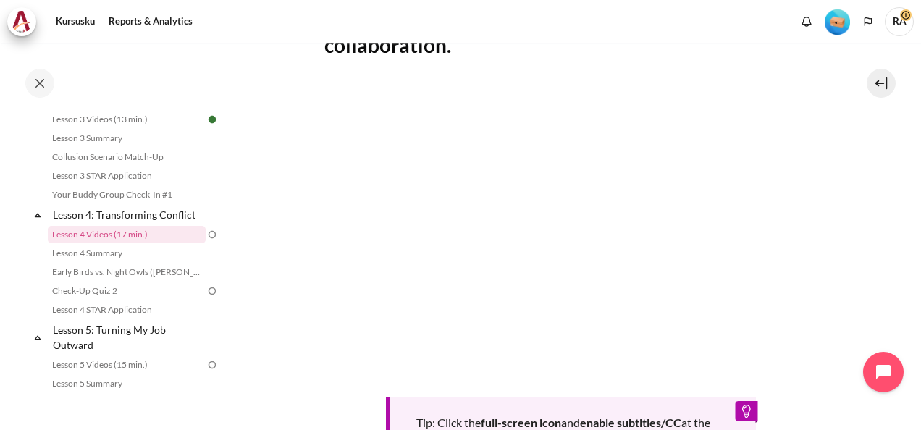
click at [206, 241] on img at bounding box center [212, 234] width 13 height 13
click at [288, 94] on section "Kursusku ID B1 Lesson 4: Transforming Conflict Lesson 4 Videos (17 min.) Lesson…" at bounding box center [571, 170] width 678 height 979
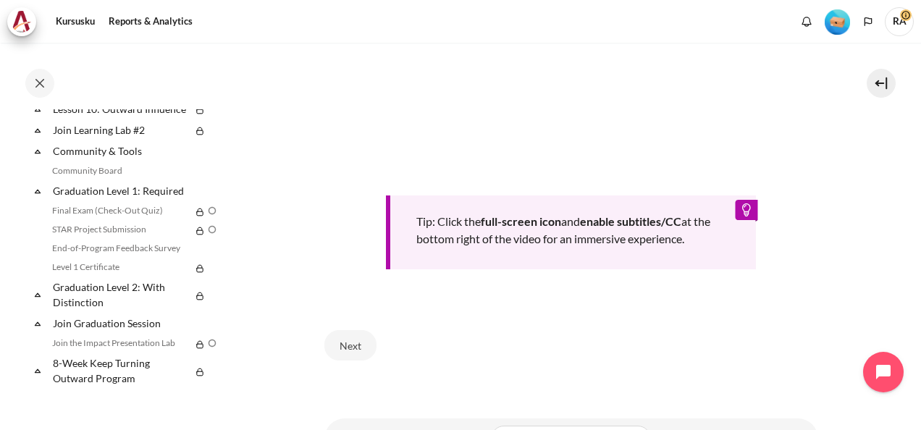
scroll to position [636, 0]
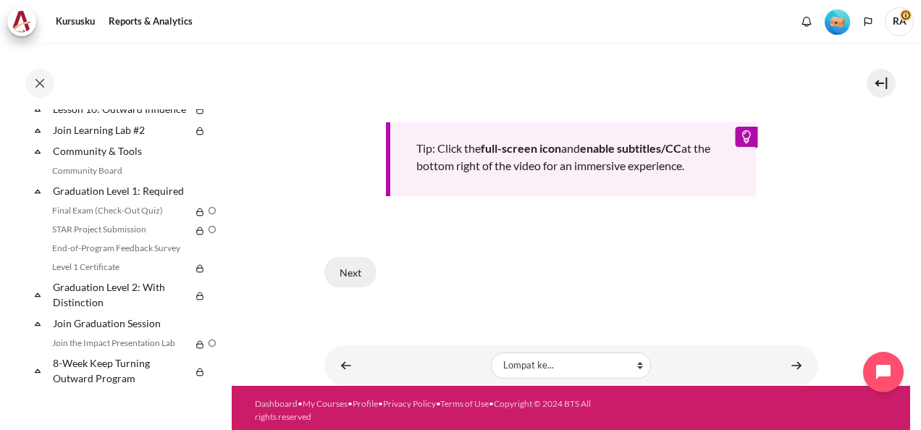
click at [344, 265] on button "Next" at bounding box center [350, 272] width 52 height 30
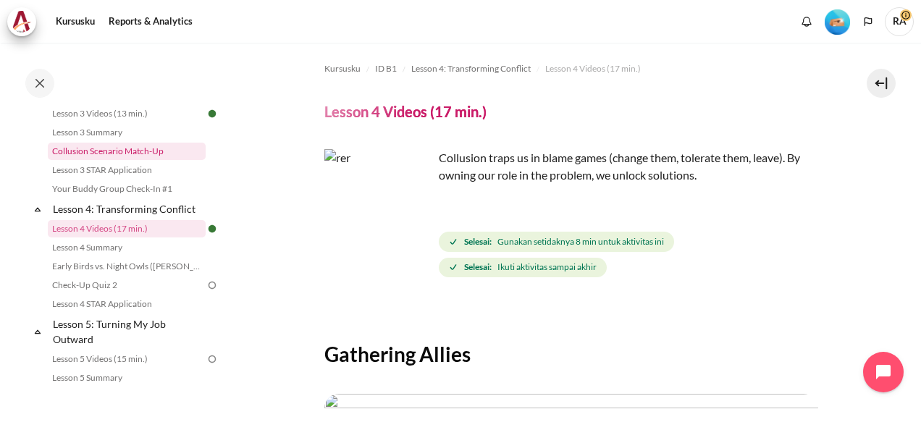
scroll to position [507, 0]
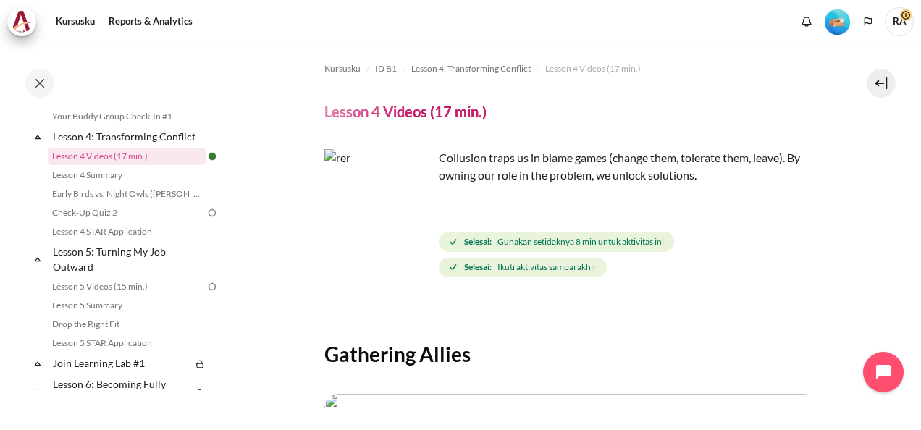
click at [206, 219] on img at bounding box center [212, 212] width 13 height 13
click at [78, 221] on link "Check-Up Quiz 2" at bounding box center [127, 212] width 158 height 17
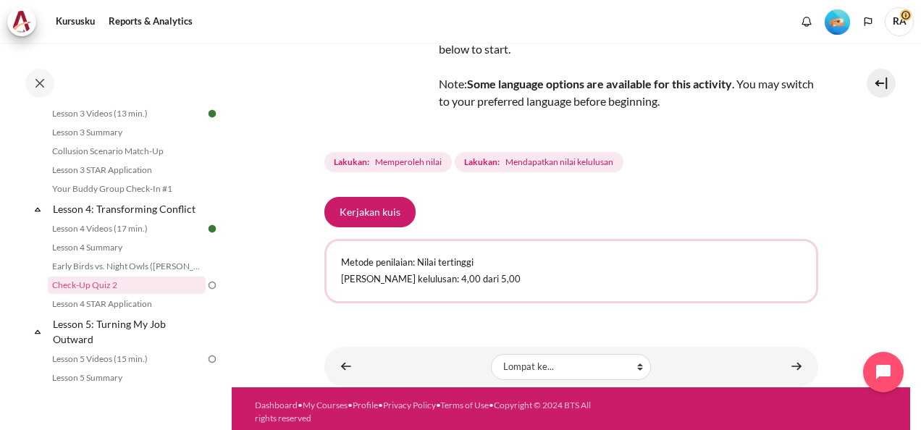
scroll to position [143, 0]
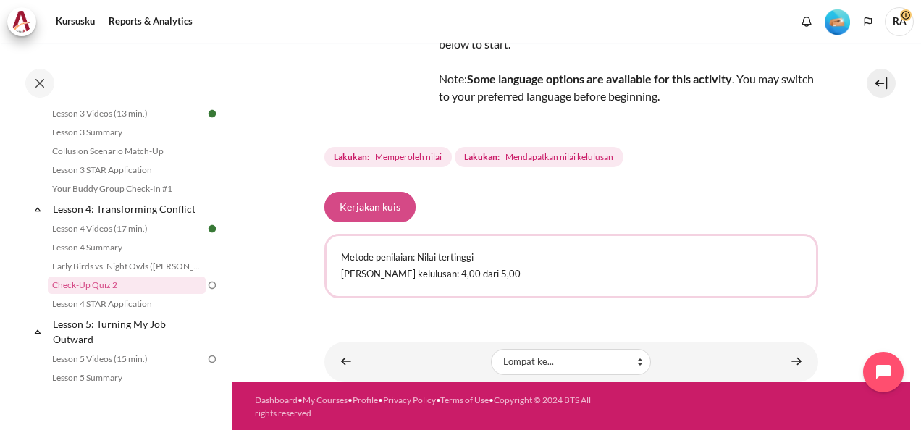
click at [382, 207] on button "Kerjakan kuis" at bounding box center [369, 207] width 91 height 30
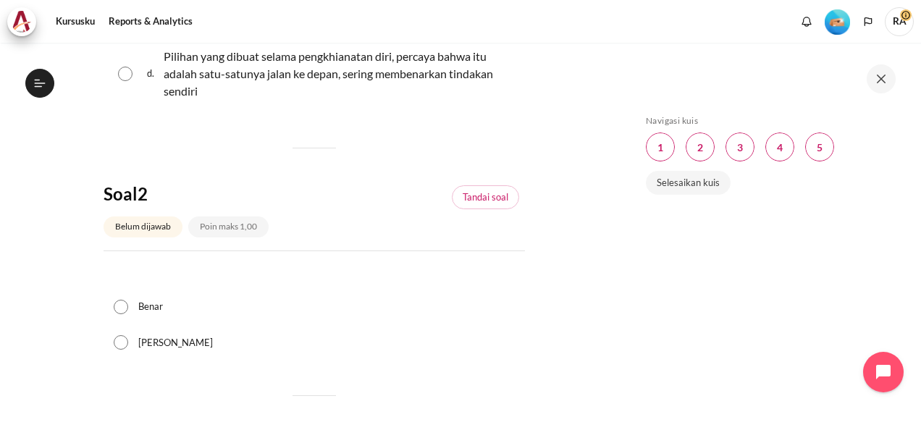
scroll to position [434, 0]
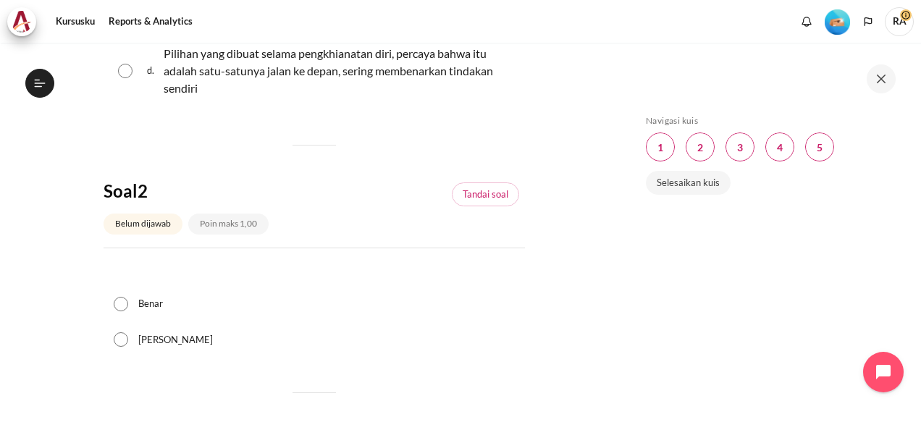
click at [229, 226] on div "Poin maks 1,00" at bounding box center [228, 223] width 80 height 21
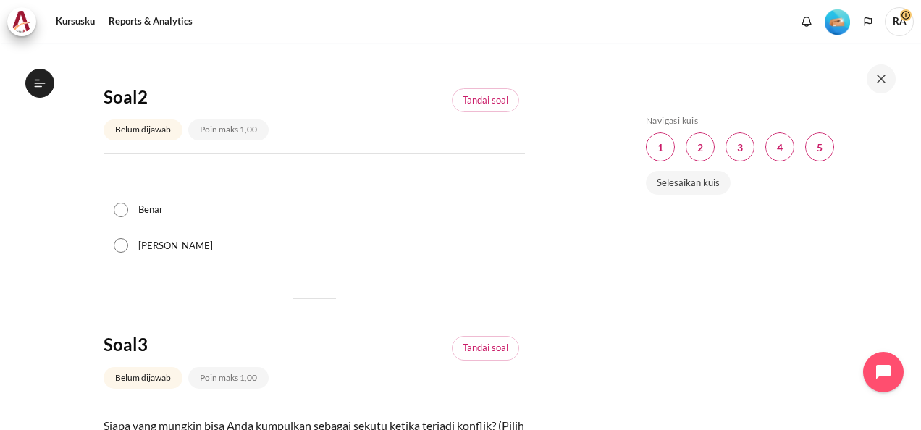
scroll to position [507, 0]
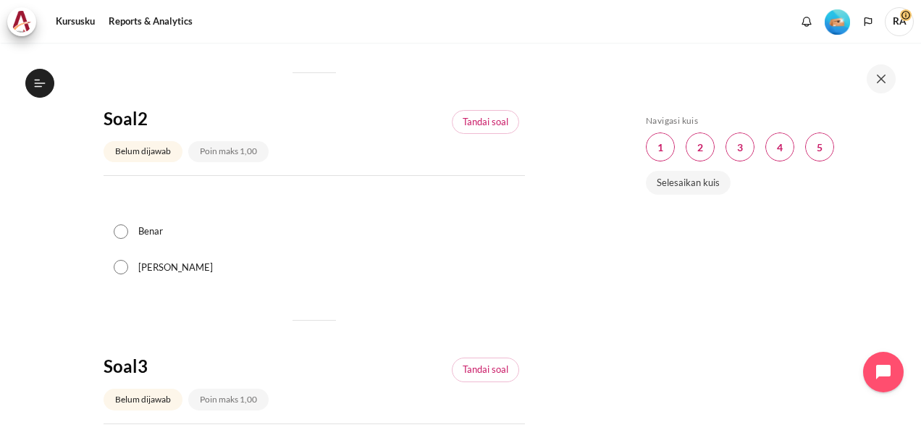
click at [117, 262] on input "Salah" at bounding box center [121, 267] width 14 height 14
radio input "true"
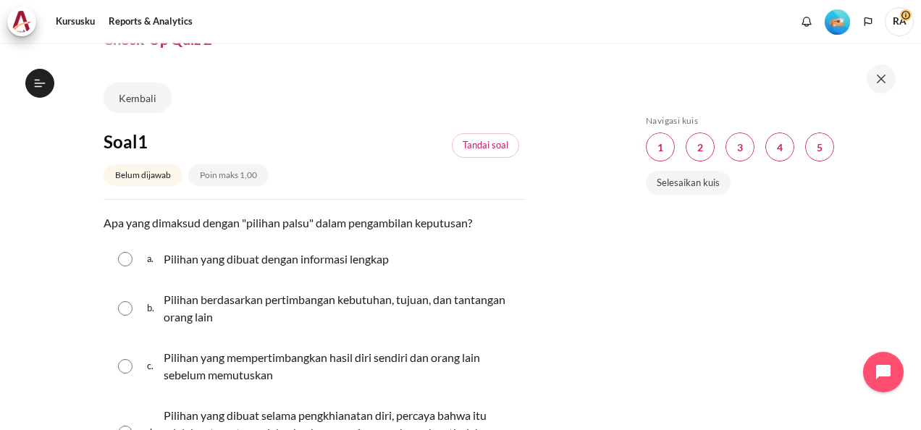
scroll to position [145, 0]
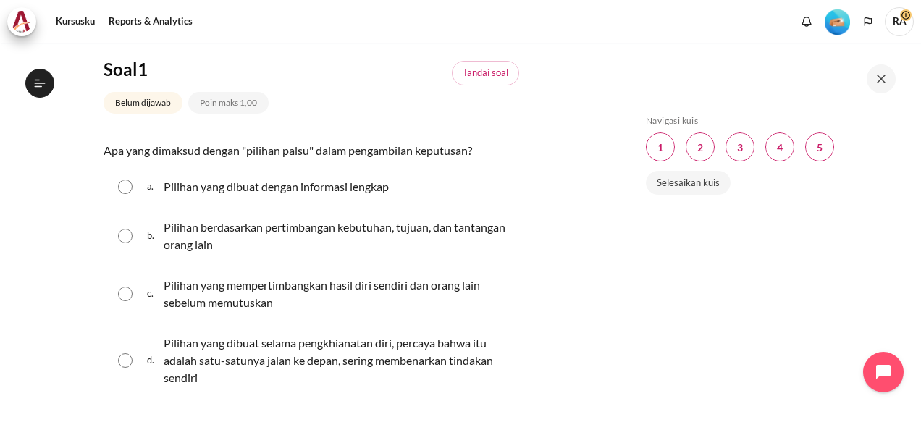
click at [127, 361] on input "Konten" at bounding box center [125, 360] width 14 height 14
radio input "true"
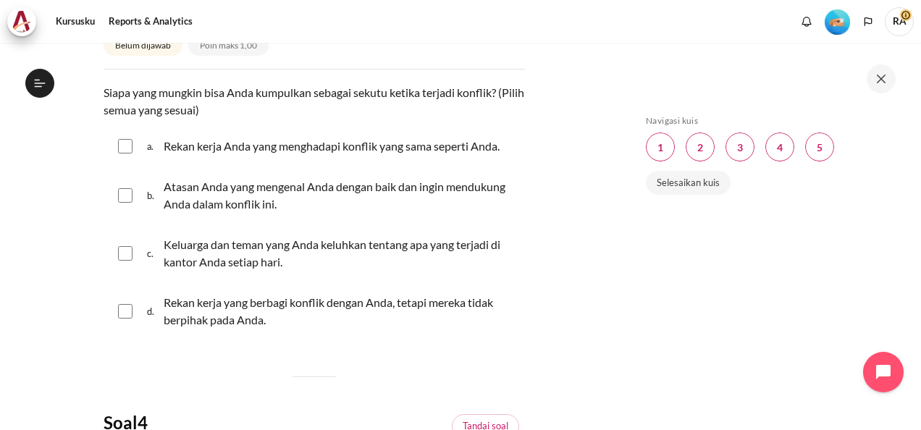
scroll to position [868, 0]
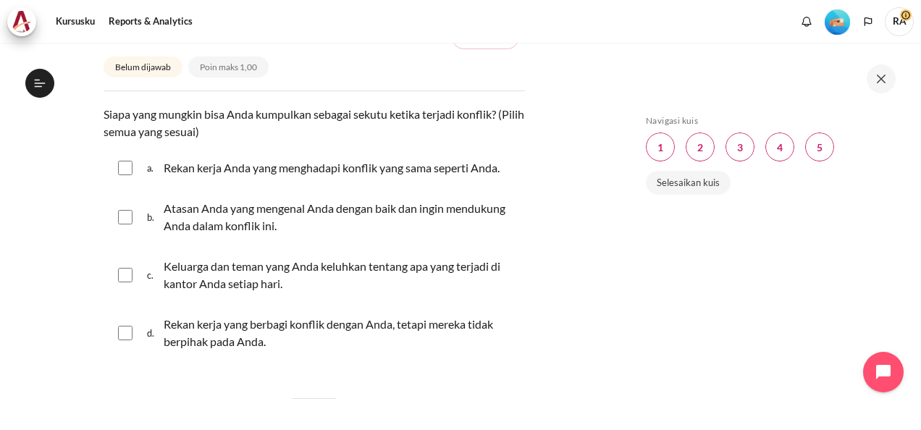
click at [123, 337] on input "Konten" at bounding box center [125, 333] width 14 height 14
checkbox input "true"
click at [121, 211] on input "Konten" at bounding box center [125, 217] width 14 height 14
checkbox input "true"
click at [123, 169] on input "Konten" at bounding box center [125, 168] width 14 height 14
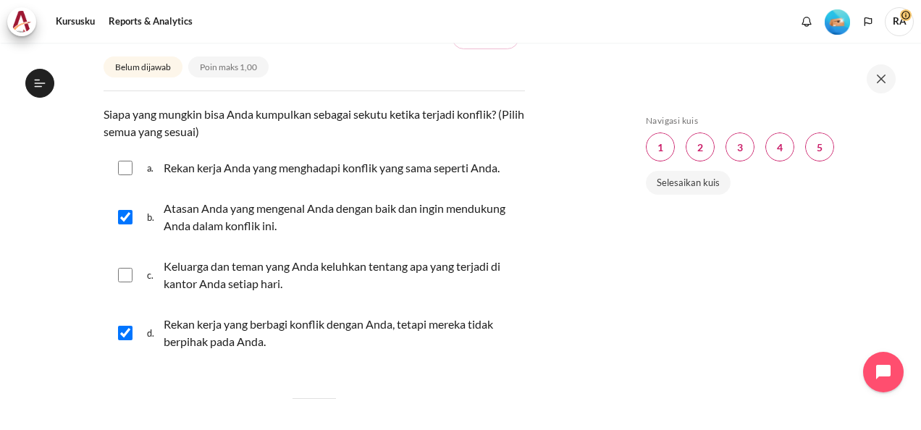
checkbox input "true"
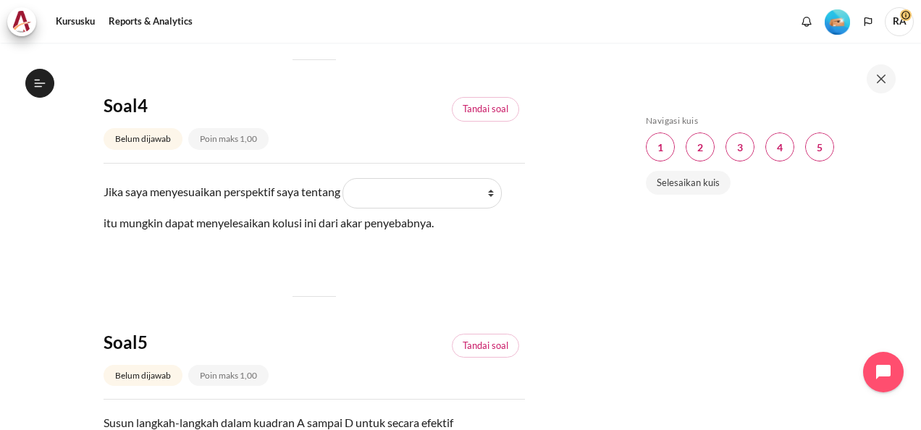
scroll to position [1230, 0]
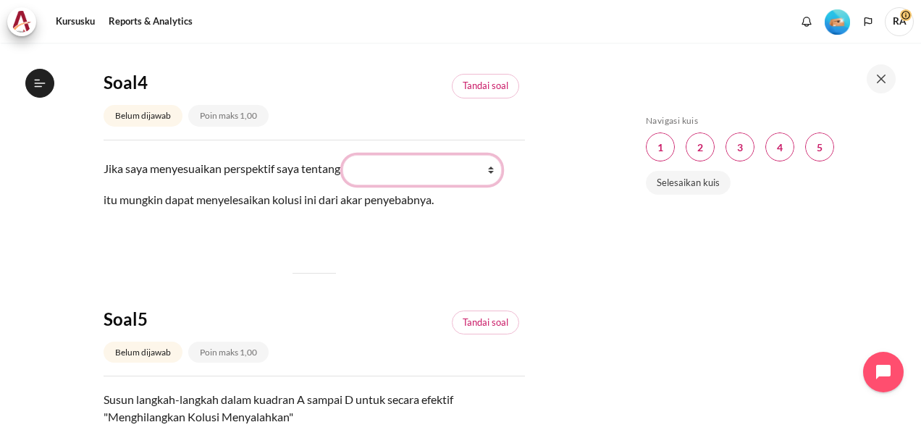
click at [502, 169] on select "What they do What I see and feel about what they do What I do What they see and…" at bounding box center [421, 170] width 159 height 30
click at [651, 271] on div "Abaikan Navigasi kuis Navigasi kuis Soal 1 Halaman ini Soal 2 Halaman ini Soal …" at bounding box center [767, 246] width 258 height 263
click at [502, 170] on select "What they do What I see and feel about what they do What I do What they see and…" at bounding box center [421, 170] width 159 height 30
select select "2"
click at [353, 155] on select "What they do What I see and feel about what they do What I do What they see and…" at bounding box center [421, 170] width 159 height 30
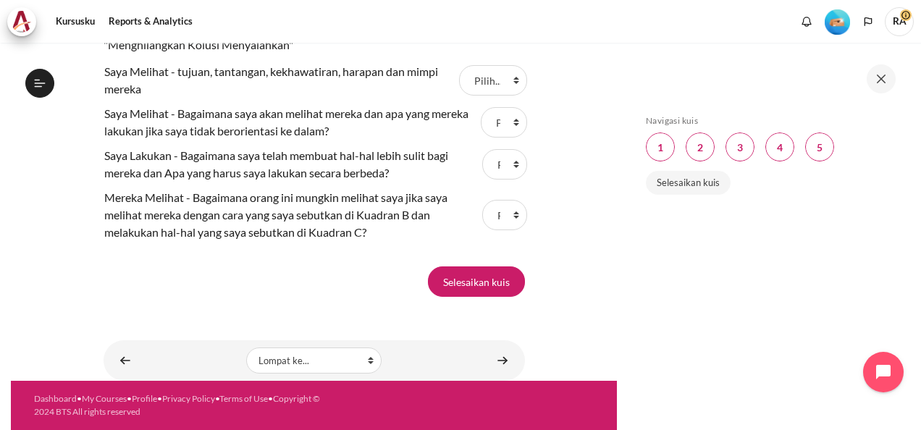
scroll to position [1479, 0]
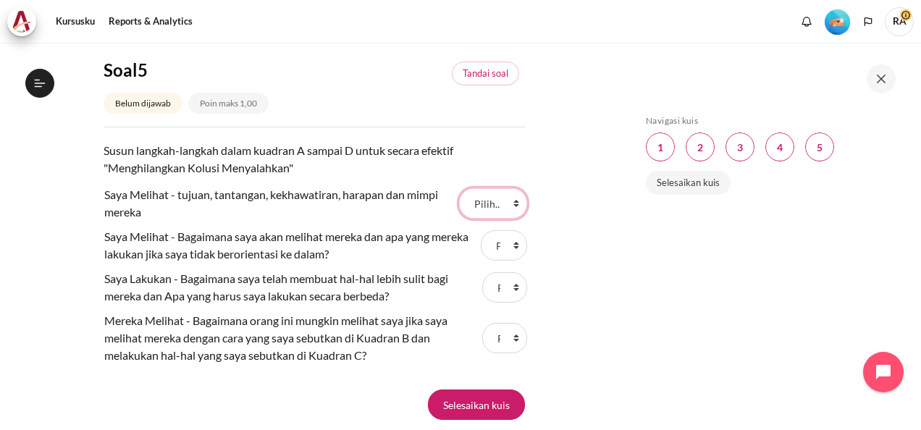
click at [509, 219] on select "Pilih... D B A C" at bounding box center [493, 203] width 68 height 30
click at [632, 271] on div "Abaikan Navigasi kuis Navigasi kuis Soal 1 Halaman ini Soal 2 Halaman ini Soal …" at bounding box center [769, 236] width 304 height 386
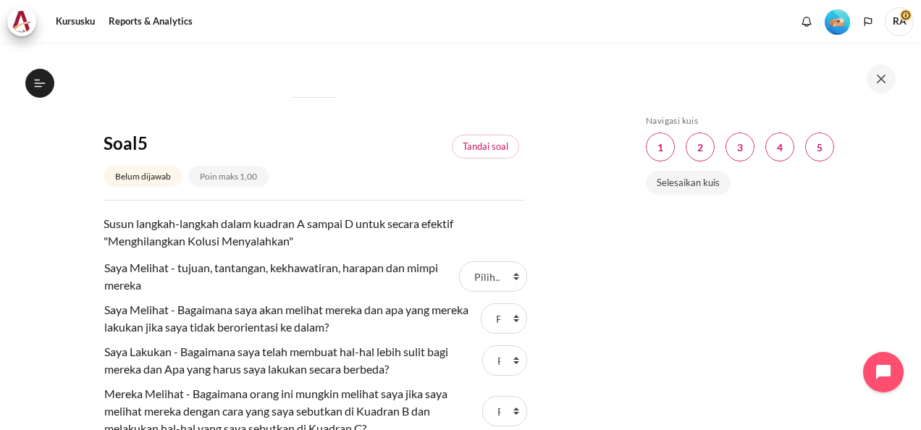
scroll to position [1478, 0]
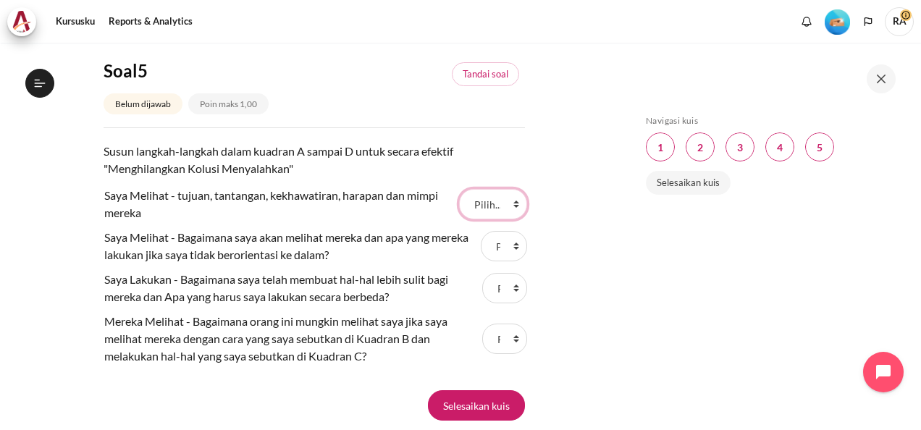
click at [504, 219] on select "Pilih... D B A C" at bounding box center [493, 204] width 68 height 30
select select "3"
click at [459, 210] on select "Pilih... D B A C" at bounding box center [493, 204] width 68 height 30
click at [508, 354] on select "Pilih... D B A C" at bounding box center [504, 338] width 45 height 30
select select "1"
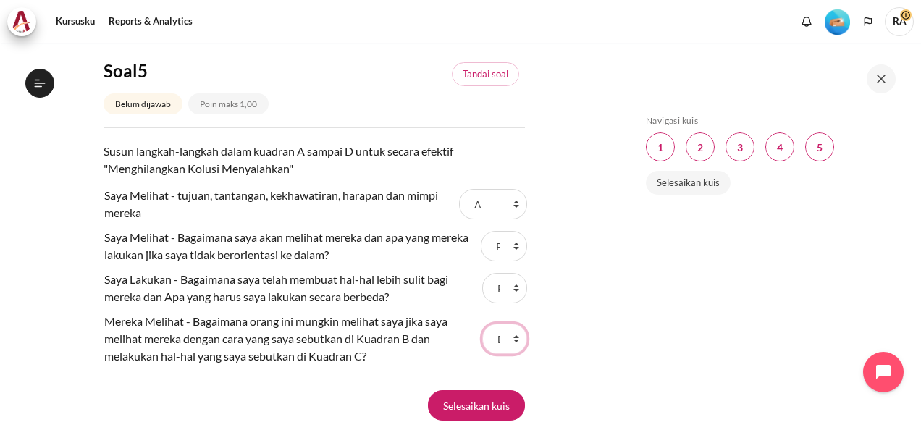
click at [482, 344] on select "Pilih... D B A C" at bounding box center [504, 338] width 45 height 30
click at [507, 354] on select "Pilih... D B A C" at bounding box center [504, 338] width 45 height 30
click at [482, 344] on select "Pilih... D B A C" at bounding box center [504, 338] width 45 height 30
click at [509, 303] on select "Pilih... D B A C" at bounding box center [504, 288] width 45 height 30
click at [482, 294] on select "Pilih... D B A C" at bounding box center [504, 288] width 45 height 30
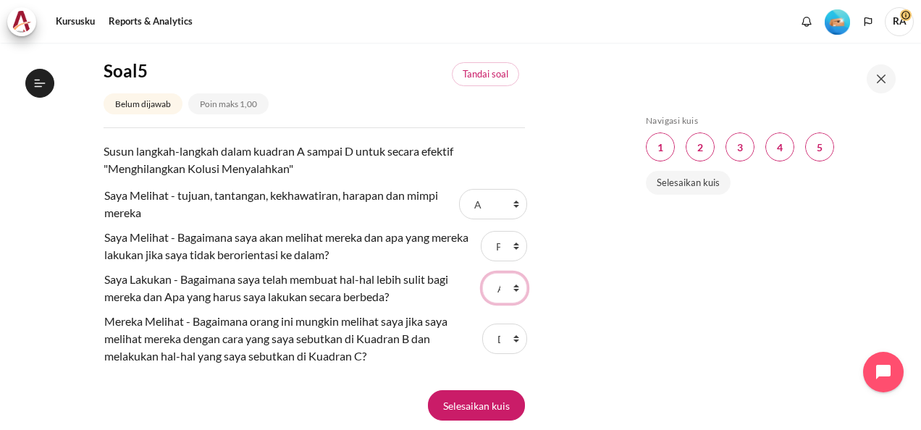
click at [505, 303] on select "Pilih... D B A C" at bounding box center [504, 288] width 45 height 30
click at [482, 294] on select "Pilih... D B A C" at bounding box center [504, 288] width 45 height 30
click at [509, 354] on select "Pilih... D B A C" at bounding box center [504, 338] width 45 height 30
click at [637, 327] on div "Abaikan Navigasi kuis Navigasi kuis Soal 1 Halaman ini Soal 2 Halaman ini Soal …" at bounding box center [769, 236] width 304 height 386
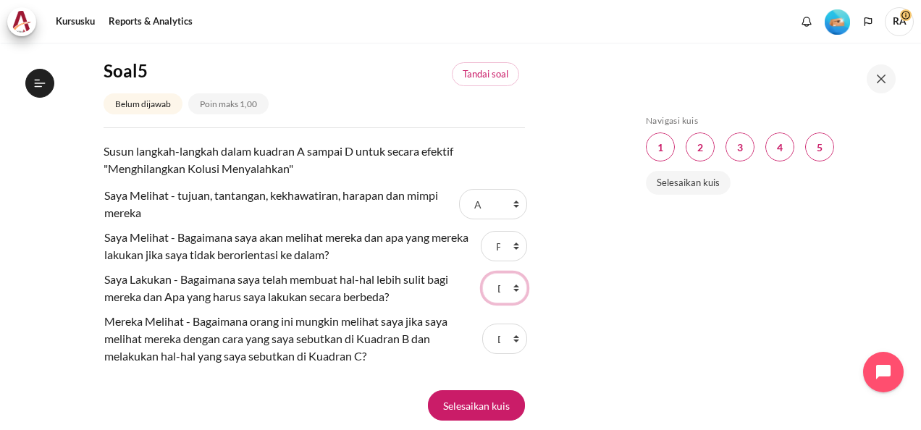
click at [511, 303] on select "Pilih... D B A C" at bounding box center [504, 288] width 45 height 30
select select "4"
click at [482, 294] on select "Pilih... D B A C" at bounding box center [504, 288] width 45 height 30
click at [507, 261] on select "Pilih... D B A C" at bounding box center [504, 246] width 46 height 30
select select "2"
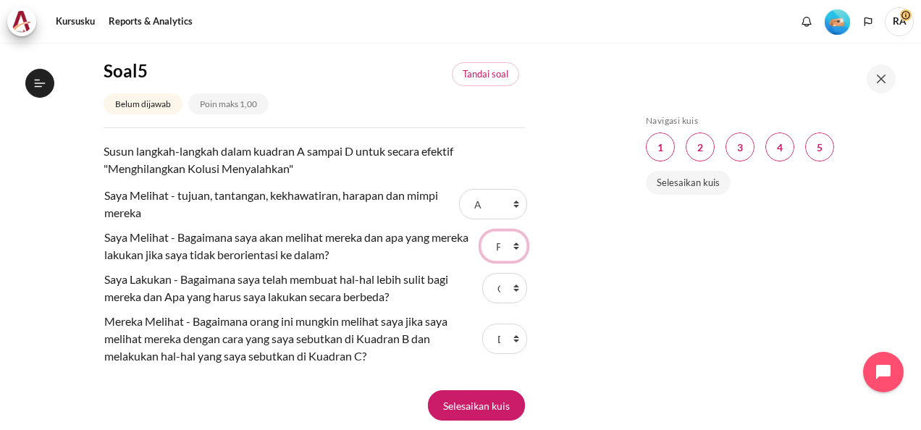
click at [481, 252] on select "Pilih... D B A C" at bounding box center [504, 246] width 46 height 30
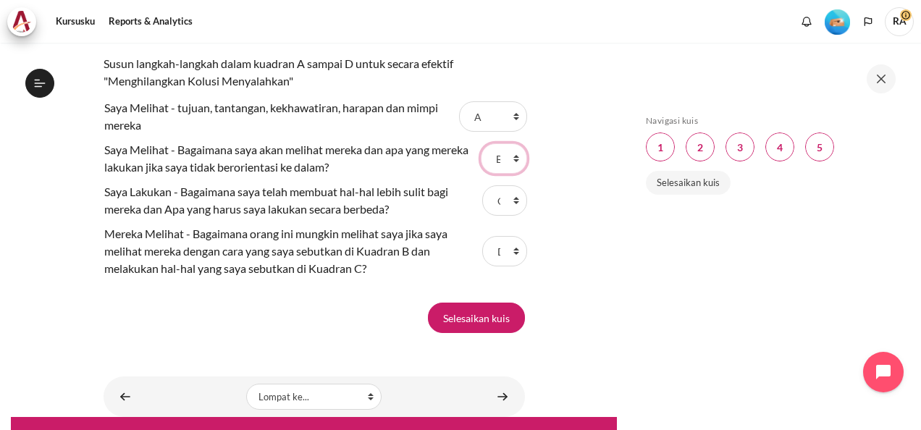
scroll to position [1623, 0]
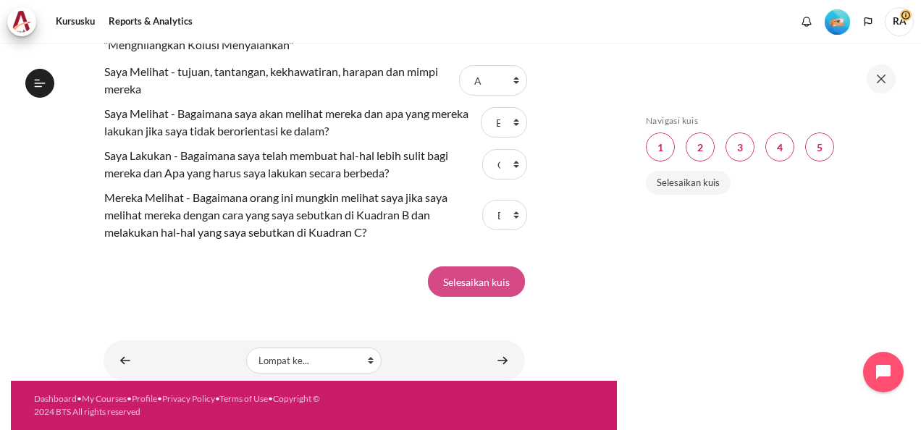
click at [475, 280] on input "Selesaikan kuis" at bounding box center [476, 281] width 97 height 30
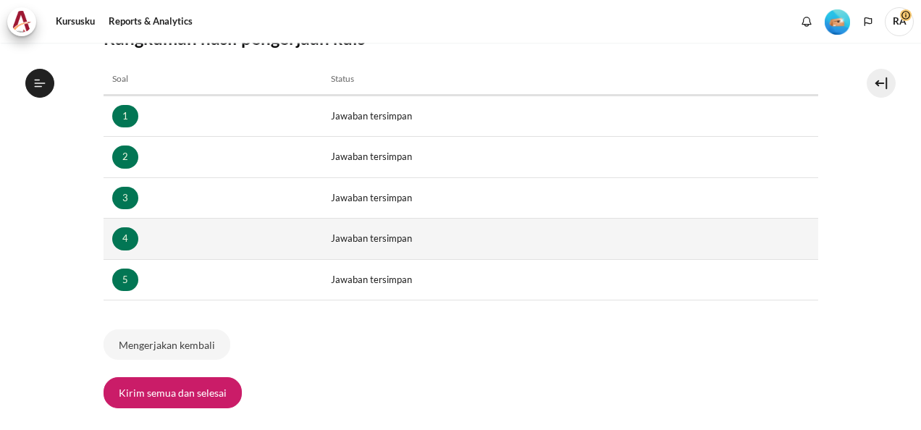
scroll to position [485, 0]
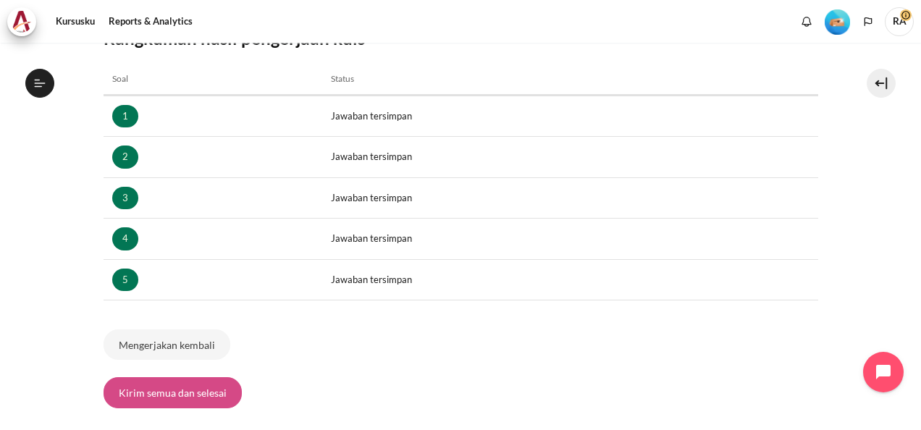
click at [177, 389] on button "Kirim semua dan selesai" at bounding box center [172, 392] width 138 height 30
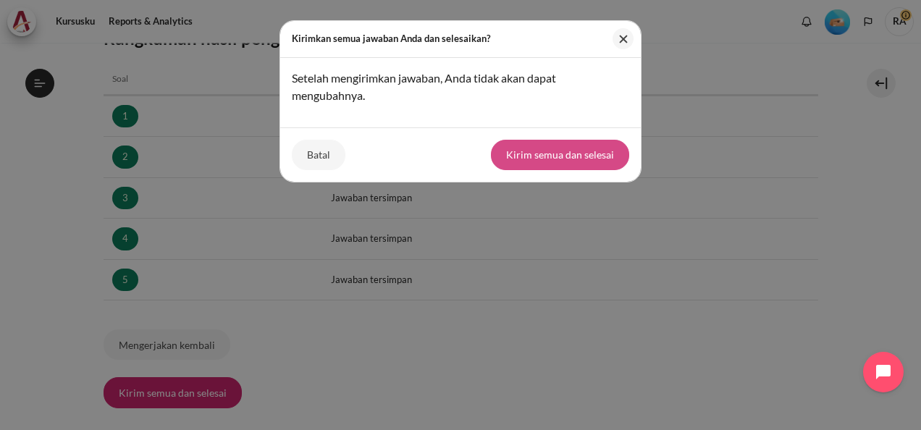
click at [564, 156] on button "Kirim semua dan selesai" at bounding box center [560, 155] width 138 height 30
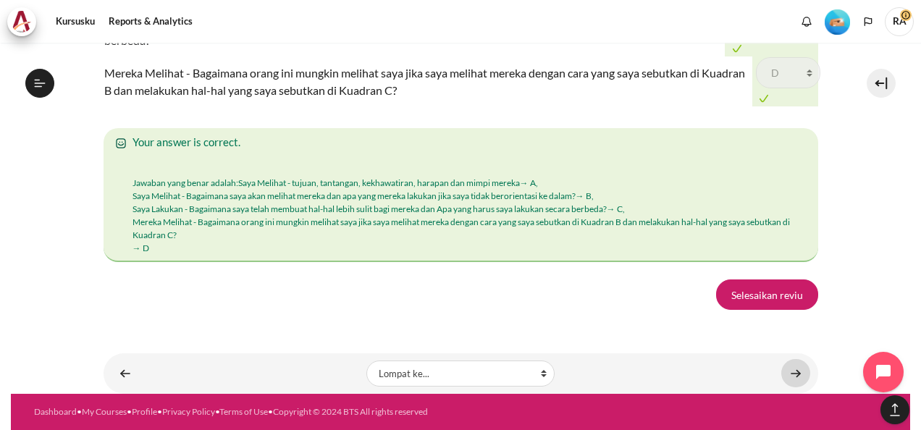
scroll to position [2521, 0]
click at [769, 292] on link "Selesaikan reviu" at bounding box center [767, 294] width 102 height 30
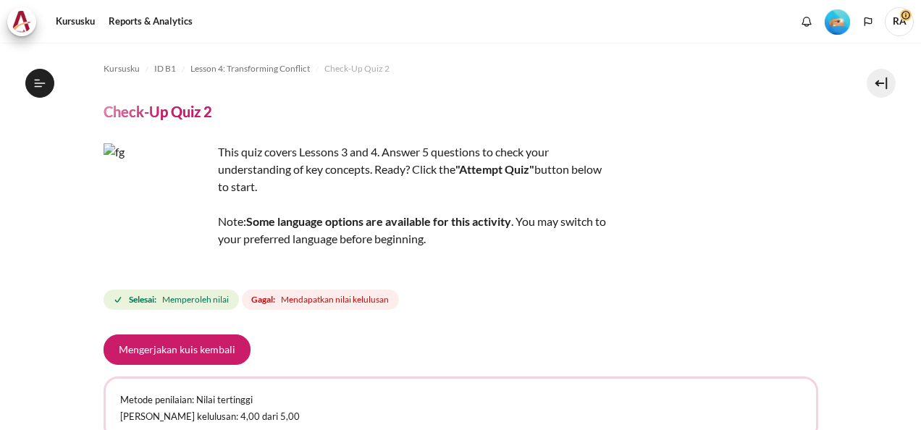
scroll to position [485, 0]
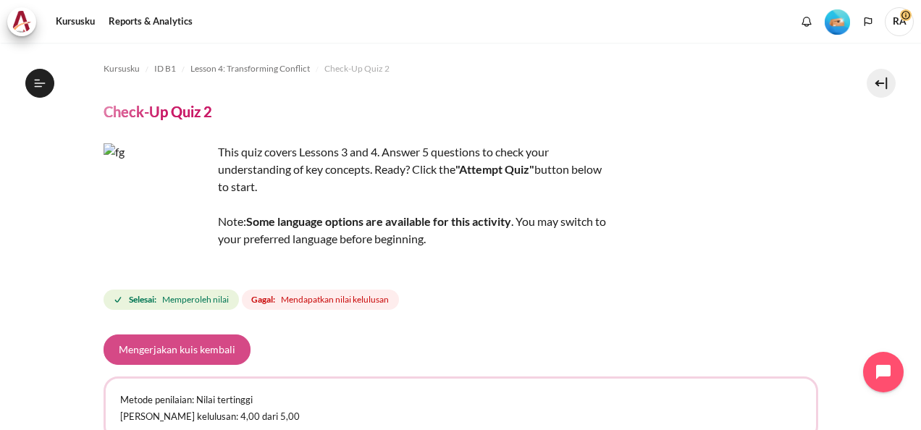
click at [178, 347] on button "Mengerjakan kuis kembali" at bounding box center [176, 349] width 147 height 30
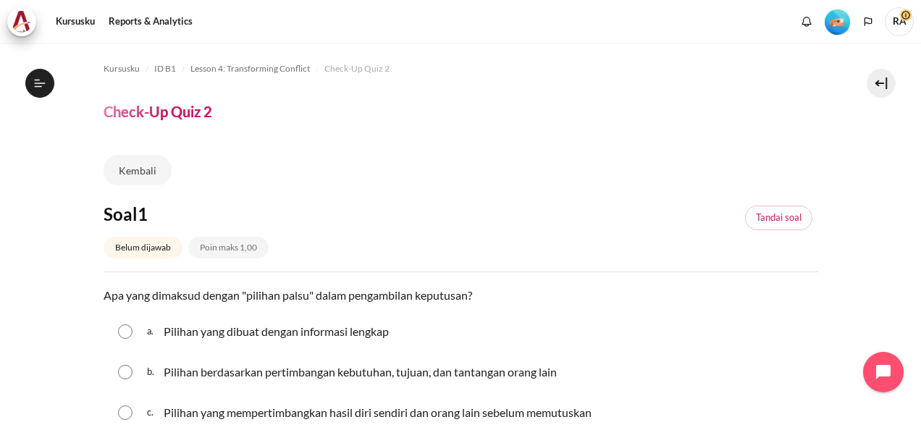
scroll to position [145, 0]
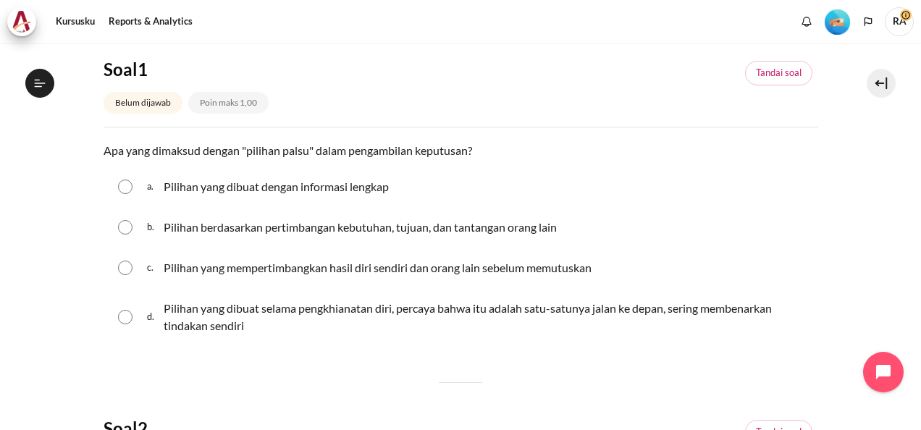
click at [130, 316] on input "Konten" at bounding box center [125, 317] width 14 height 14
radio input "true"
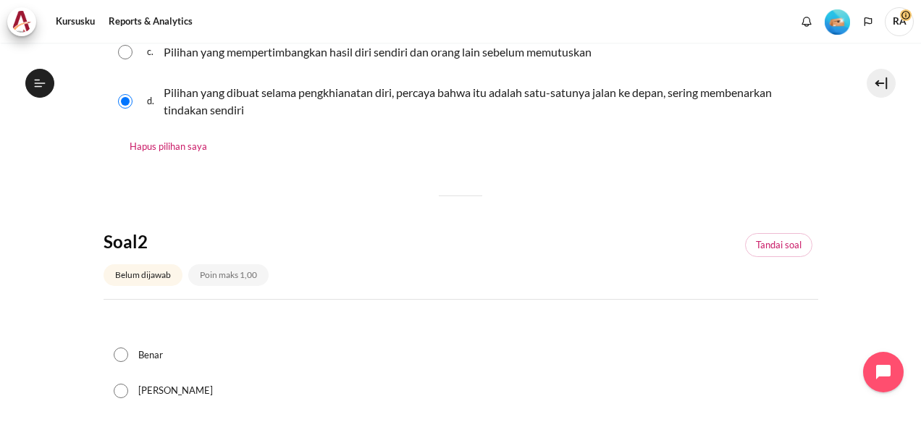
scroll to position [362, 0]
click at [115, 347] on input "Benar" at bounding box center [121, 353] width 14 height 14
radio input "true"
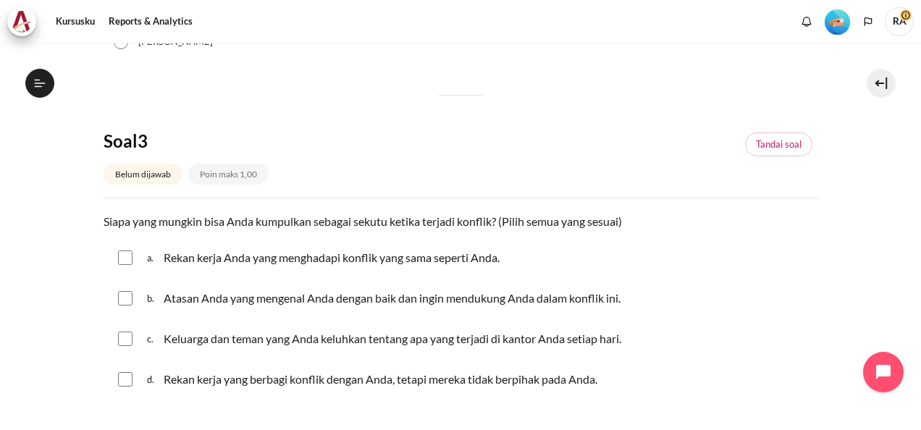
scroll to position [724, 0]
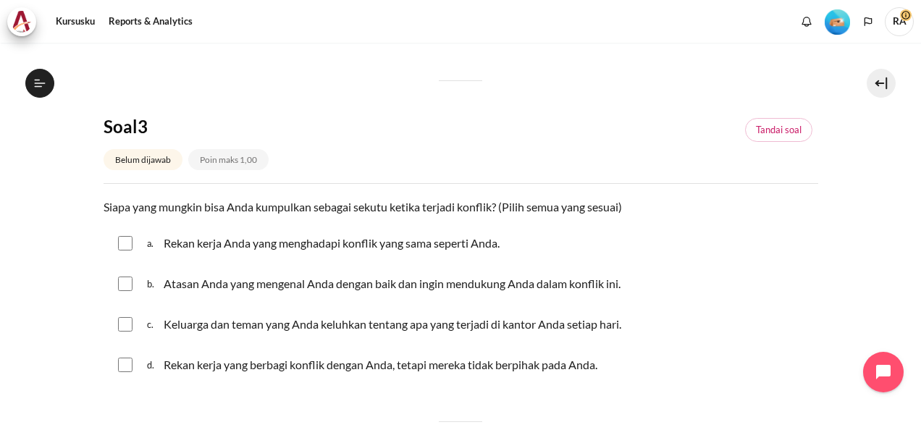
click at [126, 246] on input "Konten" at bounding box center [125, 243] width 14 height 14
checkbox input "true"
click at [124, 282] on input "Konten" at bounding box center [125, 283] width 14 height 14
checkbox input "true"
click at [124, 327] on input "Konten" at bounding box center [125, 324] width 14 height 14
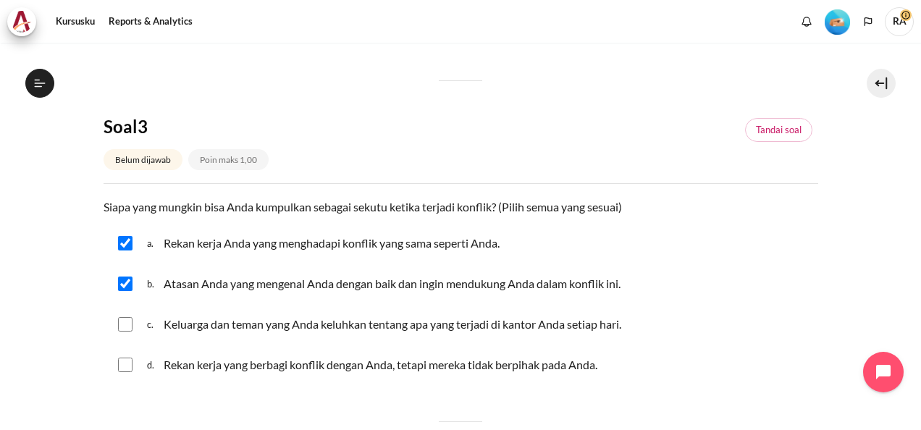
checkbox input "true"
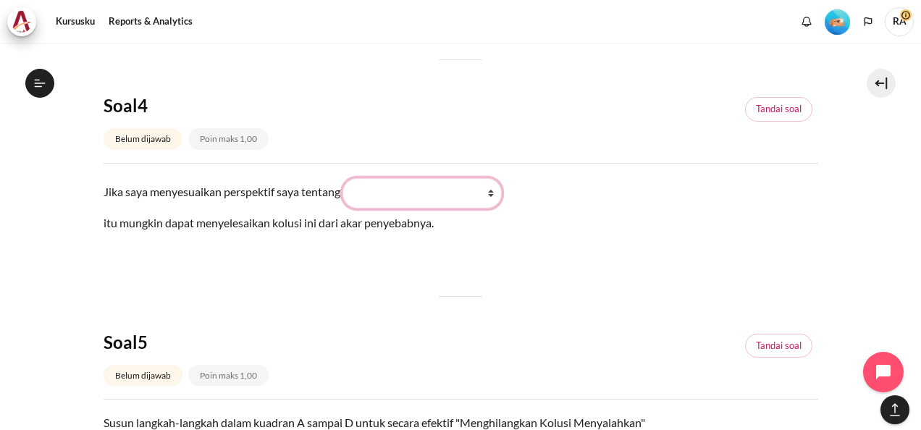
click at [502, 190] on select "What they do What I see and feel about what they do What I do What they see and…" at bounding box center [421, 193] width 159 height 30
select select "2"
click at [353, 178] on select "What they do What I see and feel about what they do What I do What they see and…" at bounding box center [421, 193] width 159 height 30
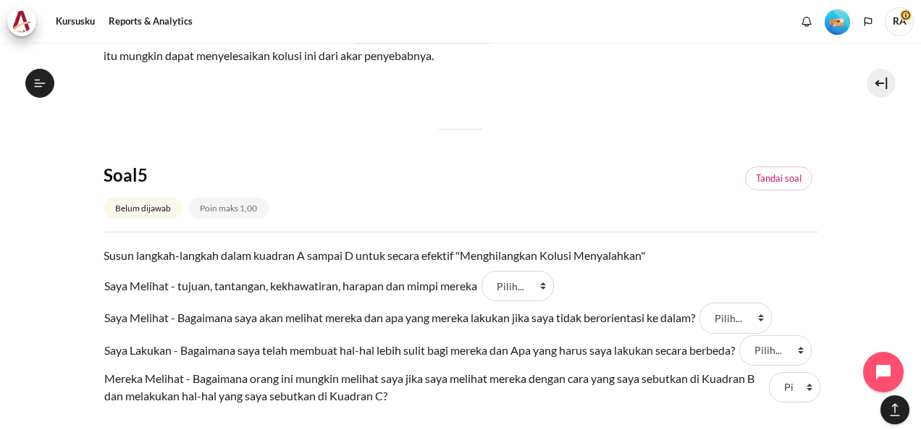
scroll to position [1375, 0]
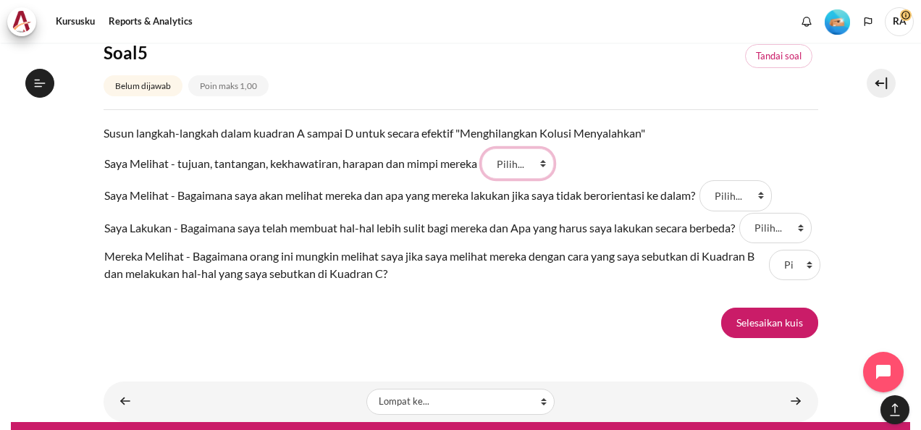
click at [546, 161] on select "Pilih... D A B C" at bounding box center [517, 163] width 72 height 30
select select "2"
click at [485, 148] on select "Pilih... D A B C" at bounding box center [517, 163] width 72 height 30
click at [764, 195] on select "Pilih... D A B C" at bounding box center [735, 195] width 72 height 30
select select "3"
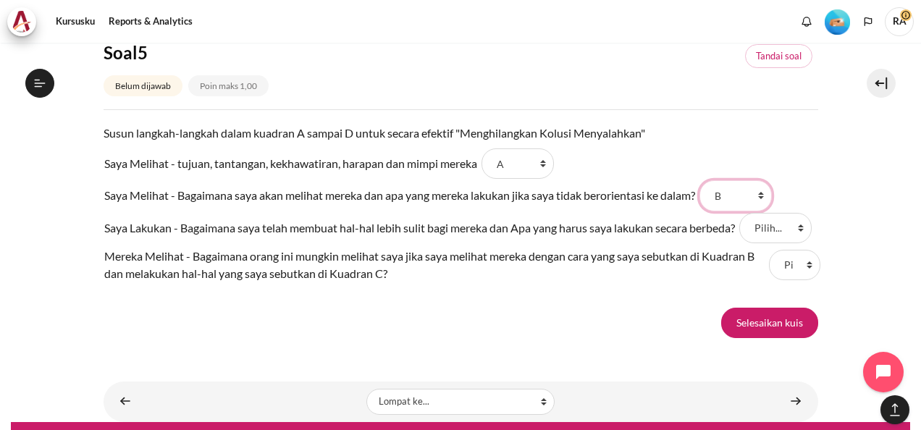
click at [708, 180] on select "Pilih... D A B C" at bounding box center [735, 195] width 72 height 30
click at [803, 226] on select "Pilih... D A B C" at bounding box center [775, 228] width 72 height 30
select select "4"
click at [742, 215] on select "Pilih... D A B C" at bounding box center [775, 228] width 72 height 30
click at [805, 271] on select "Pilih... D A B C" at bounding box center [794, 265] width 51 height 30
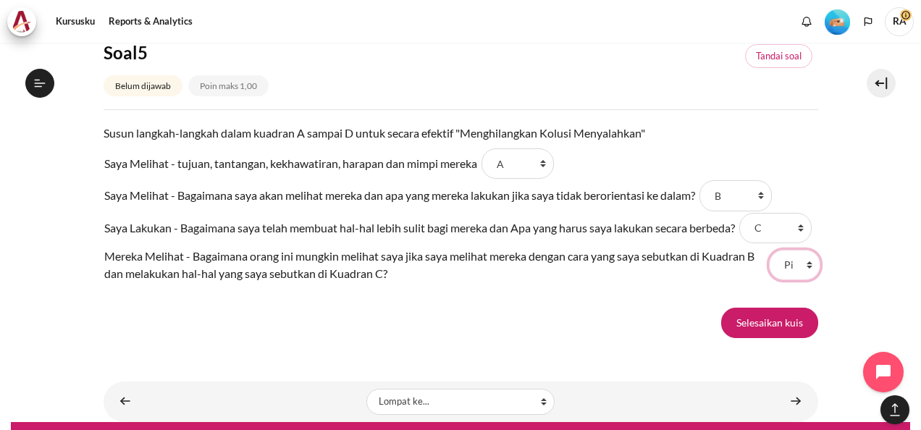
select select "1"
click at [769, 257] on select "Pilih... D A B C" at bounding box center [794, 265] width 51 height 30
click at [564, 332] on div "Selesaikan kuis" at bounding box center [460, 323] width 714 height 30
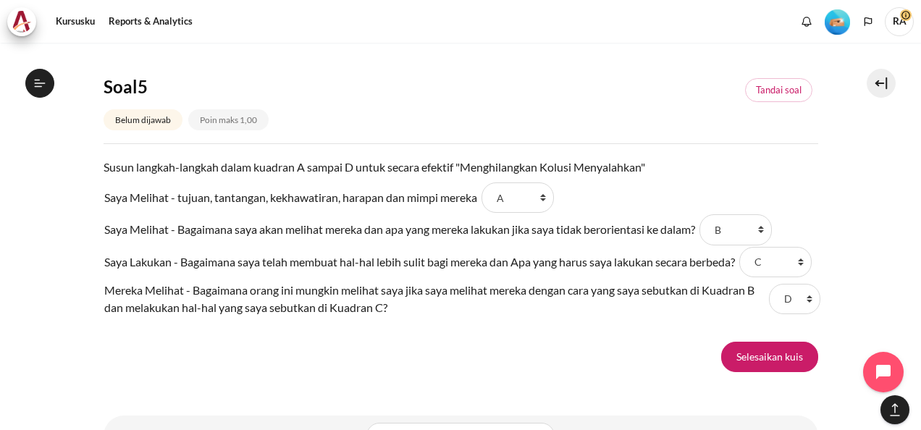
scroll to position [1410, 0]
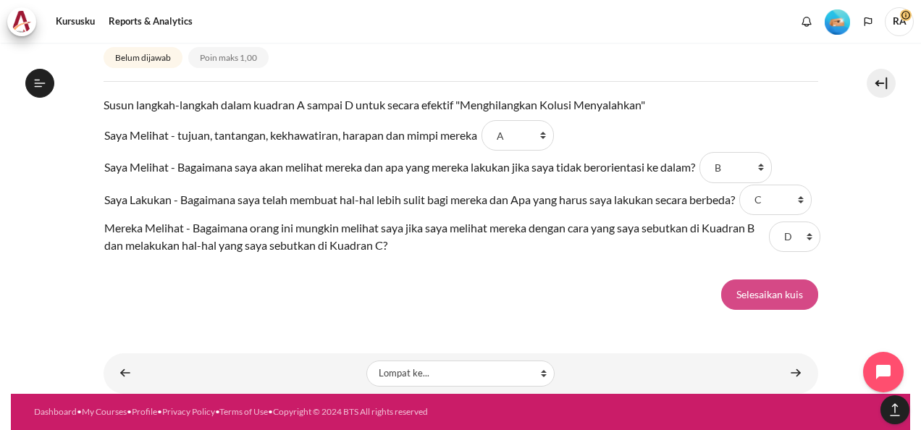
click at [739, 289] on input "Selesaikan kuis" at bounding box center [769, 294] width 97 height 30
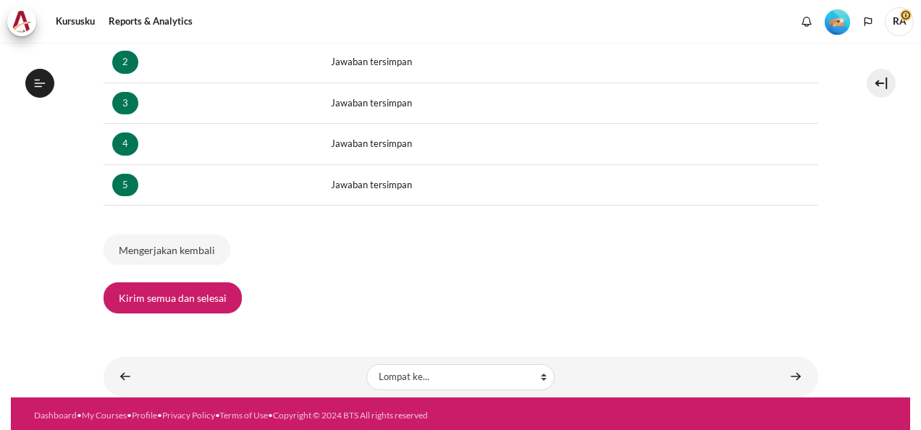
scroll to position [485, 0]
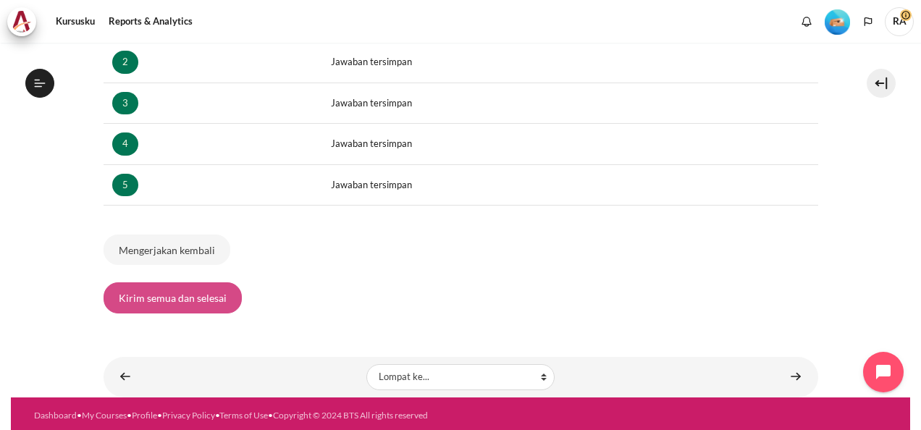
click at [163, 300] on button "Kirim semua dan selesai" at bounding box center [172, 297] width 138 height 30
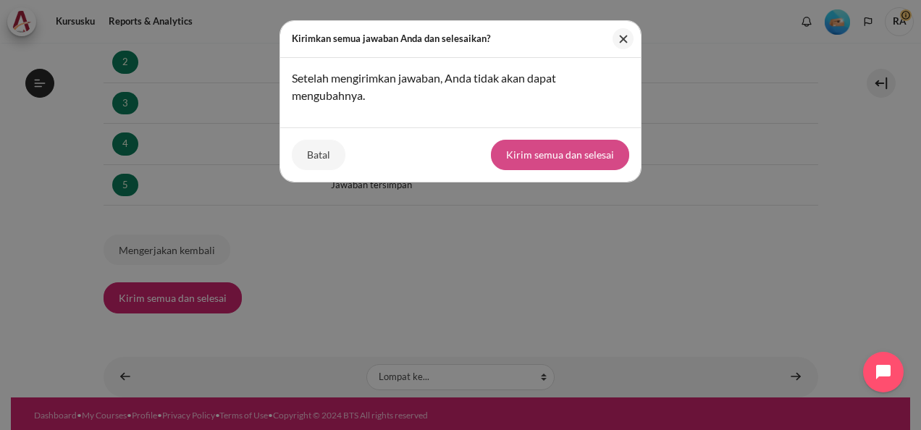
click at [564, 146] on button "Kirim semua dan selesai" at bounding box center [560, 155] width 138 height 30
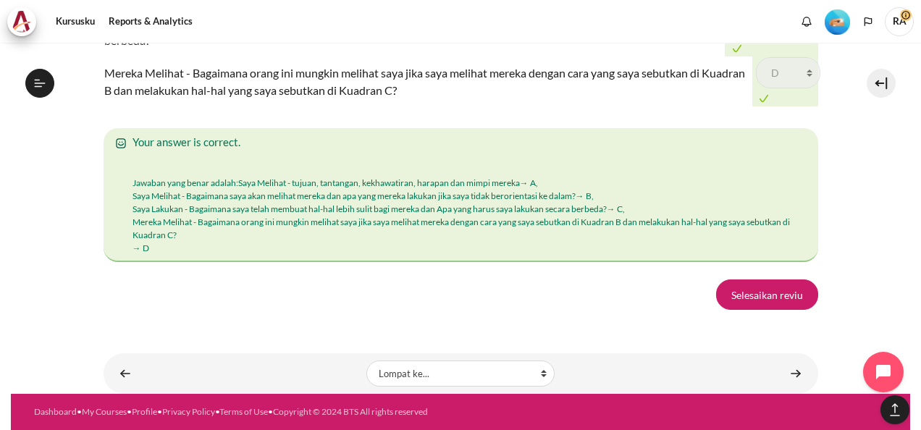
scroll to position [2508, 0]
click at [41, 82] on icon at bounding box center [40, 82] width 11 height 1
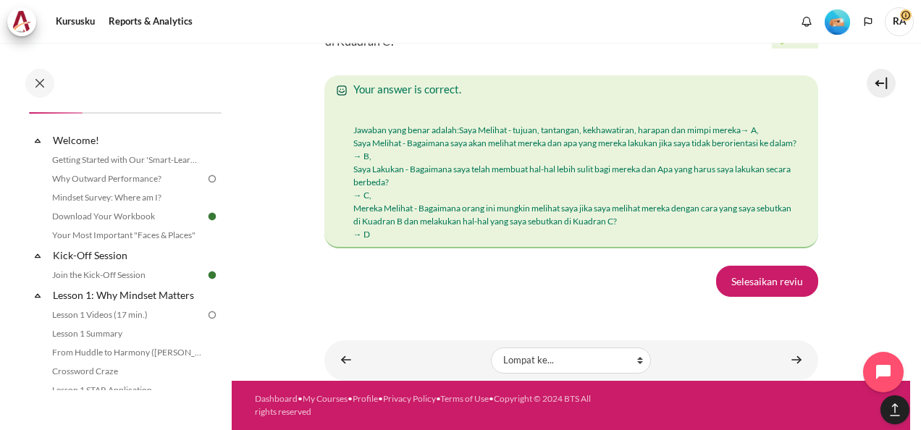
scroll to position [0, 0]
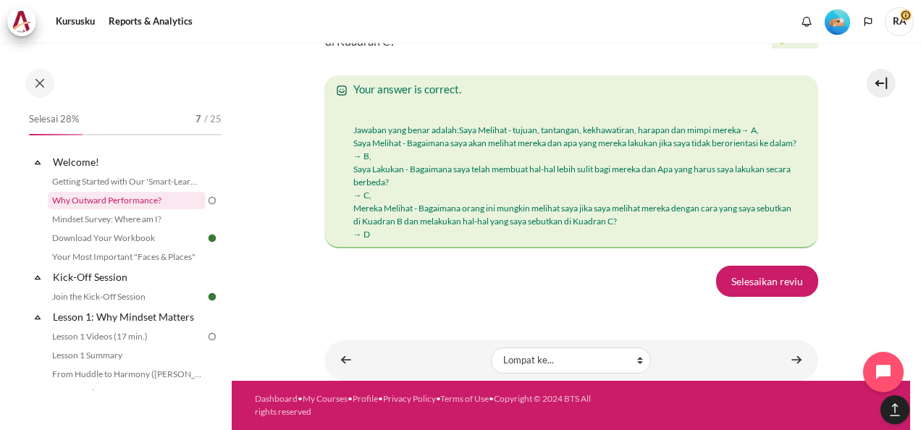
click at [116, 204] on link "Why Outward Performance?" at bounding box center [127, 200] width 158 height 17
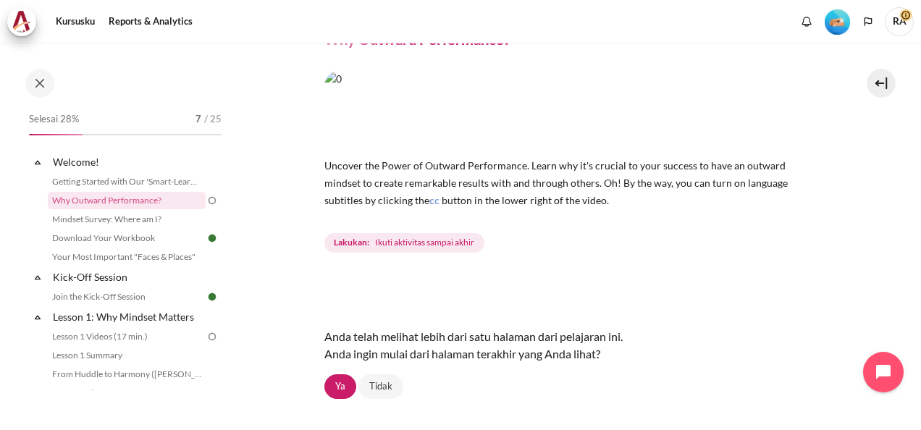
scroll to position [145, 0]
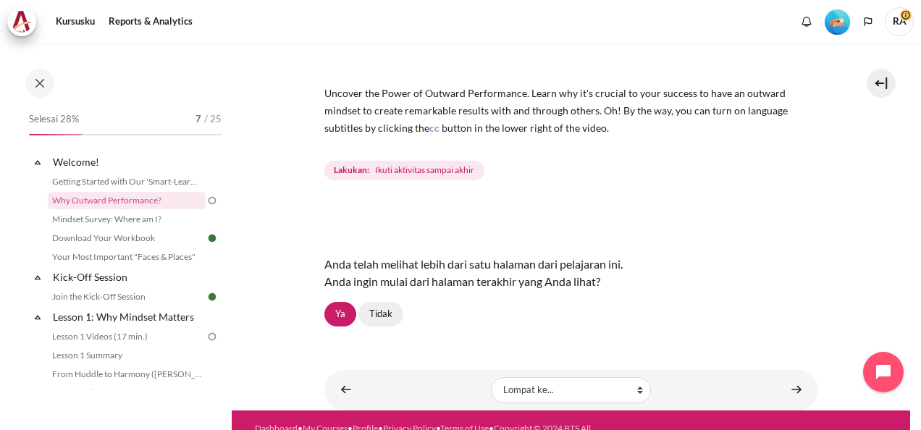
click at [387, 314] on link "Tidak" at bounding box center [380, 314] width 45 height 25
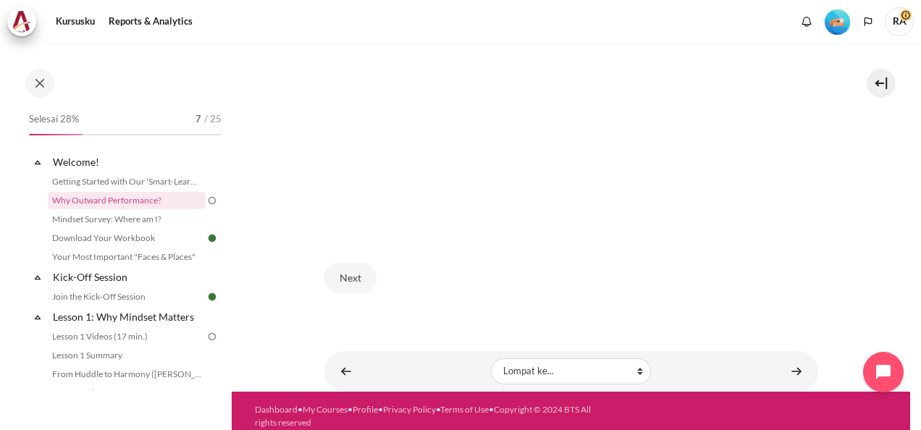
scroll to position [461, 0]
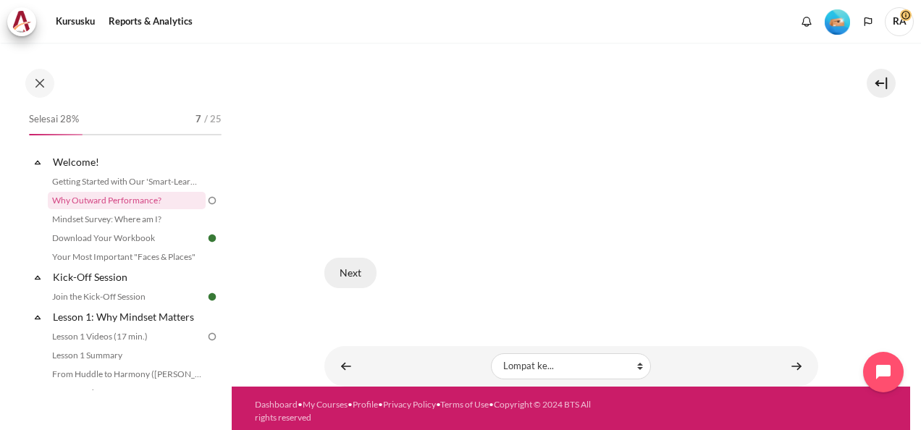
click at [349, 266] on button "Next" at bounding box center [350, 273] width 52 height 30
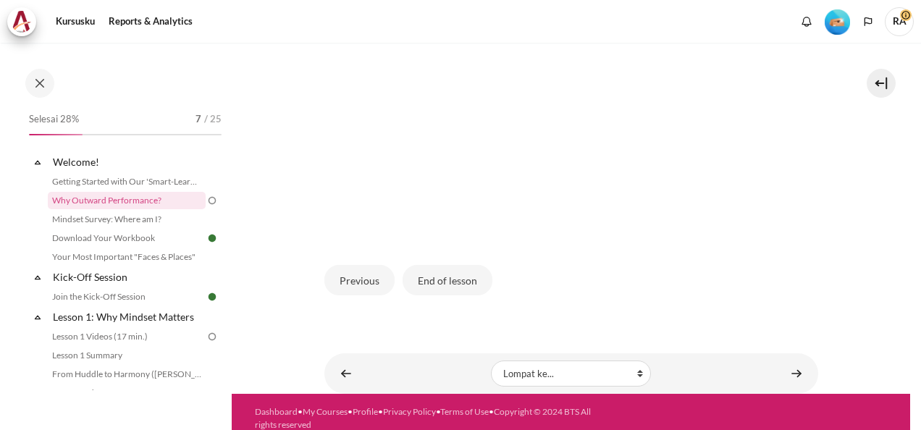
scroll to position [489, 0]
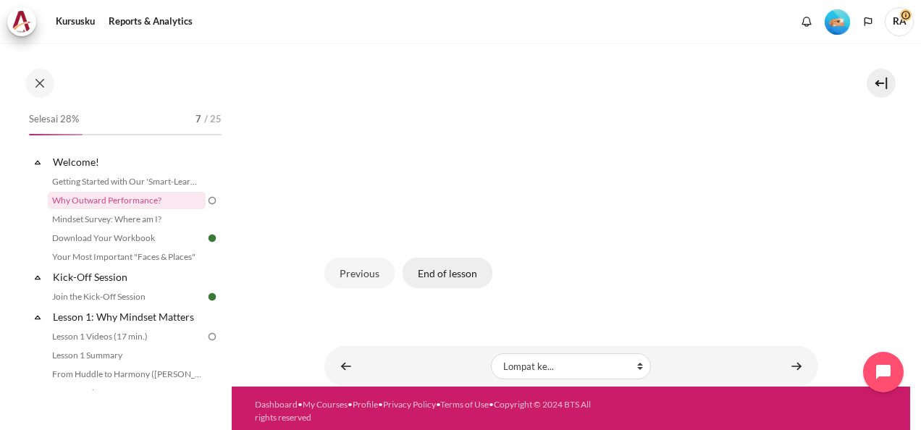
click at [457, 265] on button "End of lesson" at bounding box center [447, 273] width 90 height 30
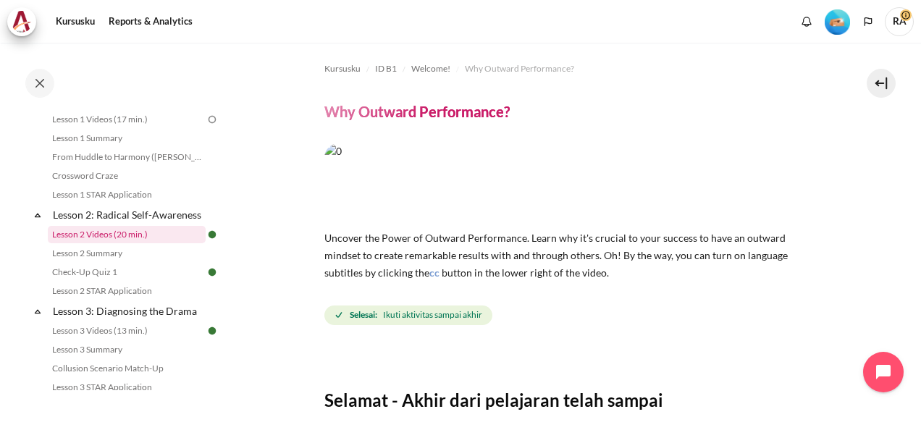
scroll to position [145, 0]
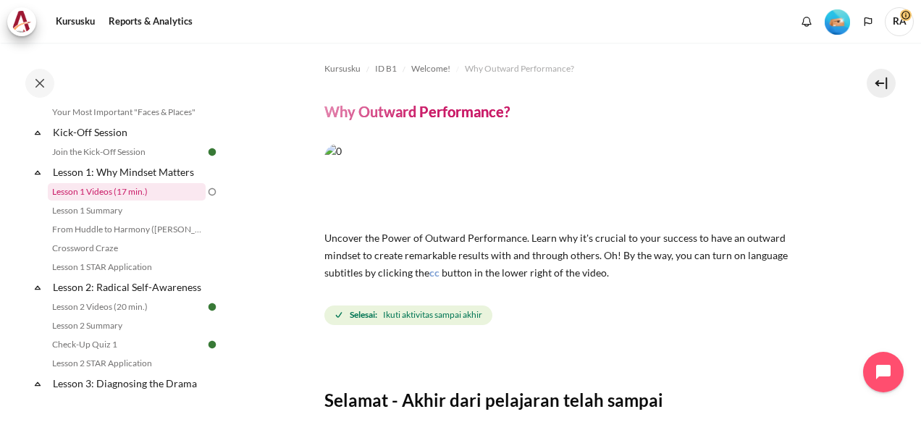
click at [119, 191] on link "Lesson 1 Videos (17 min.)" at bounding box center [127, 191] width 158 height 17
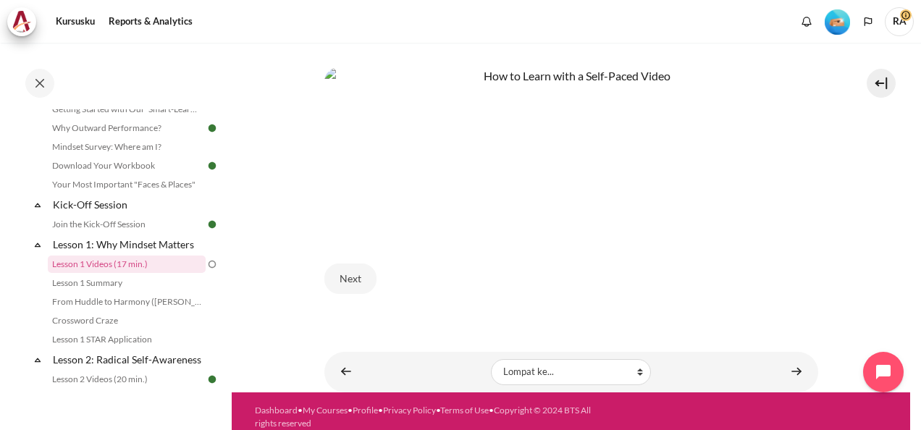
scroll to position [701, 0]
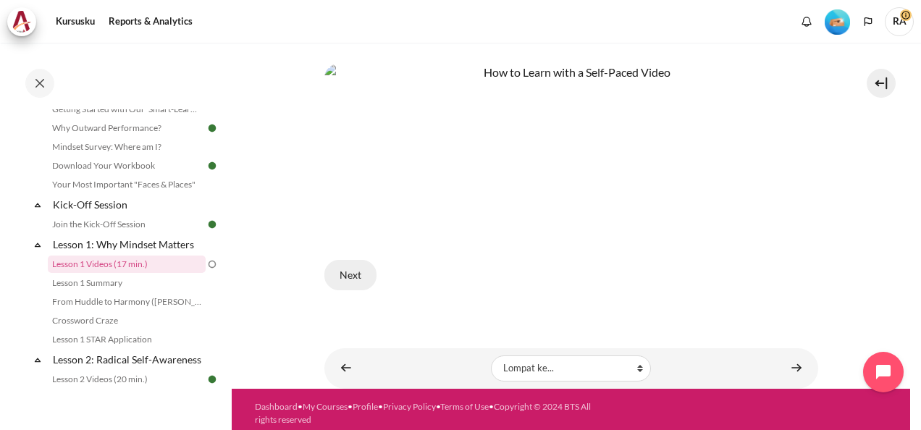
click at [348, 265] on button "Next" at bounding box center [350, 275] width 52 height 30
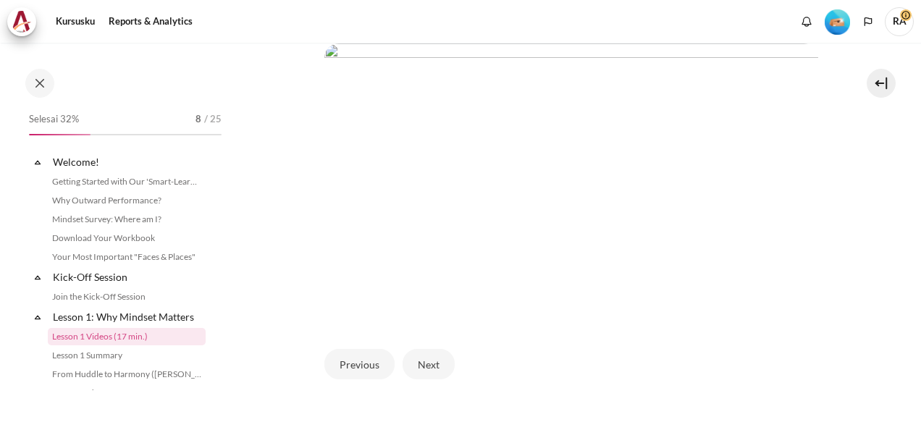
scroll to position [87, 0]
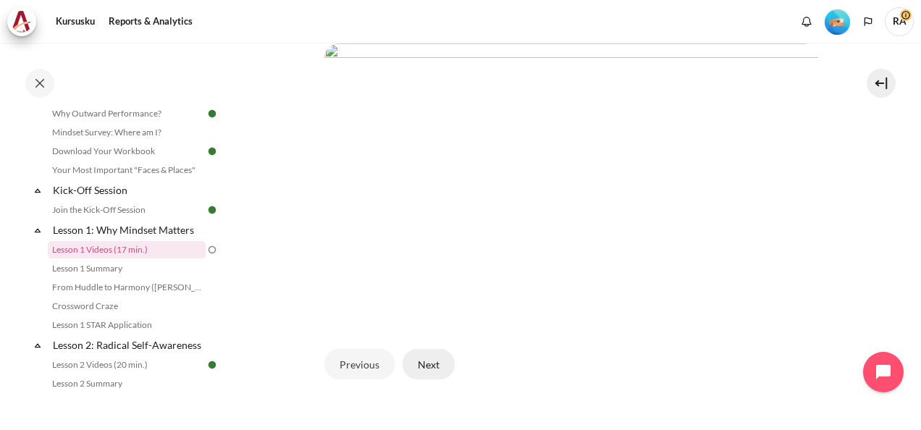
click at [426, 353] on button "Next" at bounding box center [428, 364] width 52 height 30
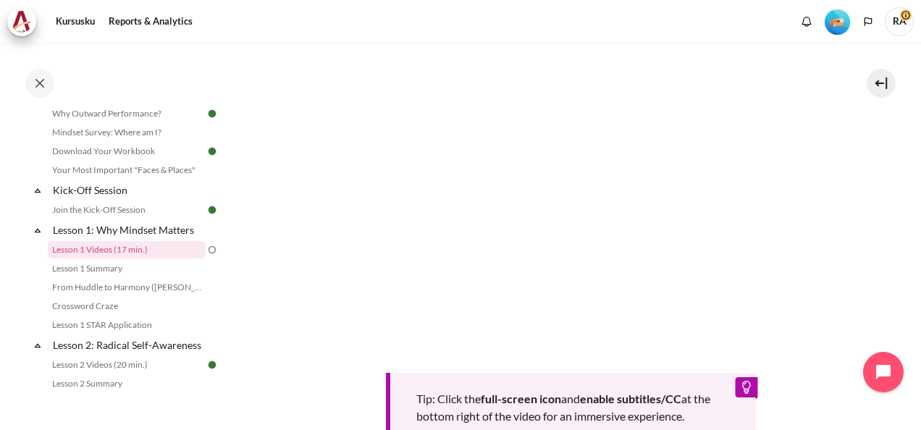
scroll to position [362, 0]
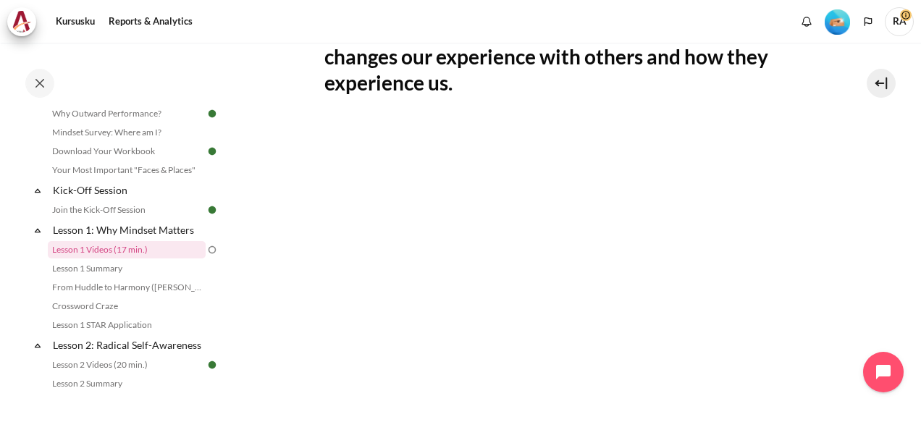
click at [884, 221] on section "Kursusku ID B1 Lesson 1: Why Mindset Matters Lesson 1 Videos (17 min.) Lesson 1…" at bounding box center [571, 189] width 678 height 1017
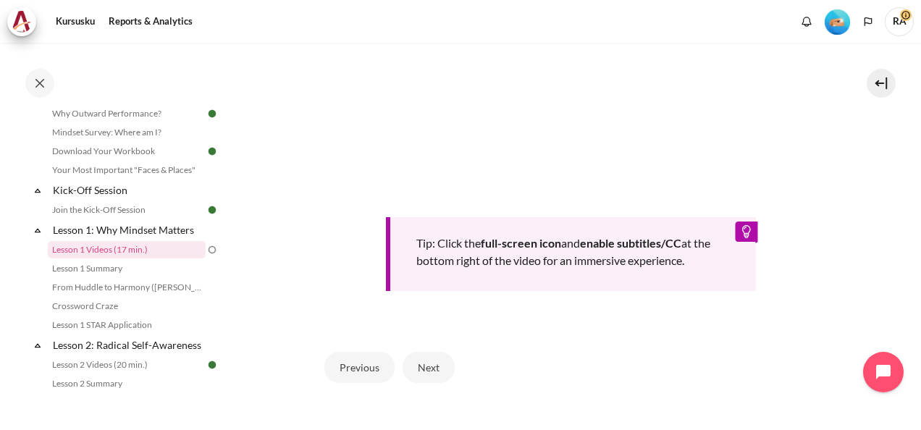
scroll to position [651, 0]
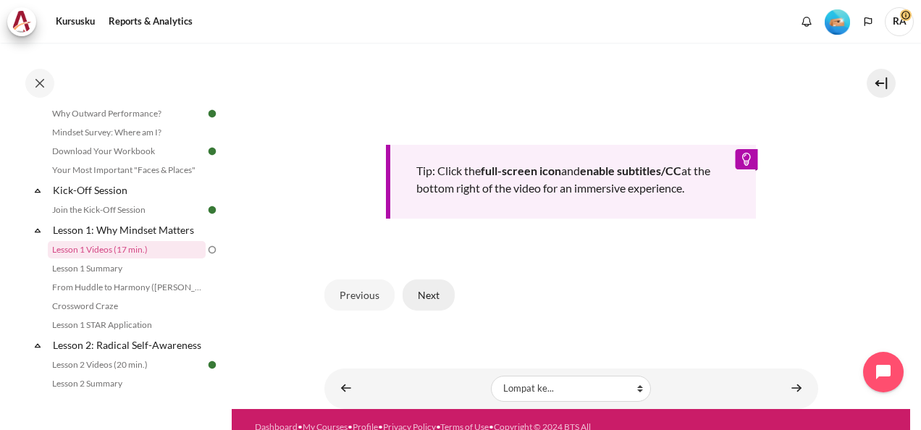
click at [423, 287] on button "Next" at bounding box center [428, 294] width 52 height 30
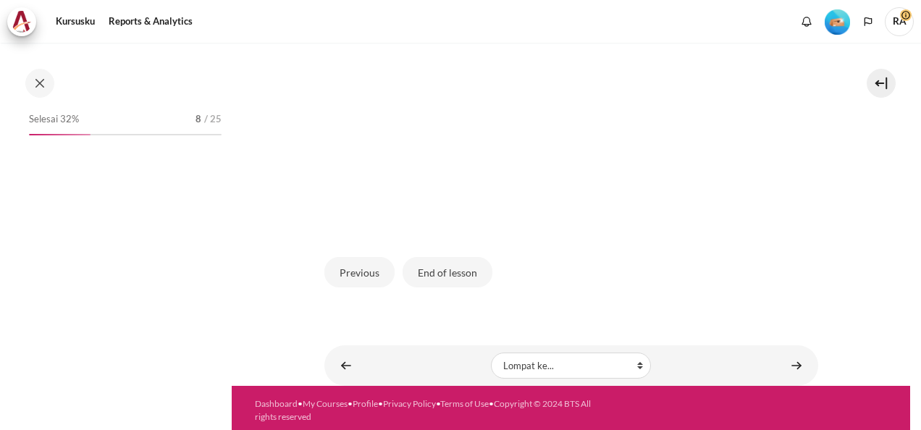
scroll to position [87, 0]
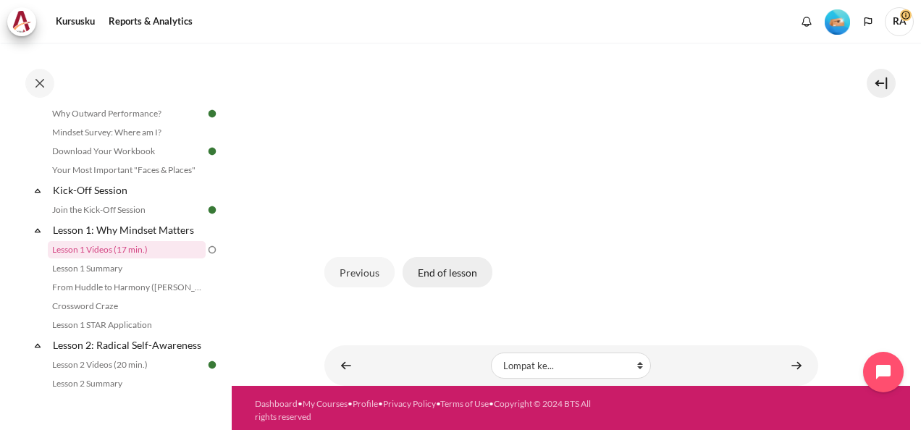
click at [437, 266] on button "End of lesson" at bounding box center [447, 272] width 90 height 30
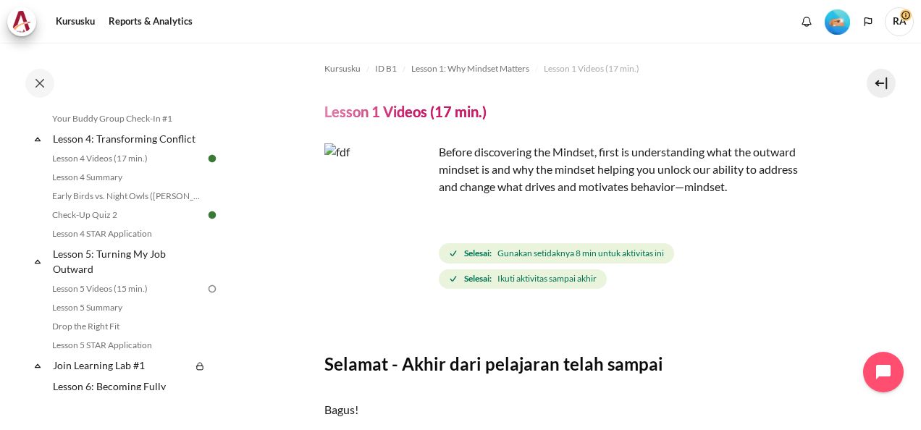
scroll to position [579, 0]
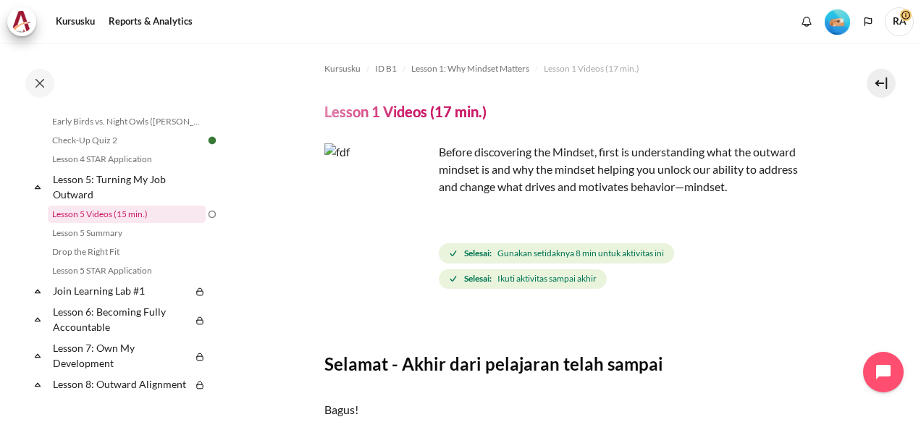
click at [130, 223] on link "Lesson 5 Videos (15 min.)" at bounding box center [127, 214] width 158 height 17
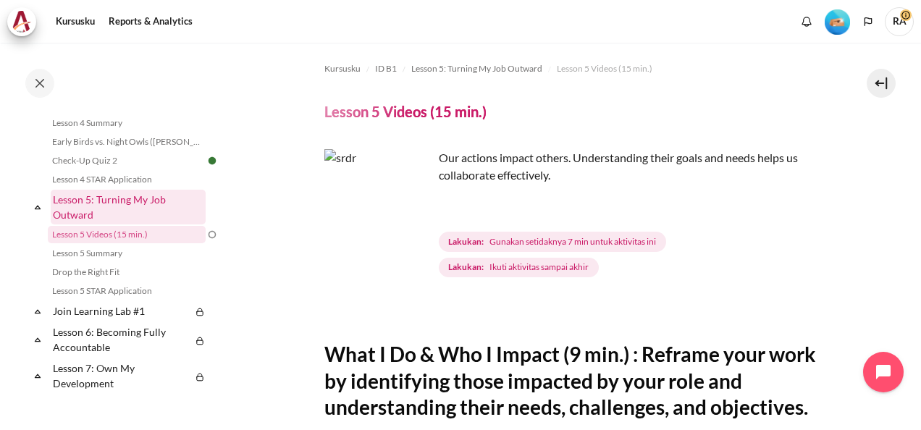
scroll to position [486, 0]
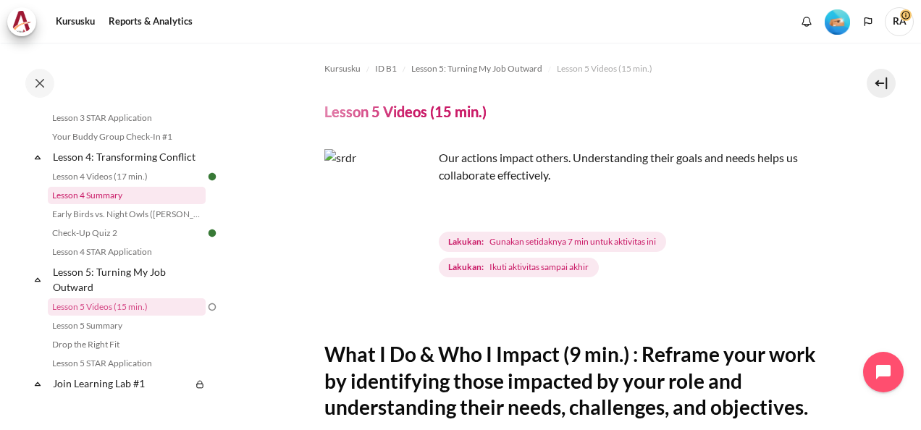
click at [96, 204] on link "Lesson 4 Summary" at bounding box center [127, 195] width 158 height 17
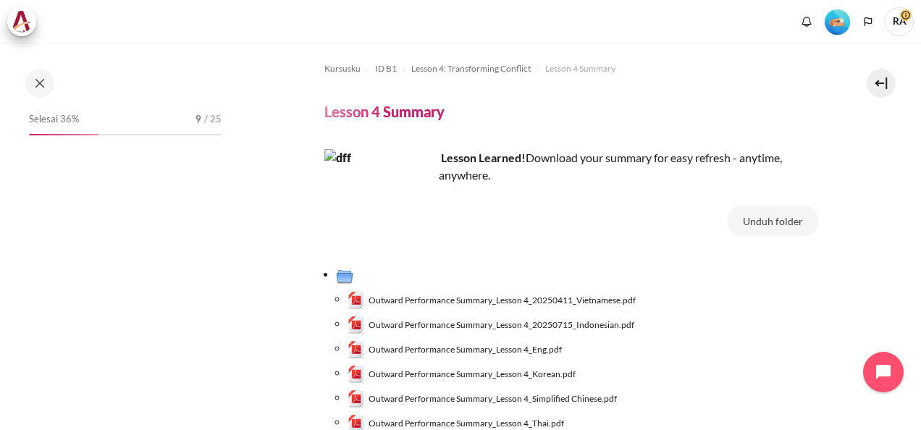
scroll to position [447, 0]
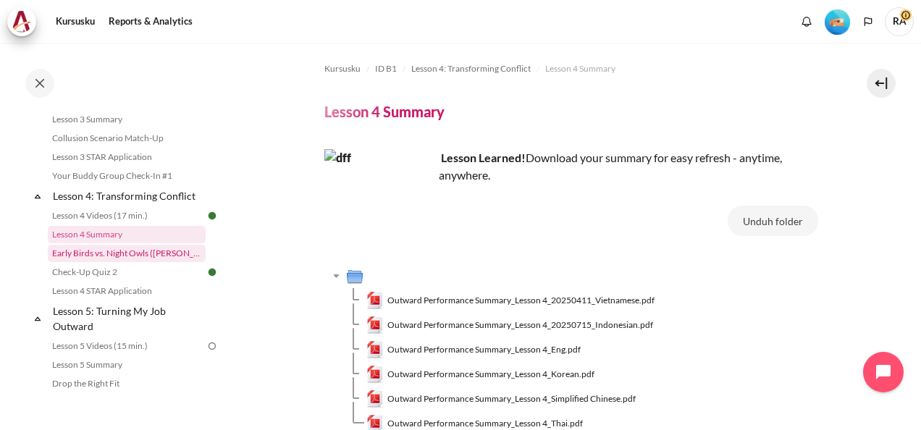
click at [133, 262] on link "Early Birds vs. Night Owls ([PERSON_NAME] Story)" at bounding box center [127, 253] width 158 height 17
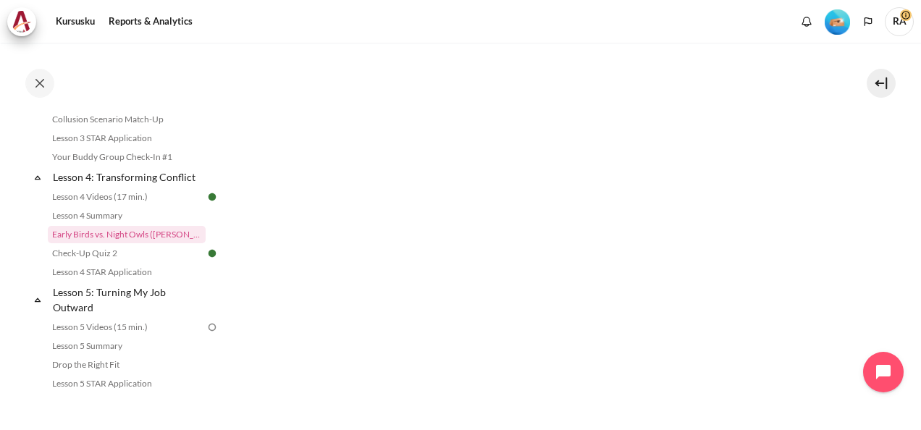
scroll to position [491, 0]
click at [144, 166] on link "Your Buddy Group Check-In #1" at bounding box center [127, 156] width 158 height 17
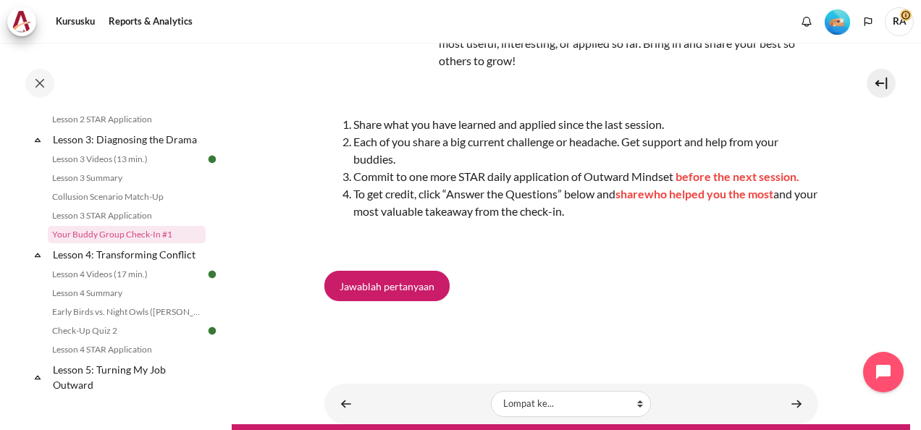
scroll to position [154, 0]
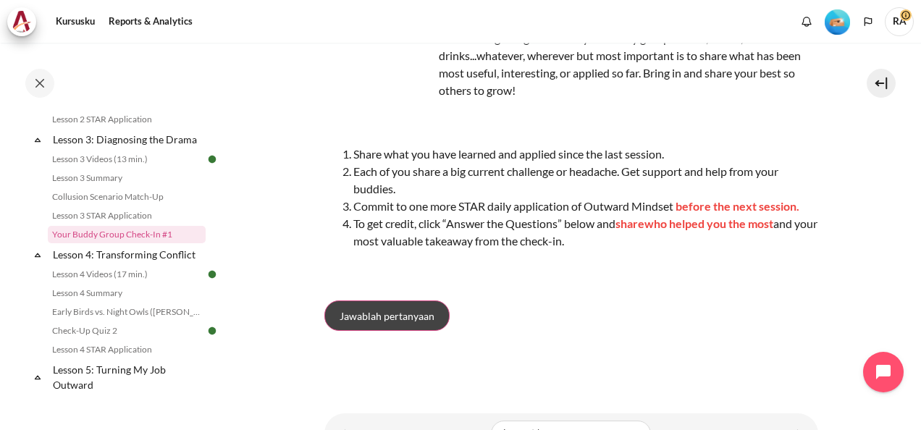
click at [398, 319] on span "Jawablah pertanyaan" at bounding box center [386, 315] width 95 height 15
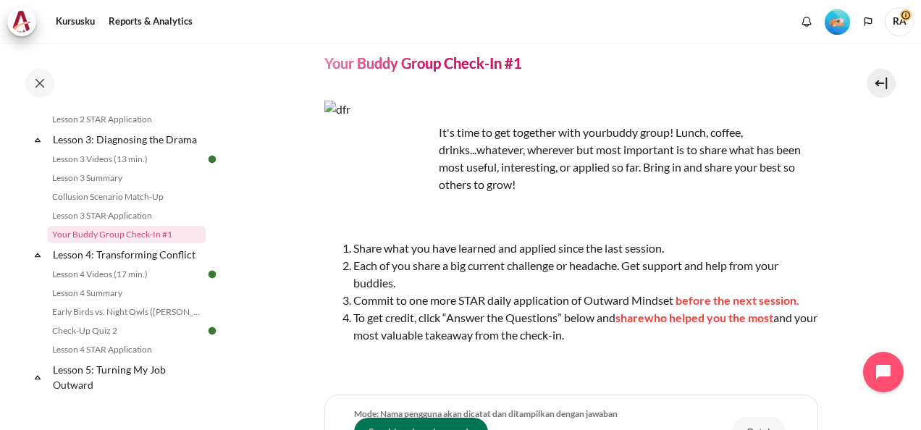
scroll to position [14, 0]
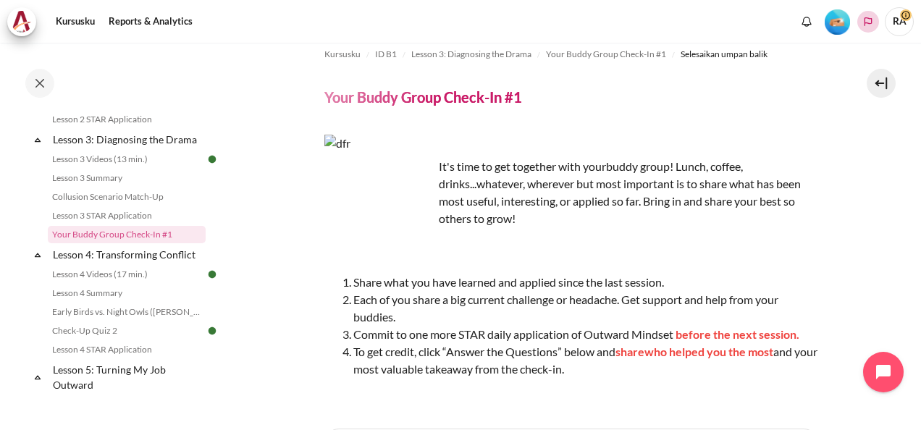
click at [867, 28] on button "Languages" at bounding box center [868, 22] width 22 height 22
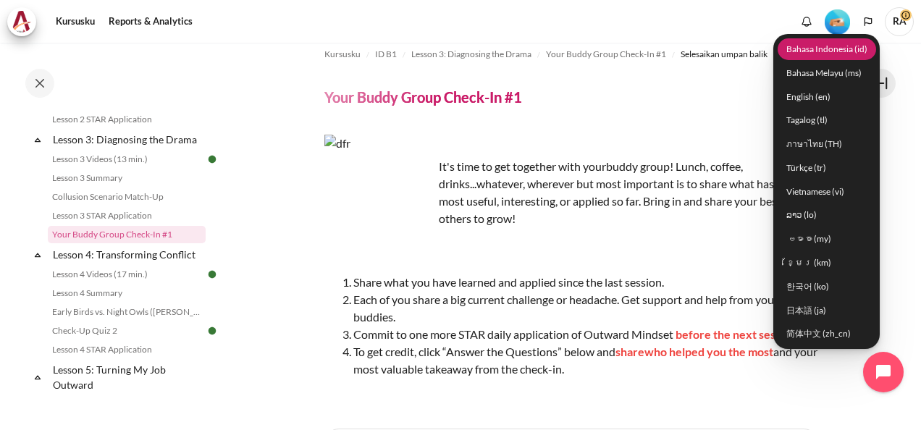
click at [826, 49] on link "Bahasa Indonesia ‎(id)‎" at bounding box center [826, 49] width 98 height 22
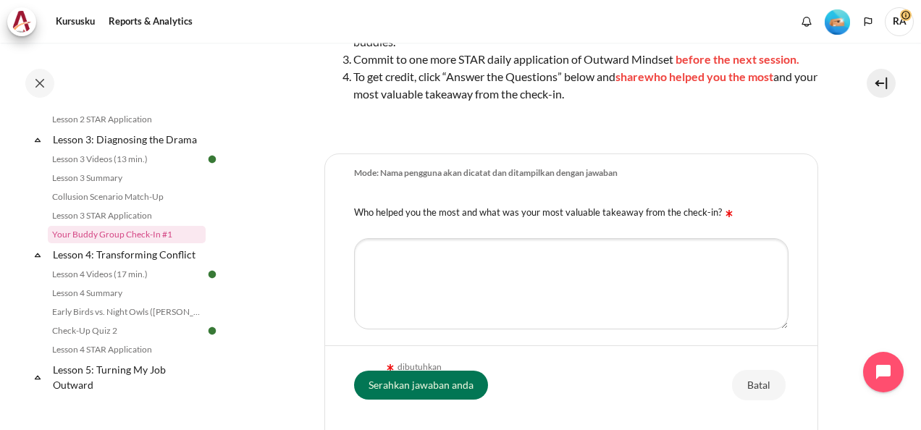
scroll to position [362, 0]
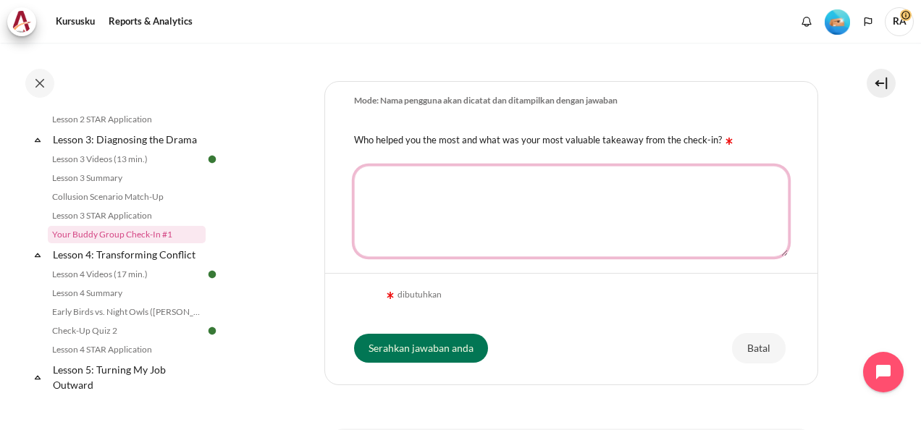
click at [469, 186] on textarea "Who helped you the most and what was your most valuable takeaway from the check…" at bounding box center [571, 211] width 434 height 91
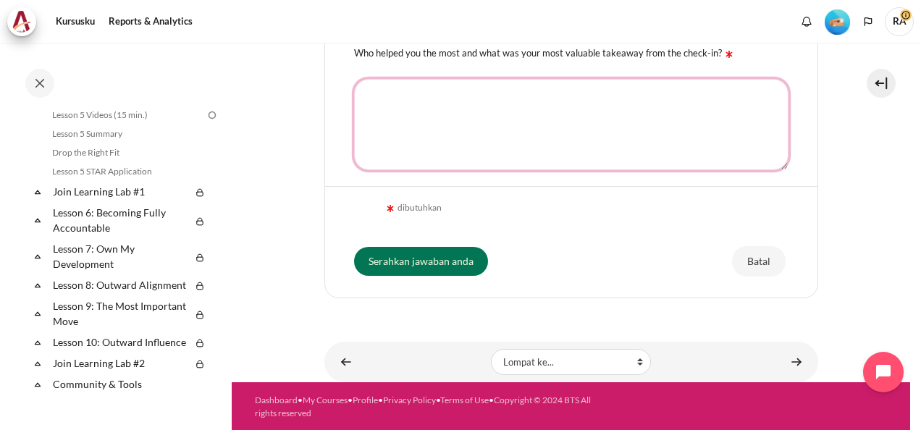
scroll to position [606, 0]
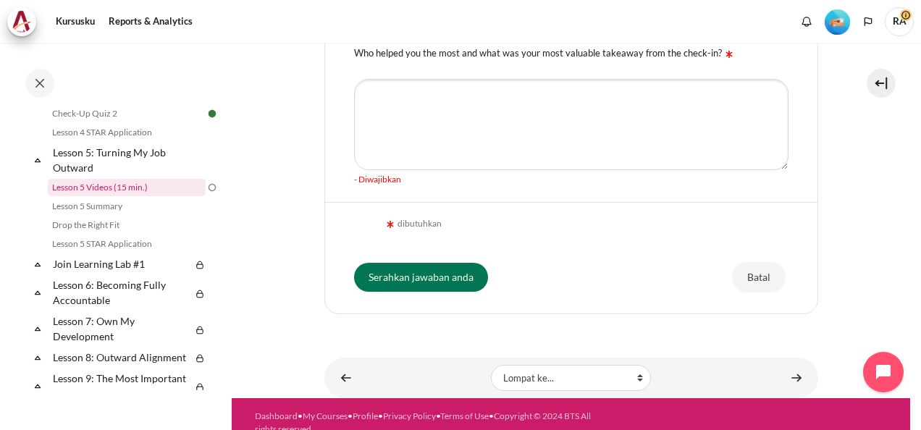
click at [99, 196] on link "Lesson 5 Videos (15 min.)" at bounding box center [127, 187] width 158 height 17
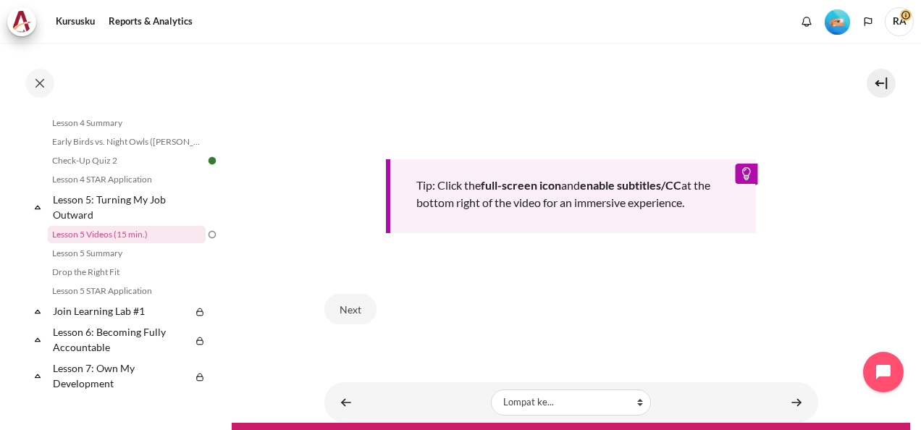
scroll to position [636, 0]
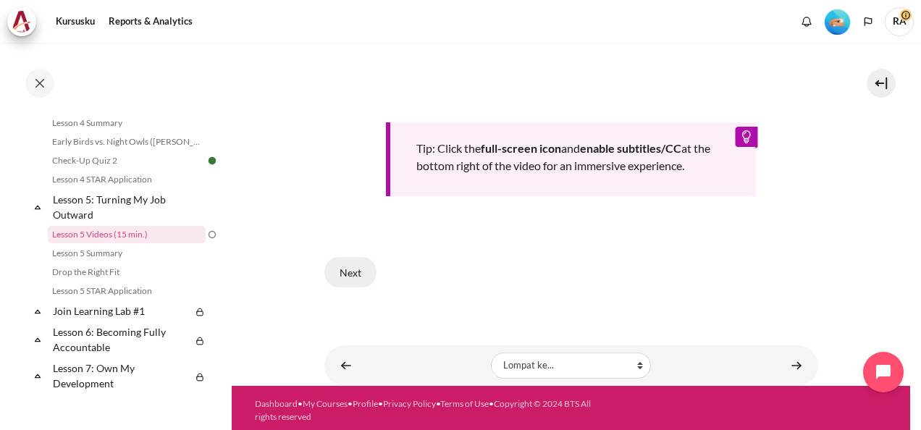
click at [352, 263] on button "Next" at bounding box center [350, 272] width 52 height 30
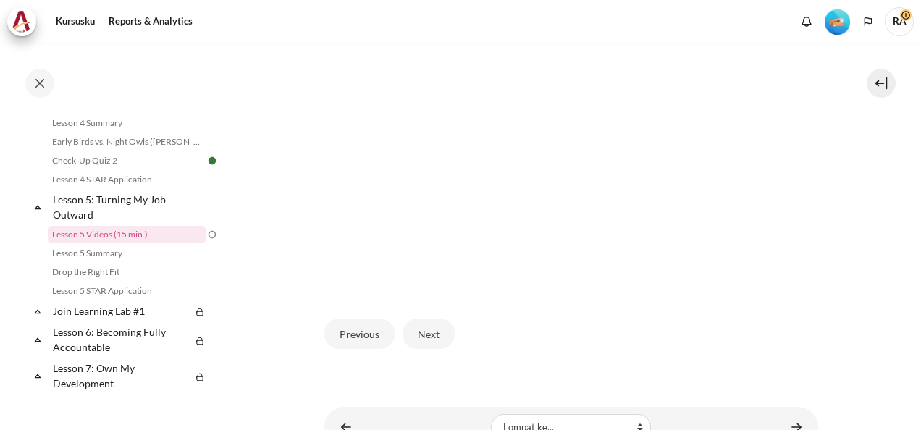
scroll to position [442, 0]
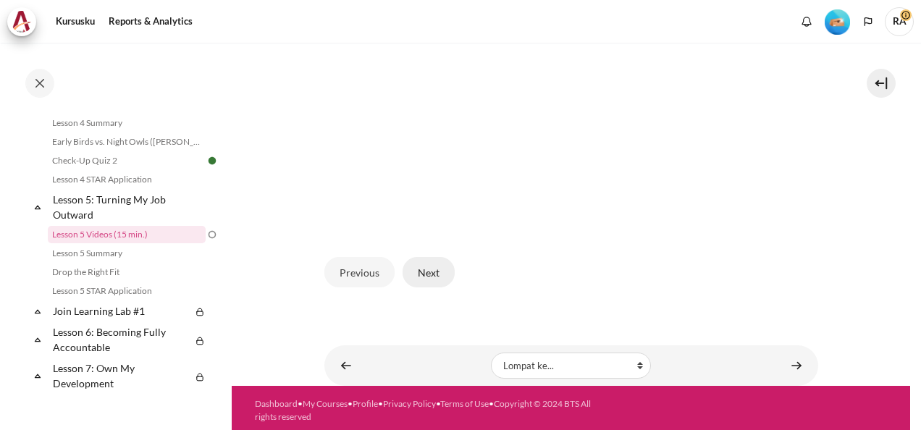
click at [439, 271] on button "Next" at bounding box center [428, 272] width 52 height 30
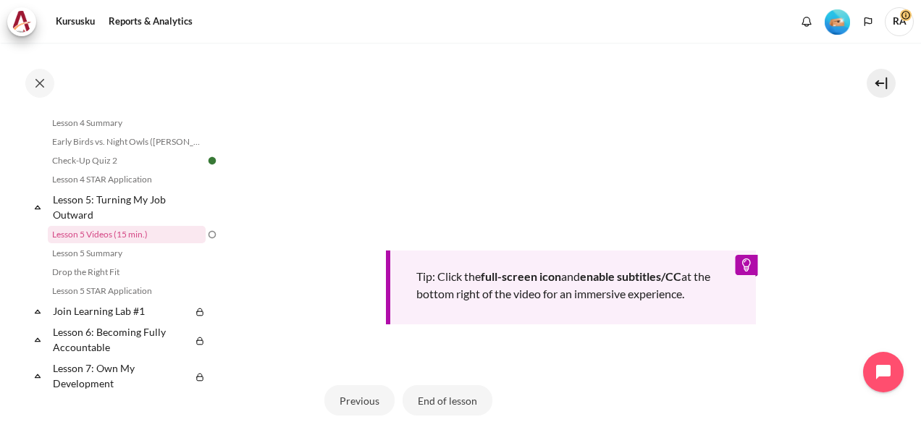
scroll to position [636, 0]
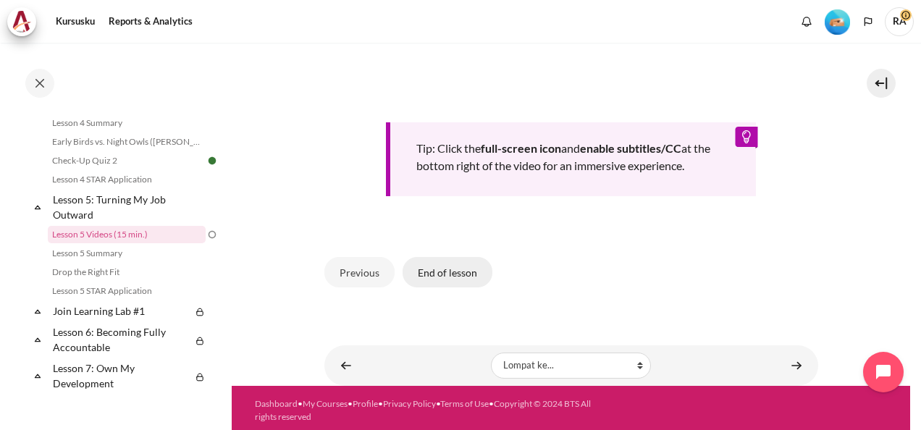
click at [451, 266] on button "End of lesson" at bounding box center [447, 272] width 90 height 30
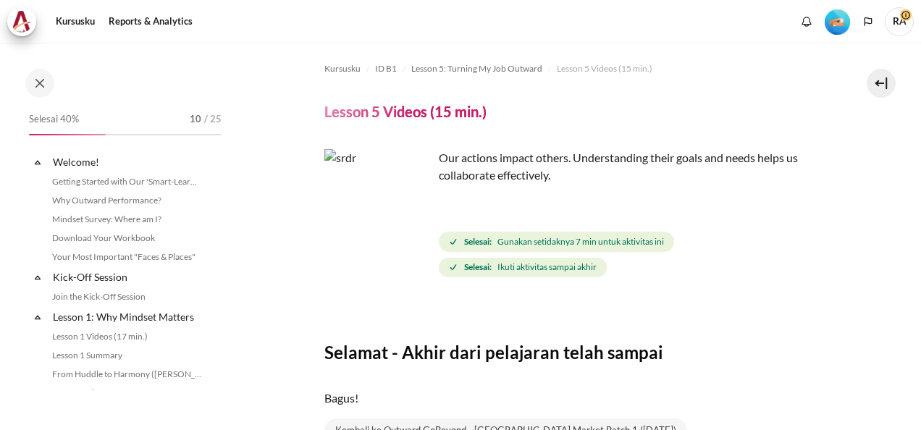
scroll to position [559, 0]
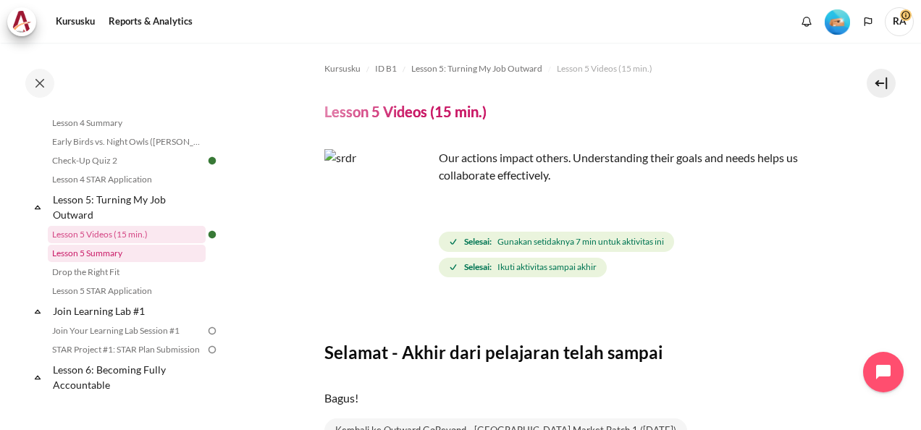
click at [98, 262] on link "Lesson 5 Summary" at bounding box center [127, 253] width 158 height 17
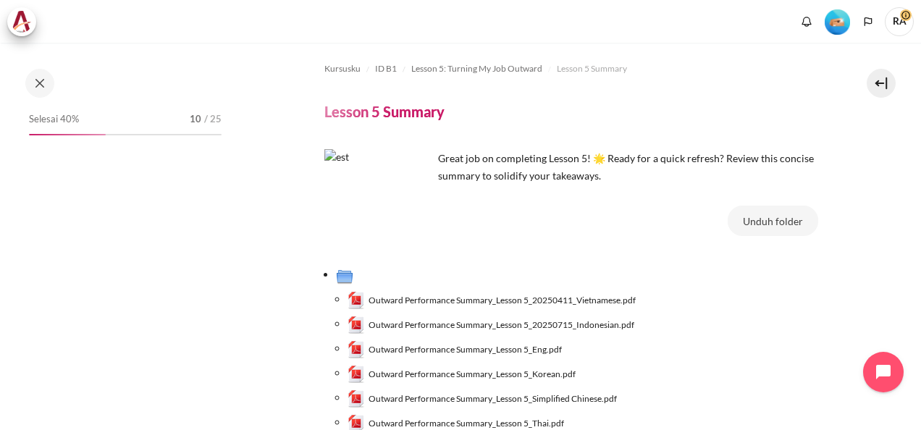
scroll to position [577, 0]
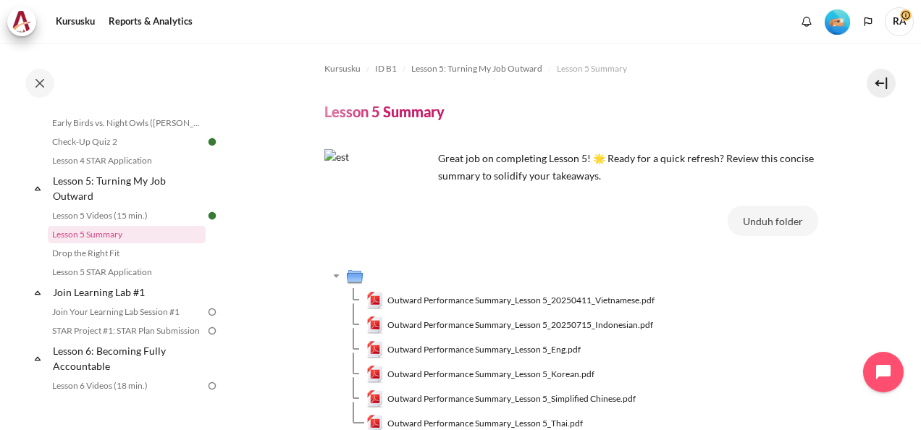
click at [444, 324] on span "Outward Performance Summary_Lesson 5_20250715_Indonesian.pdf" at bounding box center [520, 324] width 266 height 13
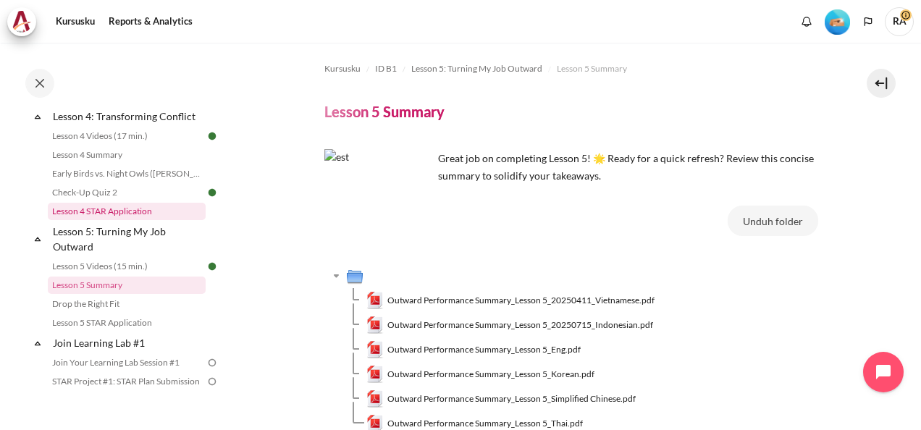
scroll to position [505, 0]
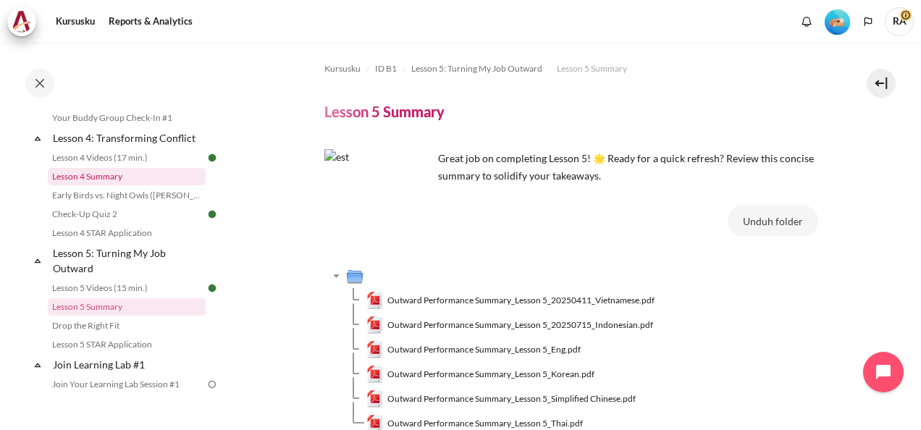
click at [115, 185] on link "Lesson 4 Summary" at bounding box center [127, 176] width 158 height 17
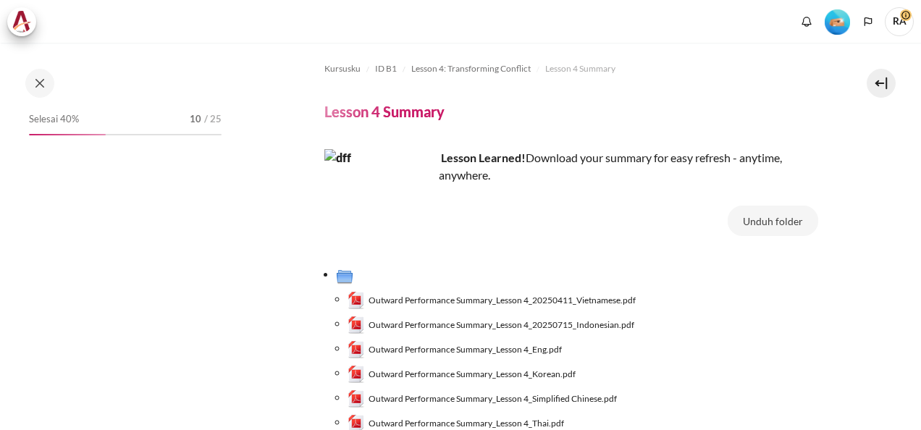
scroll to position [447, 0]
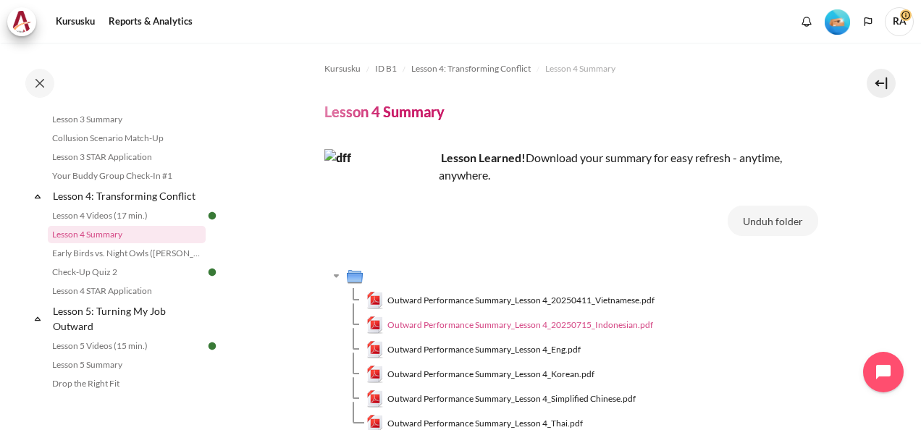
click at [520, 322] on span "Outward Performance Summary_Lesson 4_20250715_Indonesian.pdf" at bounding box center [520, 324] width 266 height 13
